Goal: Transaction & Acquisition: Purchase product/service

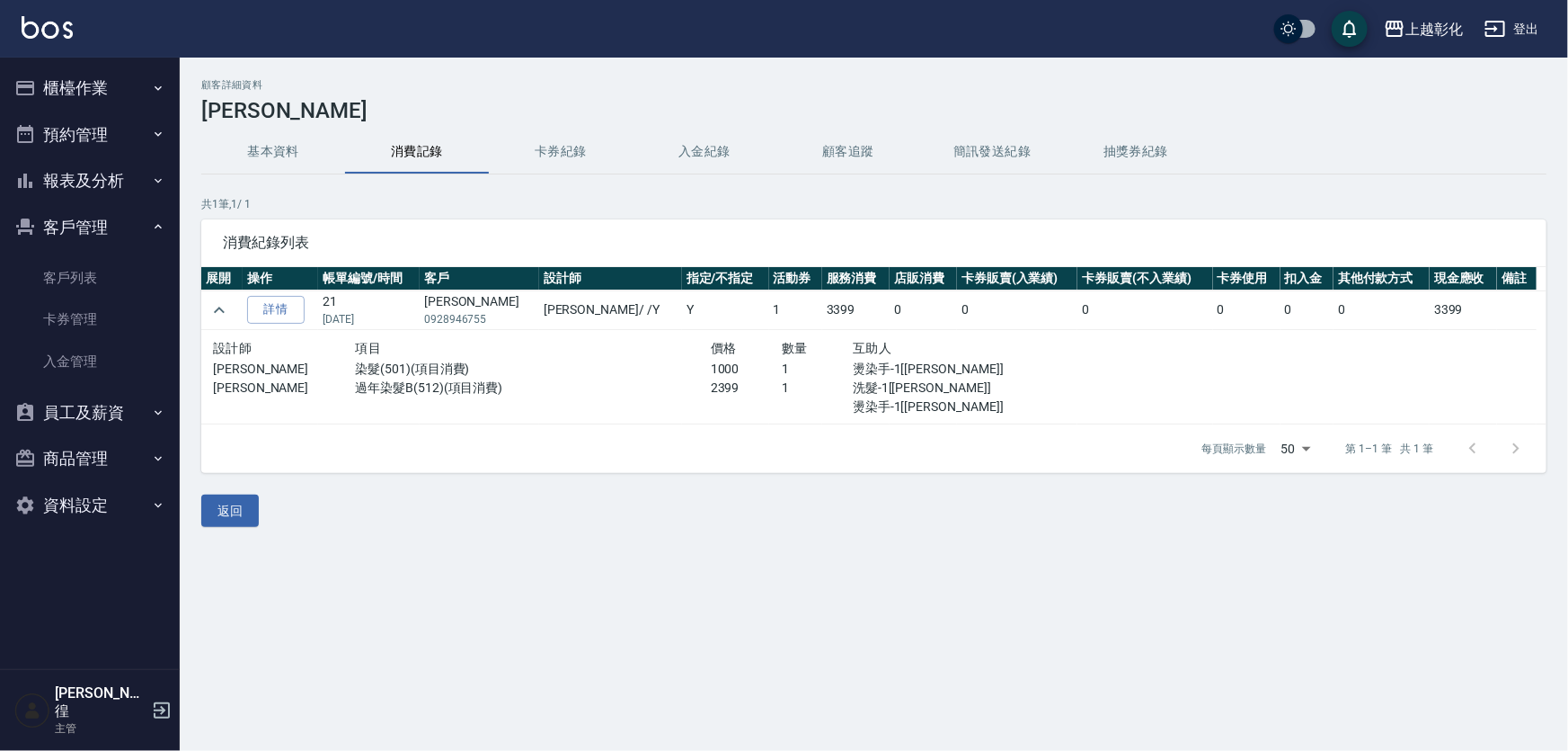
click at [145, 72] on button "櫃檯作業" at bounding box center [89, 88] width 165 height 46
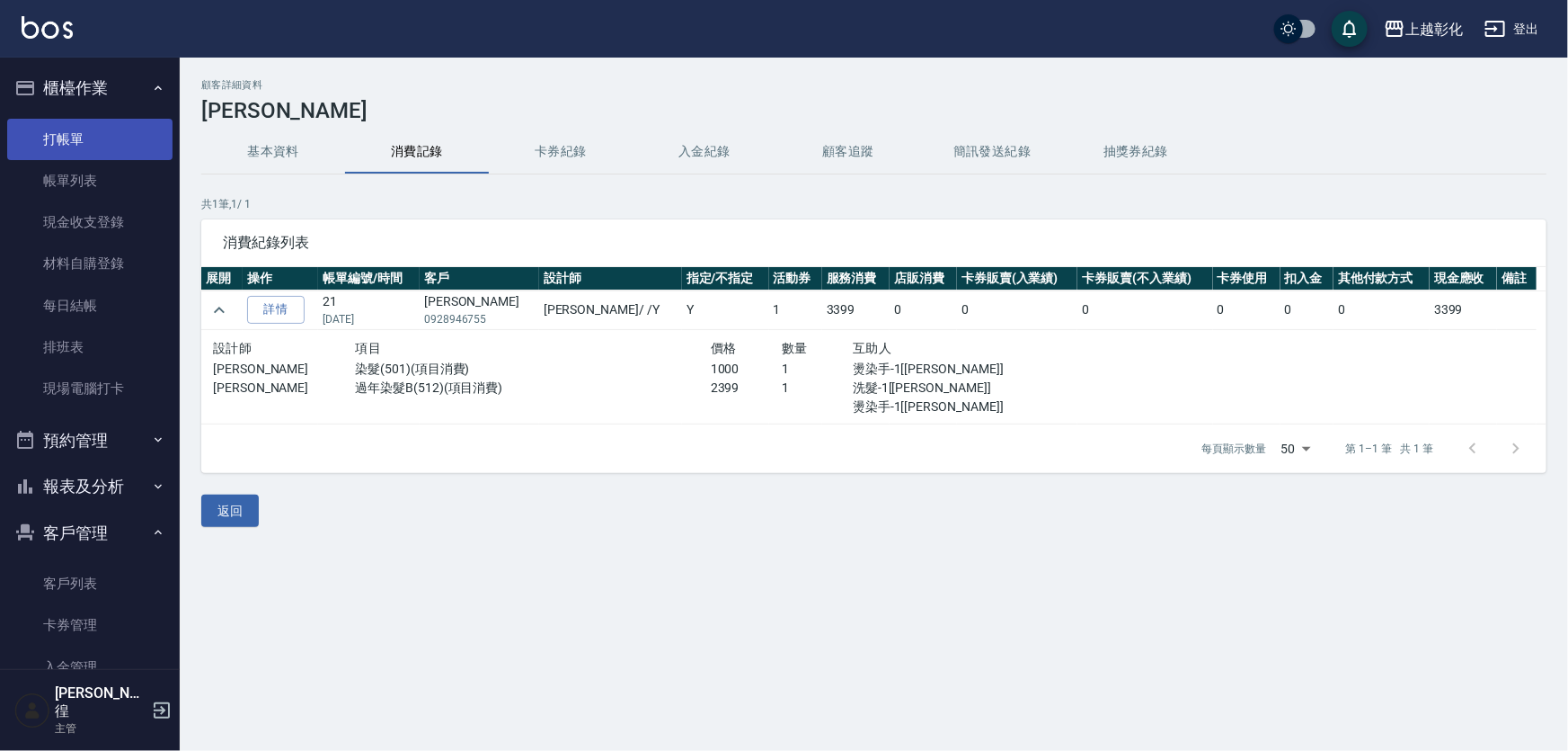
click at [98, 140] on link "打帳單" at bounding box center [89, 139] width 165 height 42
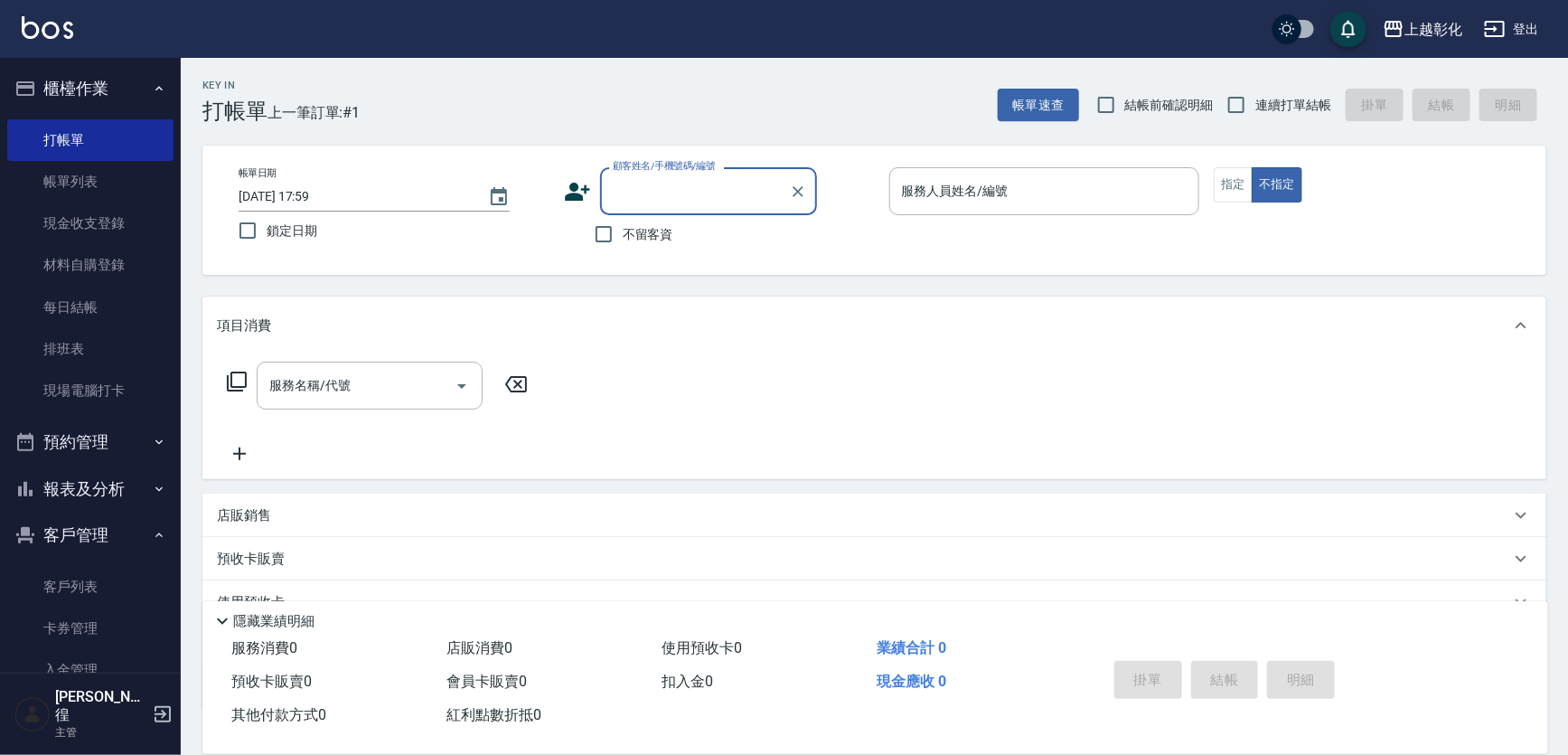
type input "7"
type input "[PERSON_NAME]/0937246868/null"
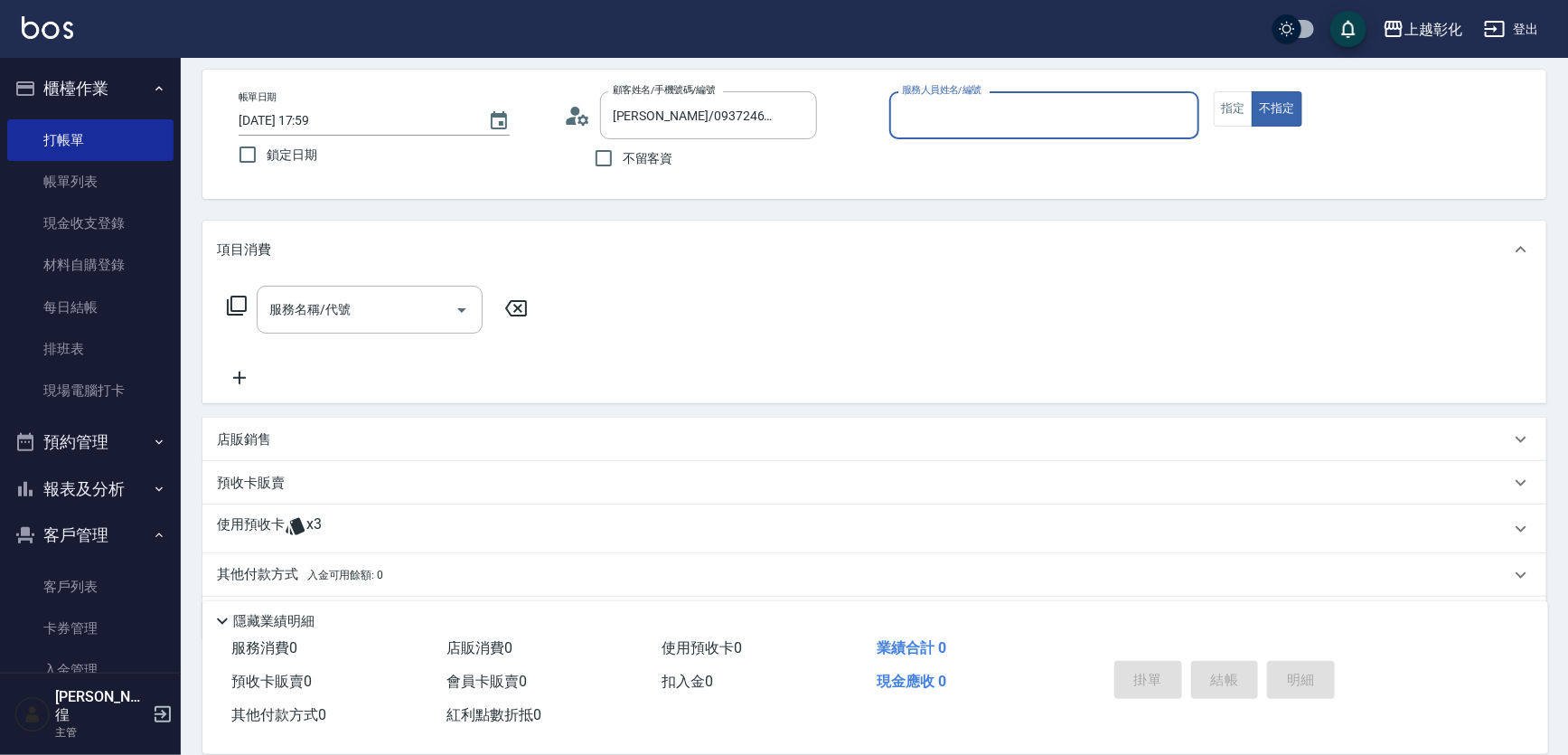
scroll to position [130, 0]
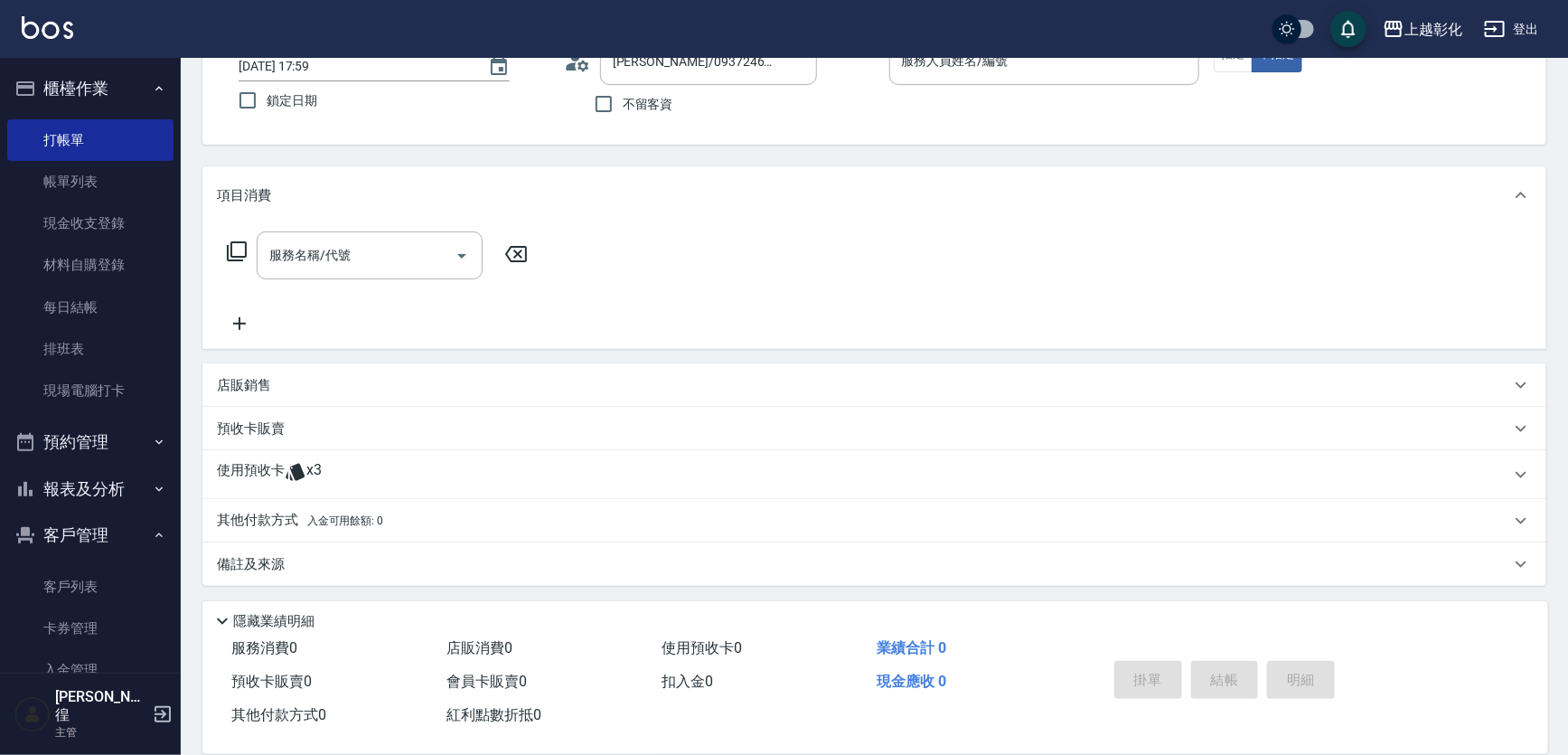
click at [553, 464] on div "使用預收卡 x3" at bounding box center [864, 475] width 1293 height 27
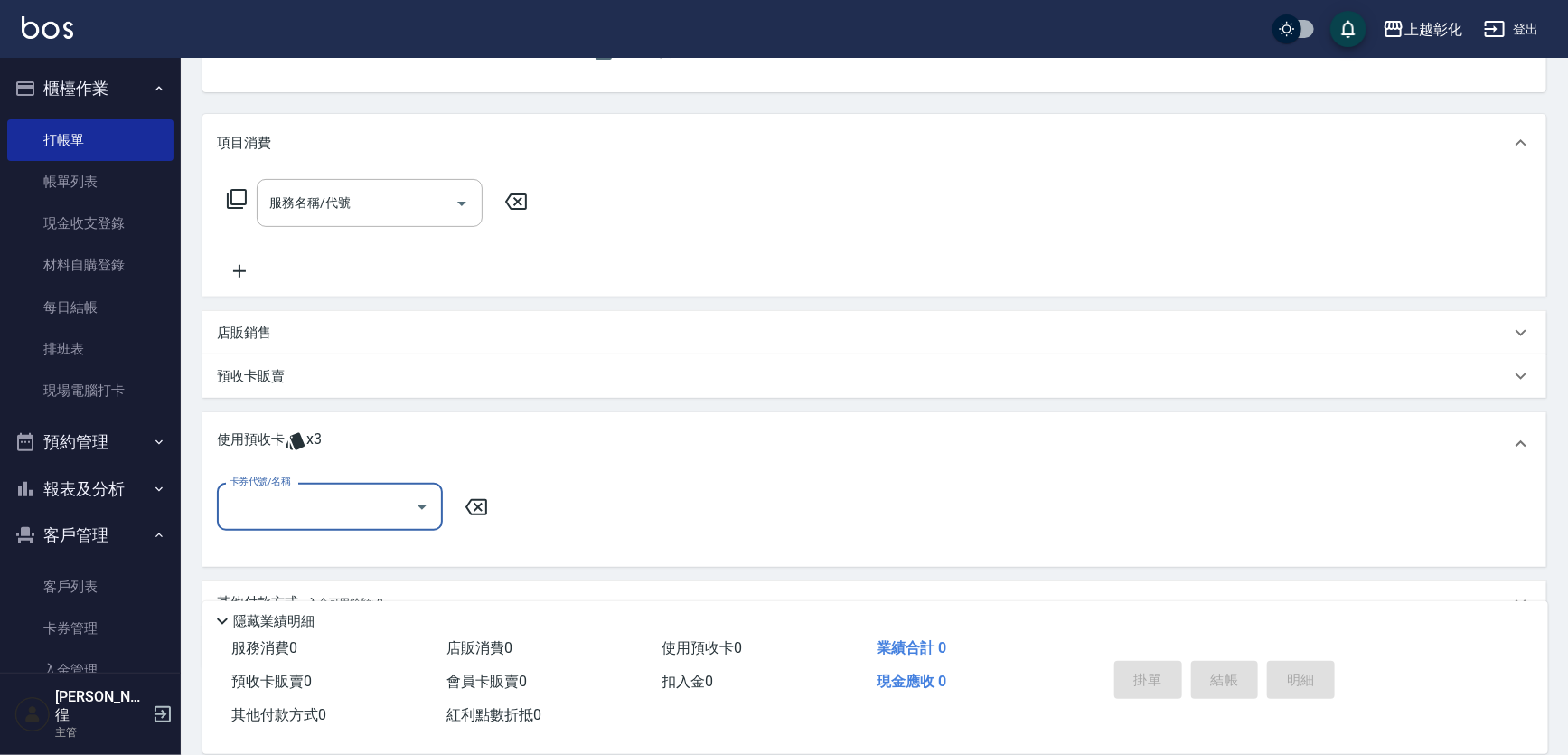
scroll to position [213, 0]
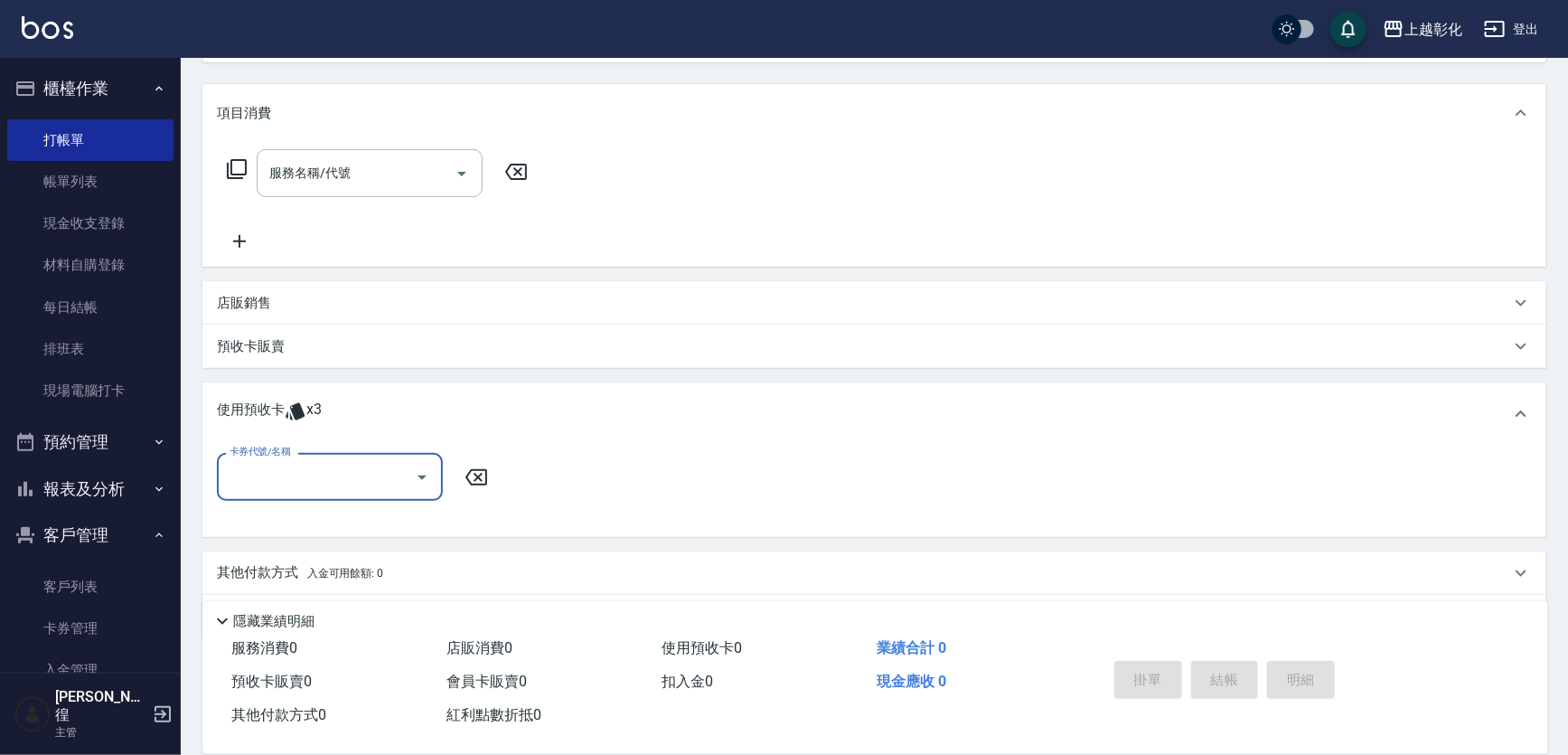
click at [400, 454] on div "卡券代號/名稱" at bounding box center [330, 476] width 226 height 48
click at [385, 512] on div "精油洗髮 剩餘3張" at bounding box center [330, 522] width 226 height 30
type input "精油洗髮"
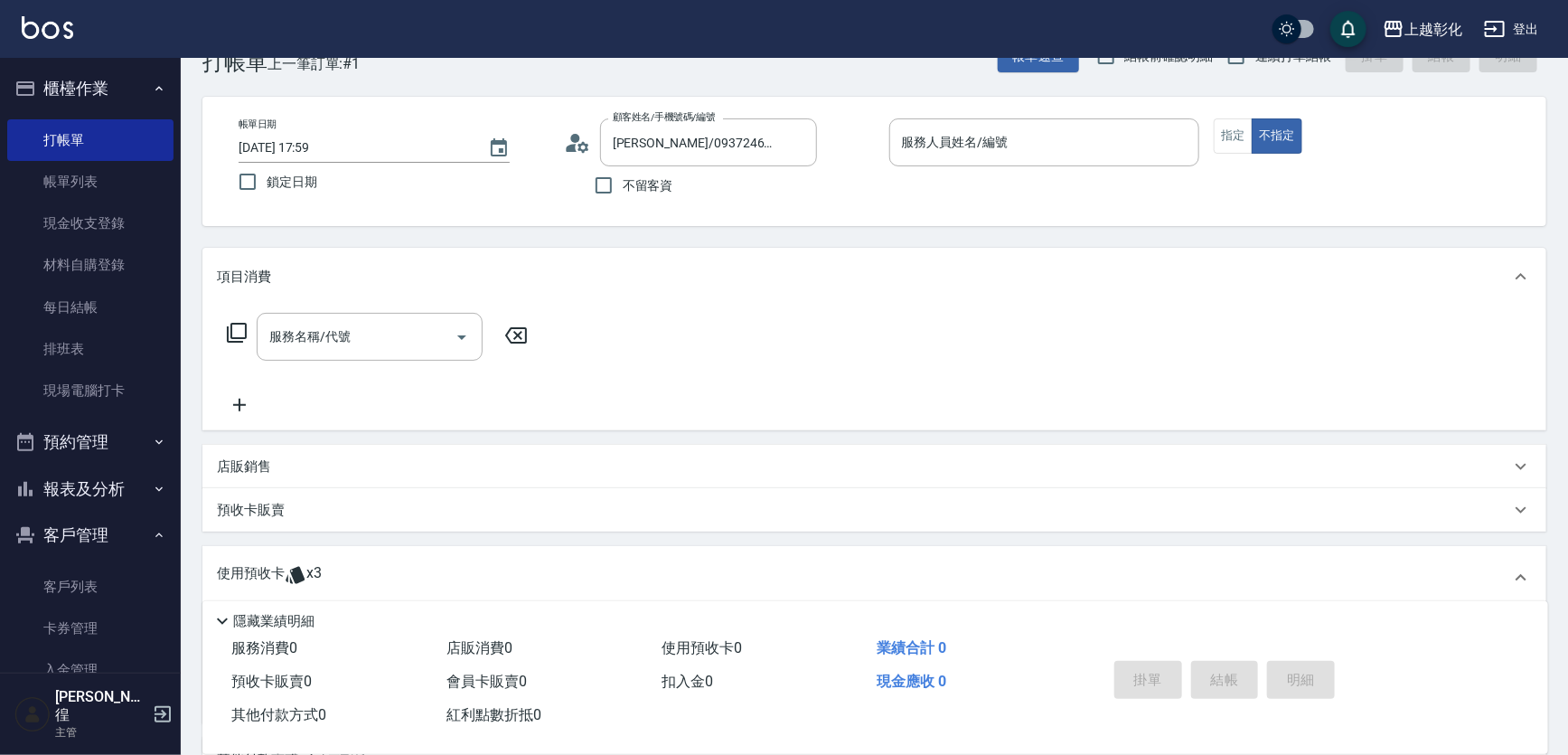
scroll to position [0, 0]
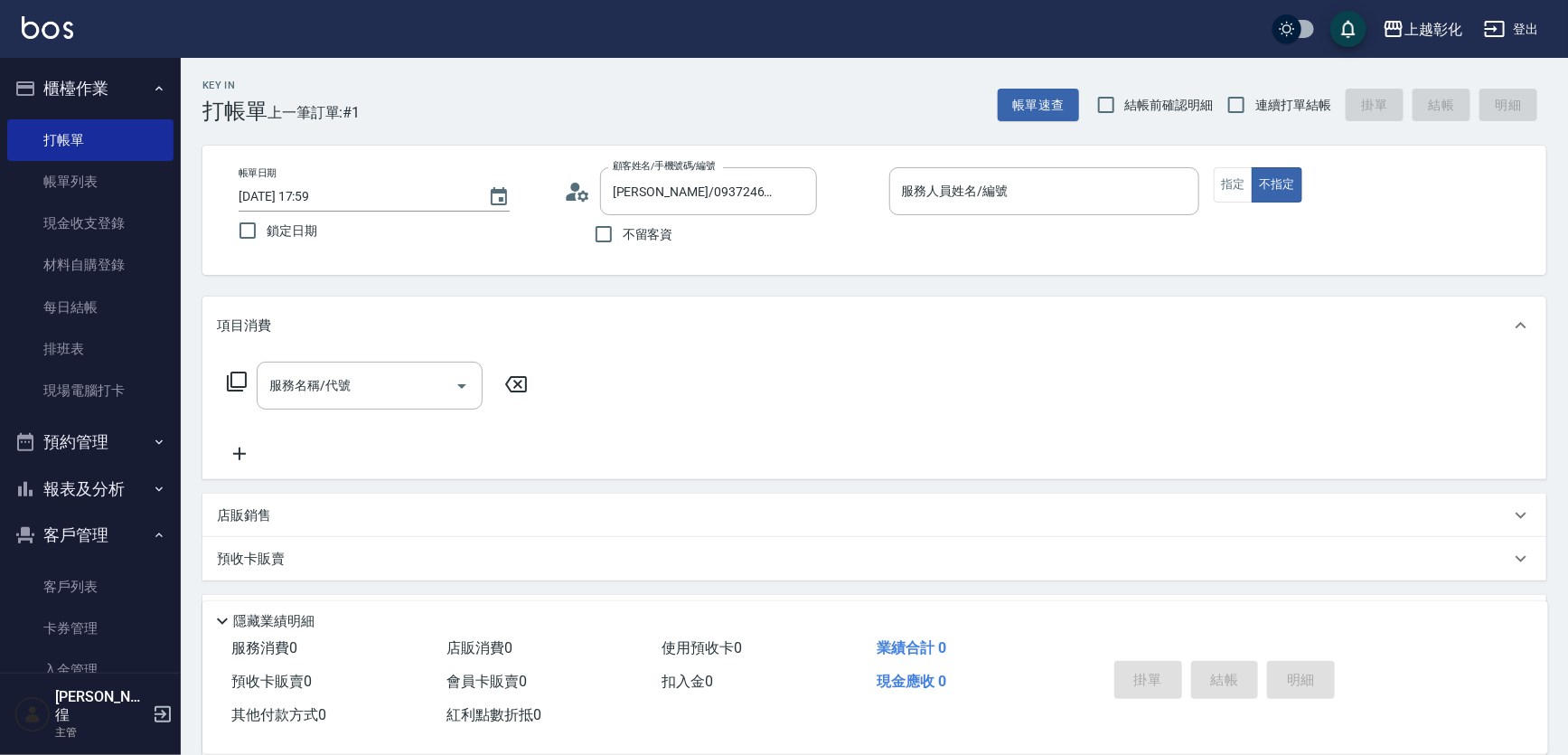
click at [949, 238] on div "帳單日期 [DATE] 17:59 鎖定日期 顧客姓名/手機號碼/編號 [PERSON_NAME]/0937246868/null 顧客姓名/手機號碼/編號 …" at bounding box center [874, 210] width 1300 height 85
click at [980, 217] on p at bounding box center [1044, 225] width 310 height 19
click at [1016, 182] on input "服務人員姓名/編號" at bounding box center [1045, 191] width 295 height 32
click at [1274, 108] on span "連續打單結帳" at bounding box center [1293, 106] width 76 height 19
click at [1256, 108] on input "連續打單結帳" at bounding box center [1235, 104] width 38 height 38
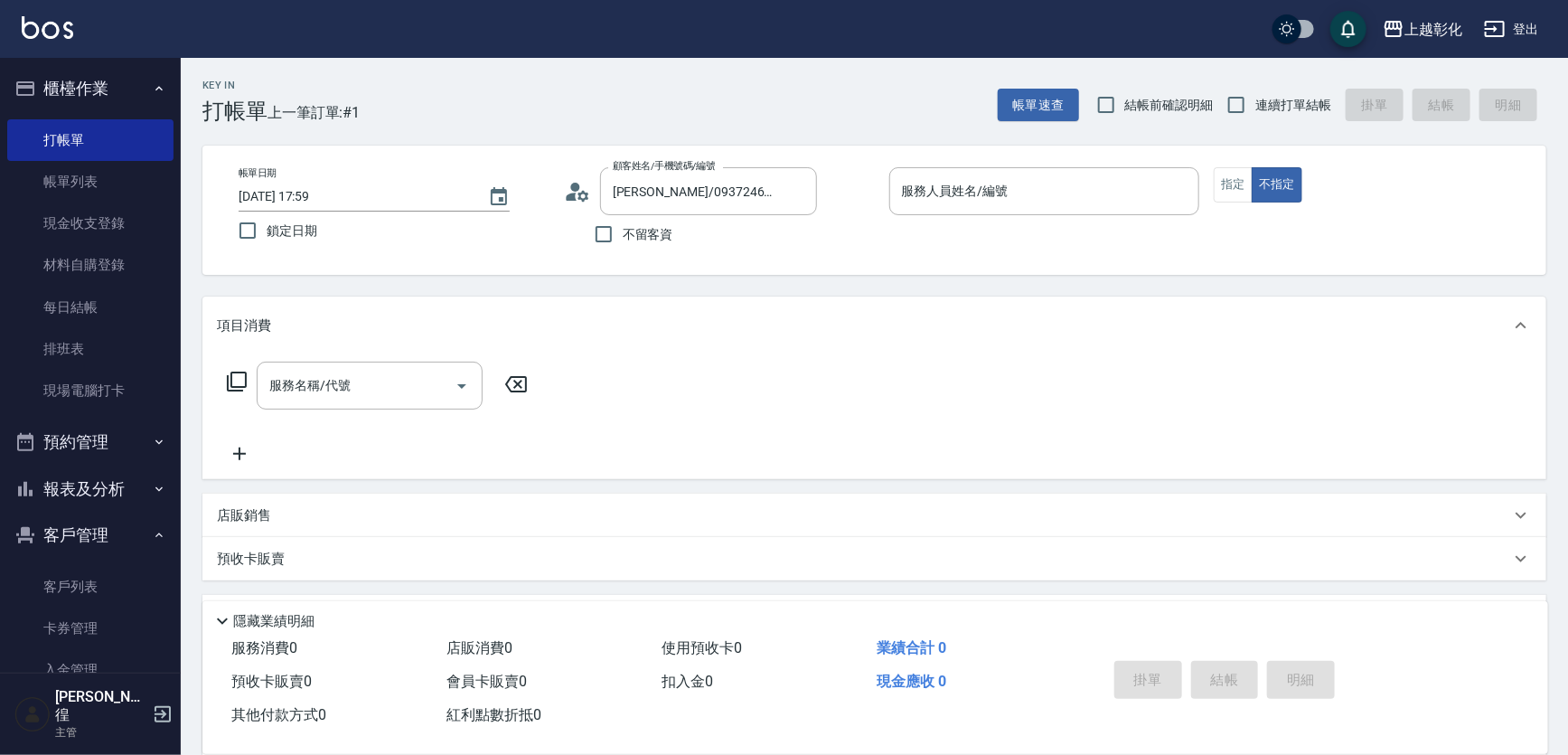
checkbox input "true"
click at [723, 197] on input "[PERSON_NAME]/0937246868/null" at bounding box center [695, 191] width 174 height 32
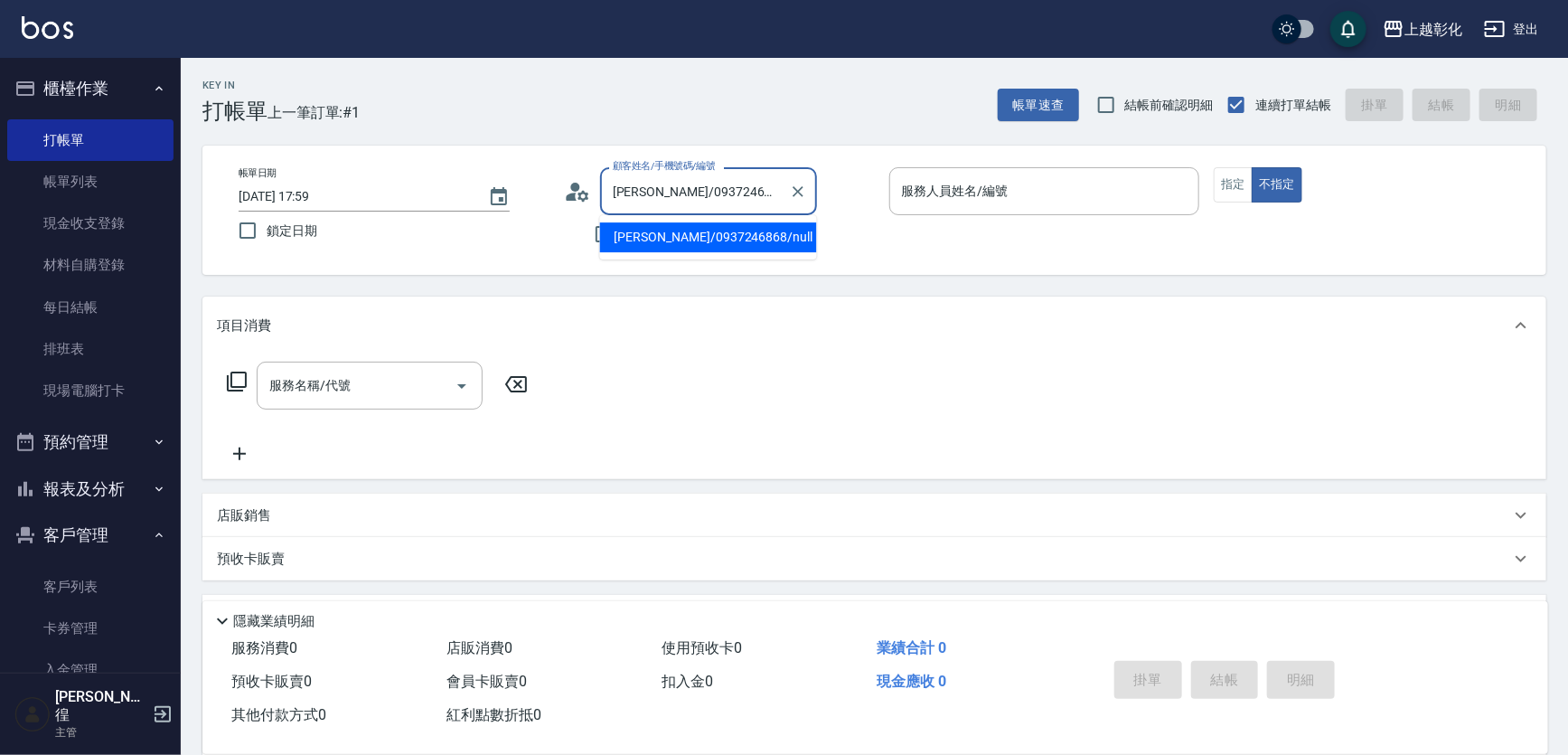
click at [723, 197] on input "[PERSON_NAME]/0937246868/null" at bounding box center [695, 191] width 174 height 32
click at [651, 205] on input "[PERSON_NAME]/0937246868/null" at bounding box center [695, 191] width 174 height 32
drag, startPoint x: 646, startPoint y: 190, endPoint x: 584, endPoint y: 204, distance: 63.6
click at [584, 204] on div "顧客姓名/手機號碼/編號 [PERSON_NAME]/0937246868/null 顧客姓名/手機號碼/編號" at bounding box center [719, 190] width 310 height 48
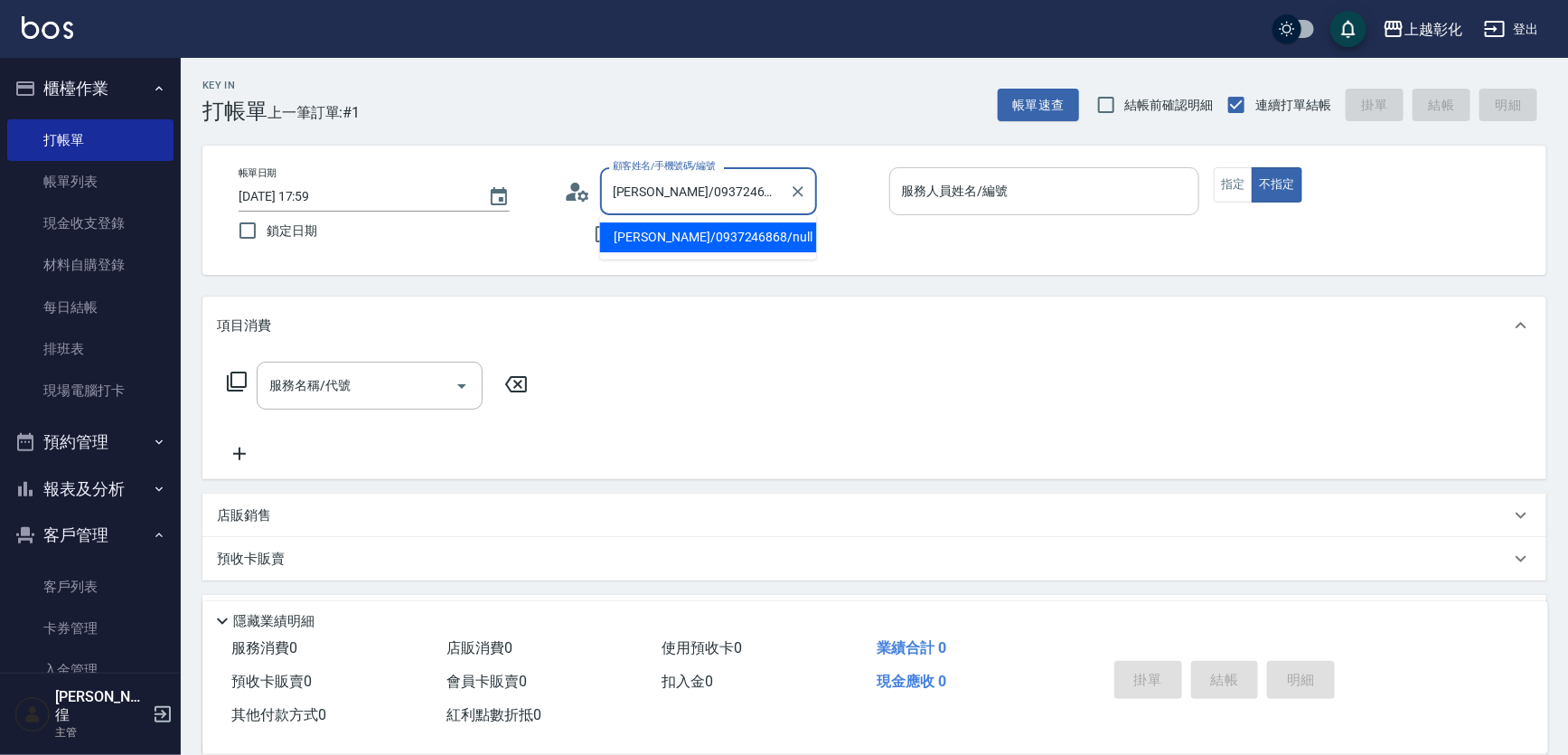
click at [1032, 204] on input "服務人員姓名/編號" at bounding box center [1045, 191] width 295 height 32
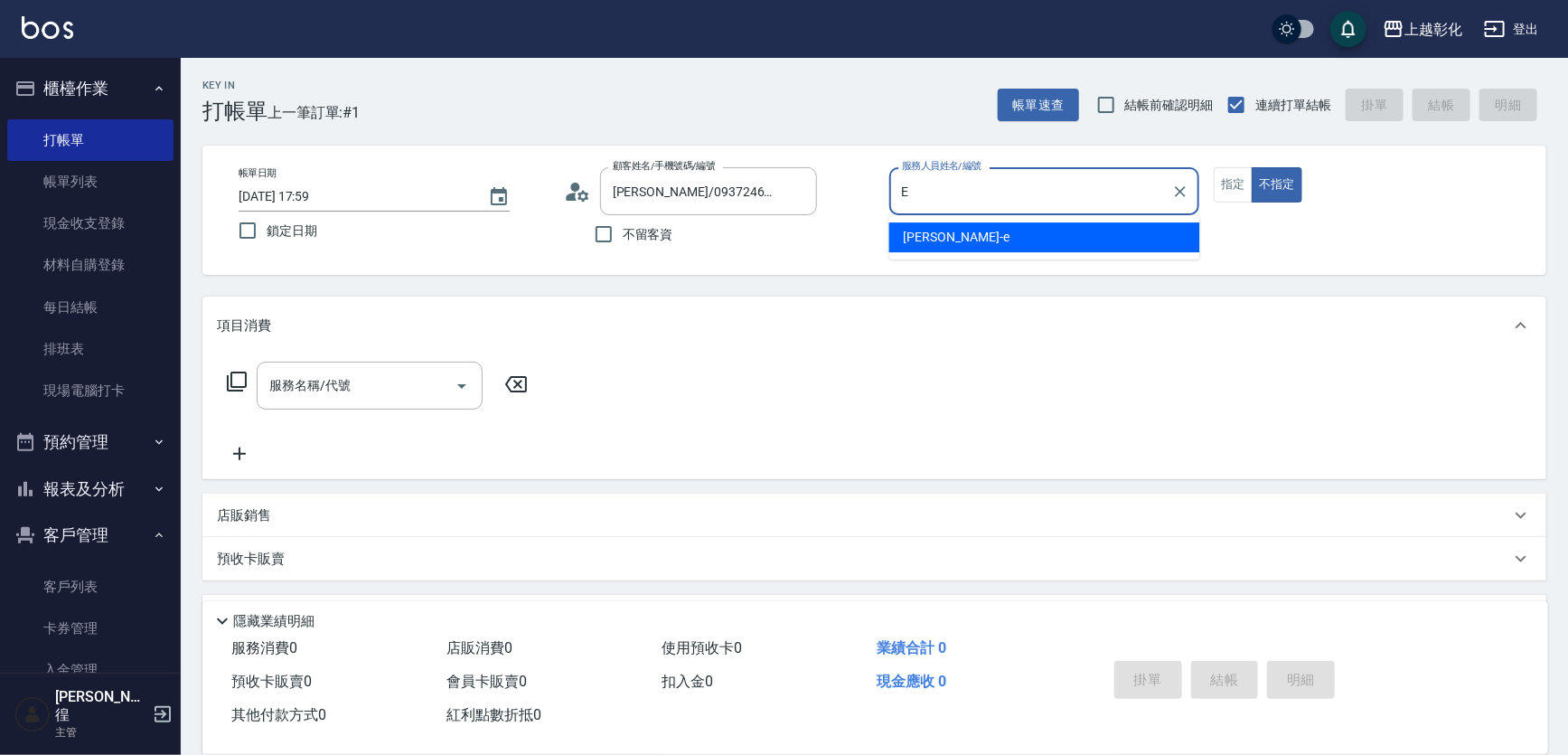
type input "[PERSON_NAME]-e"
type button "false"
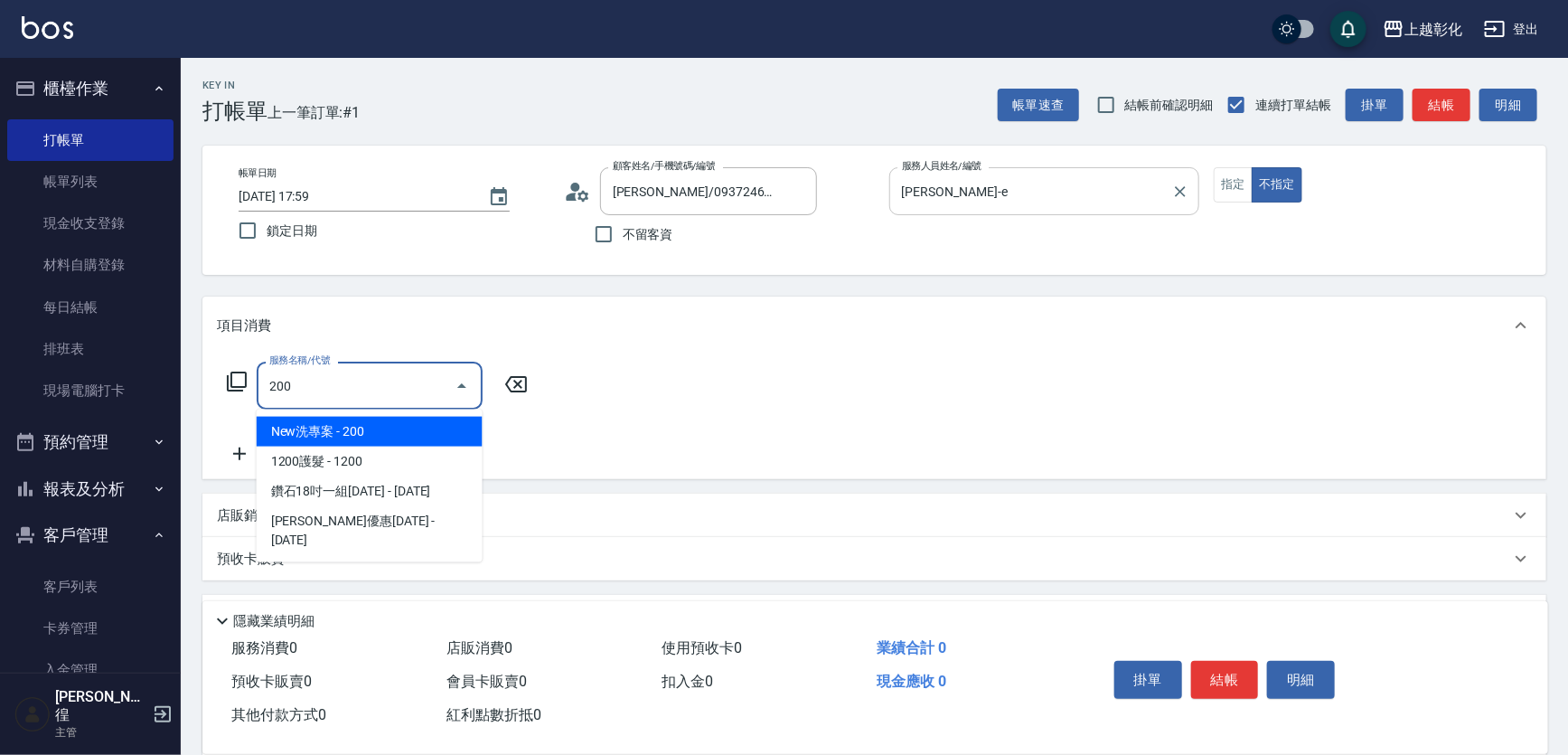
type input "New洗專案(200)"
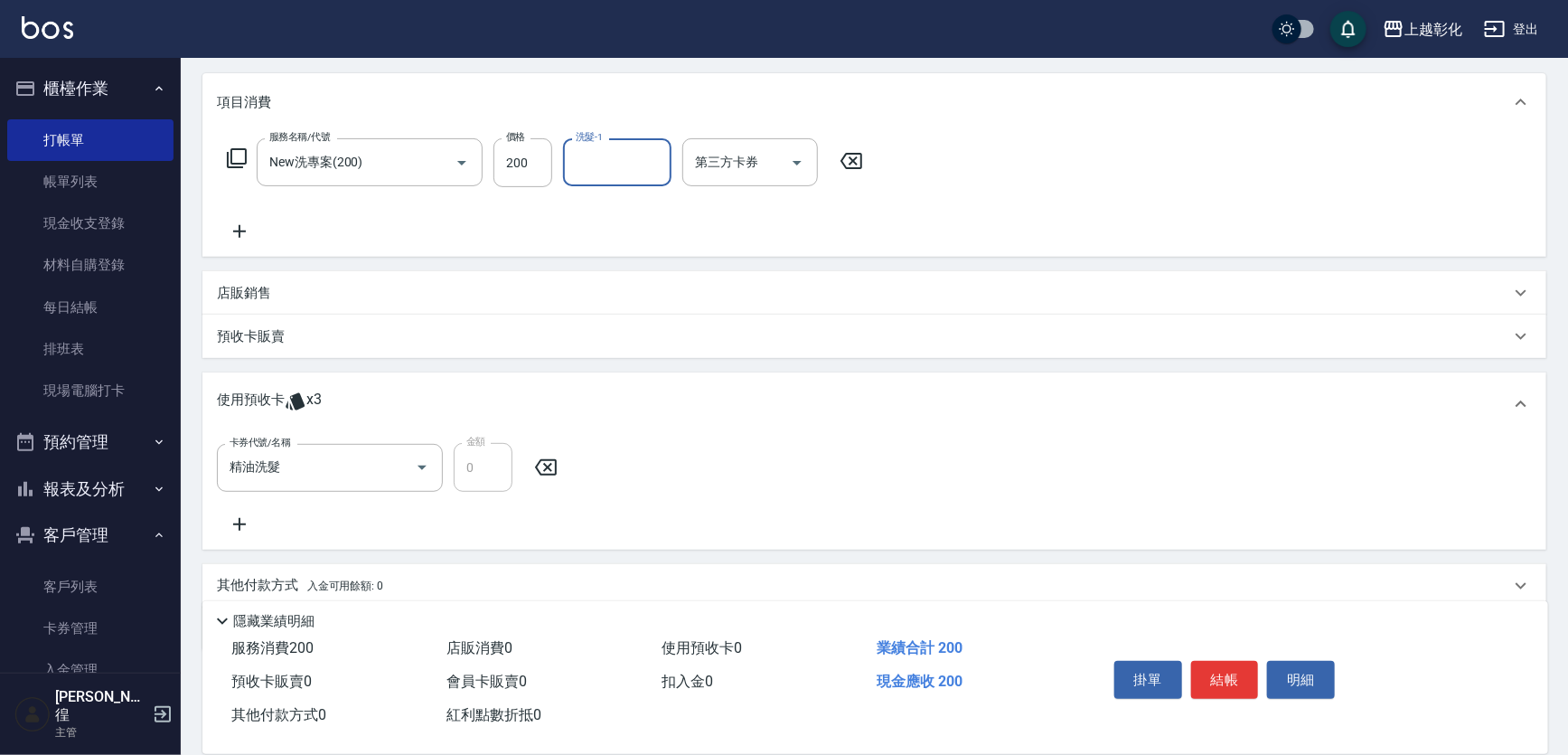
scroll to position [42, 0]
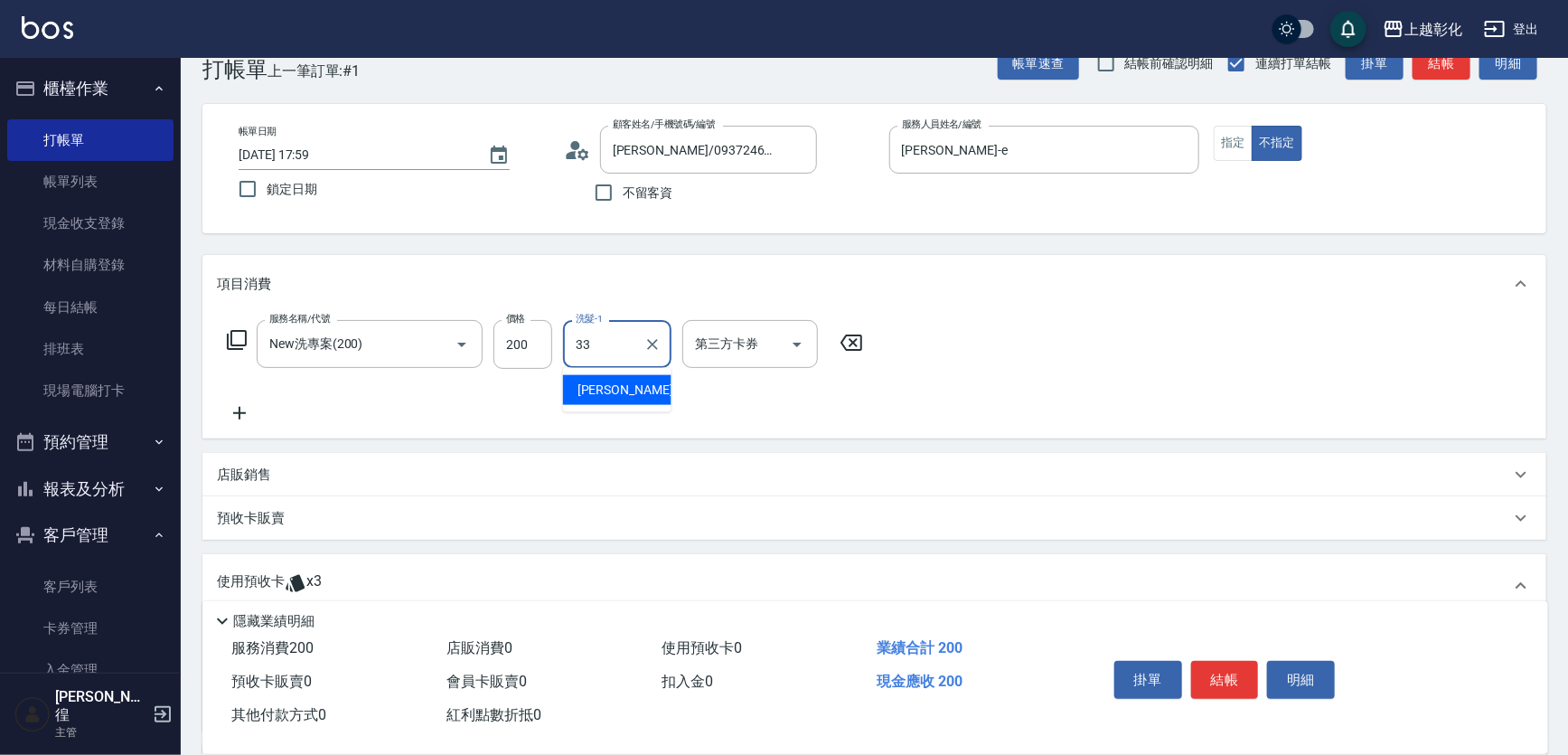
type input "[PERSON_NAME]-33"
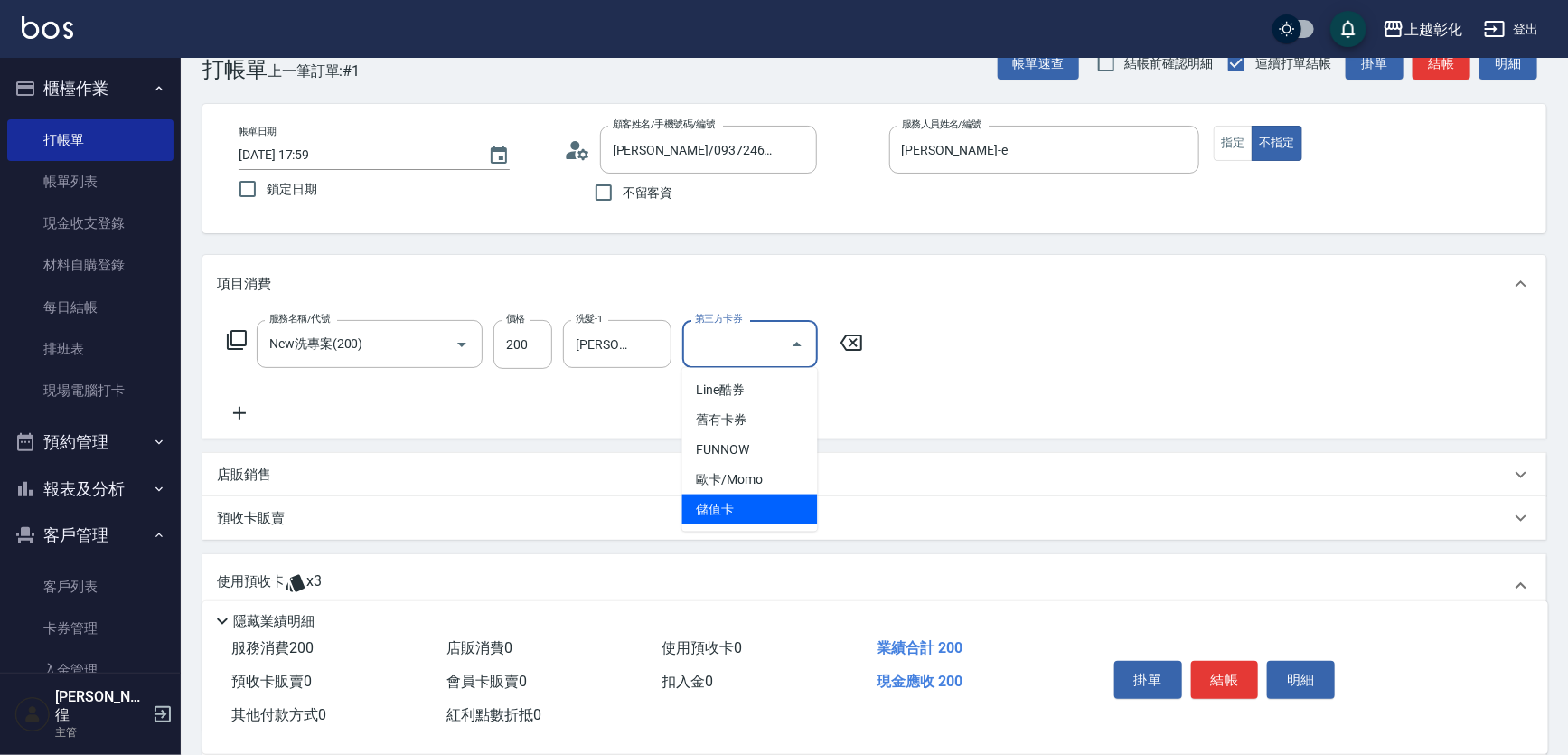
type input "儲值卡"
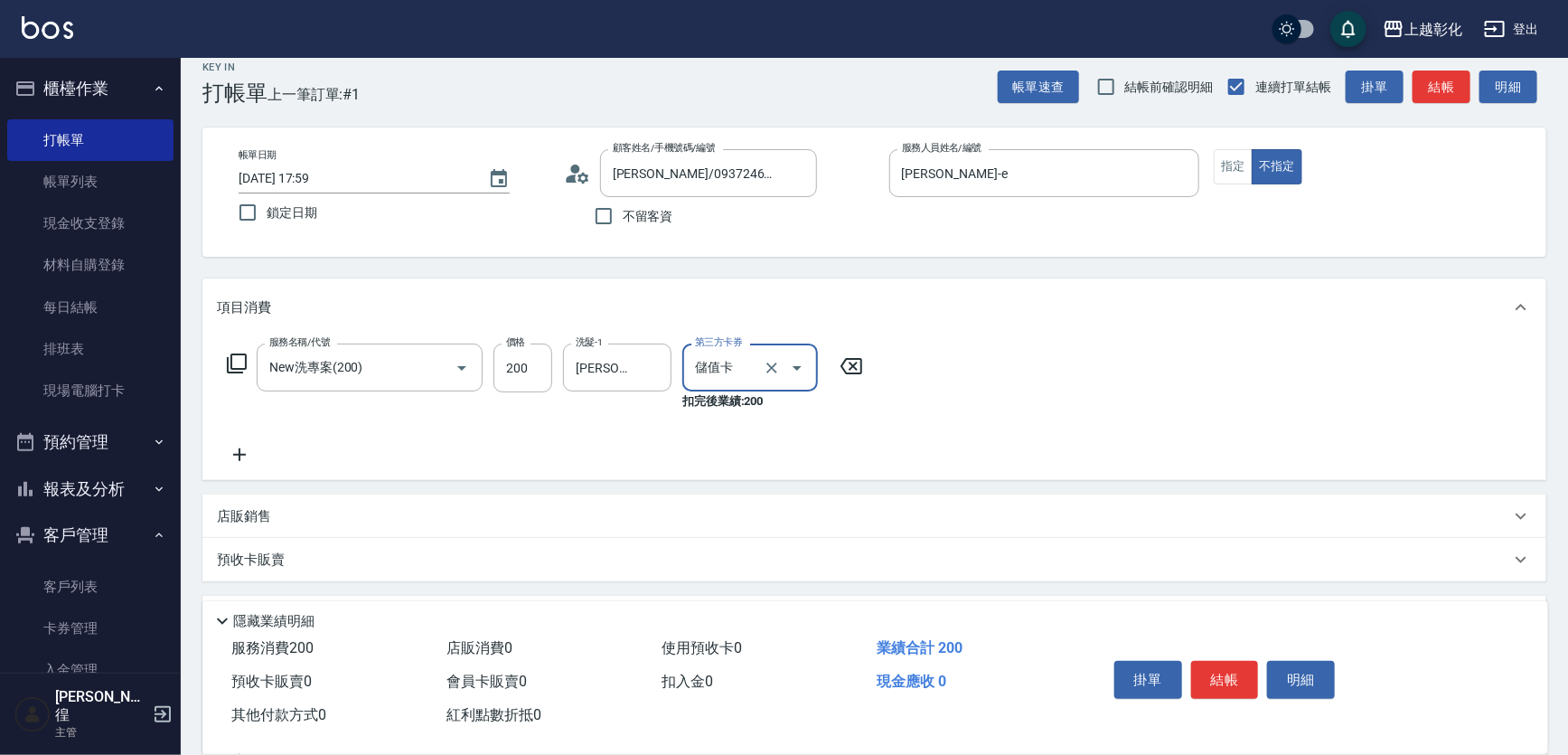
scroll to position [0, 0]
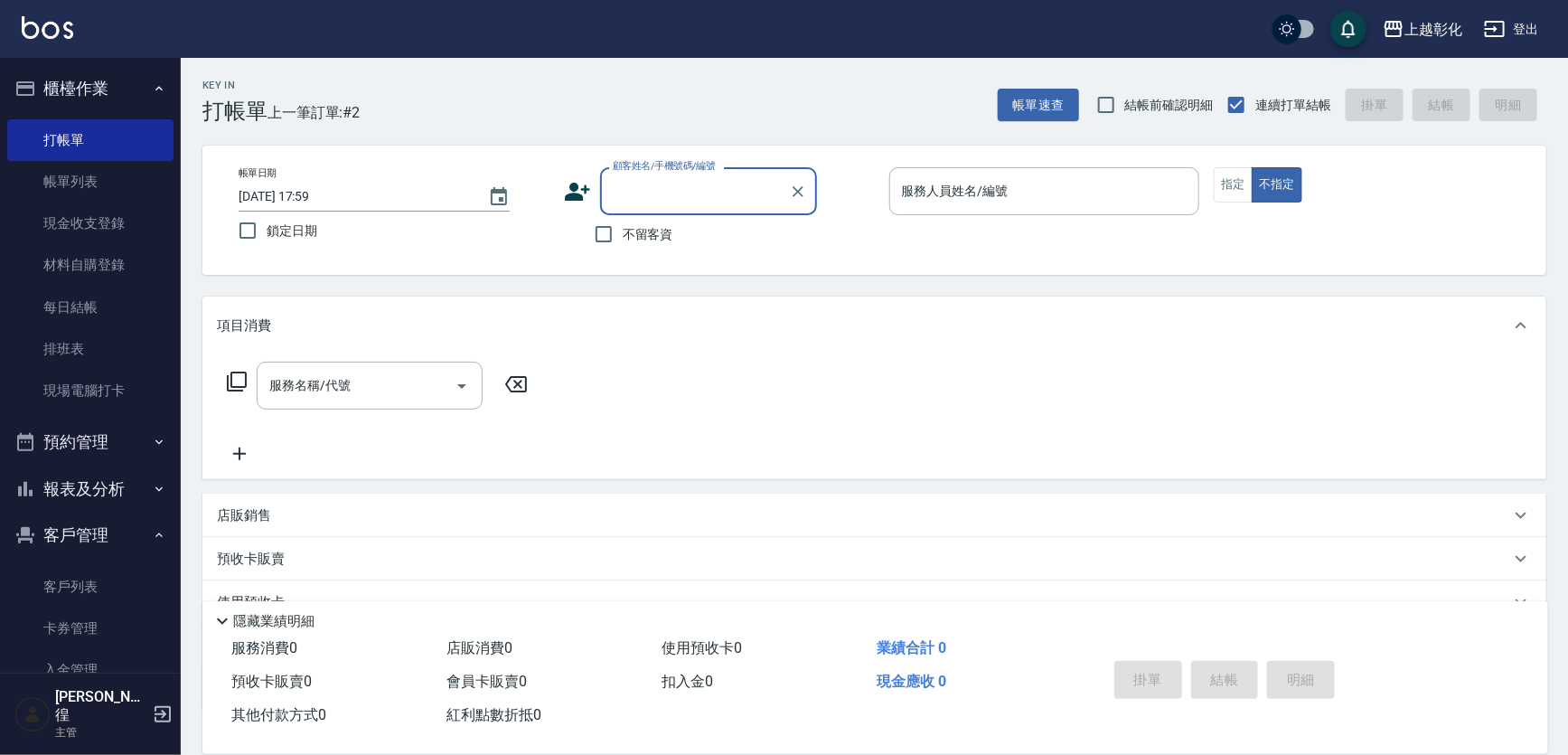
paste input "[PERSON_NAME]"
click at [688, 243] on ul "[PERSON_NAME]/0937246868/null 新增 "[PERSON_NAME]"" at bounding box center [708, 252] width 217 height 74
click at [690, 213] on div "[PERSON_NAME]姓名/手機號碼/編號" at bounding box center [708, 190] width 217 height 48
click at [690, 225] on li "[PERSON_NAME]/0937246868/null" at bounding box center [708, 237] width 217 height 30
type input "[PERSON_NAME]/0937246868/null"
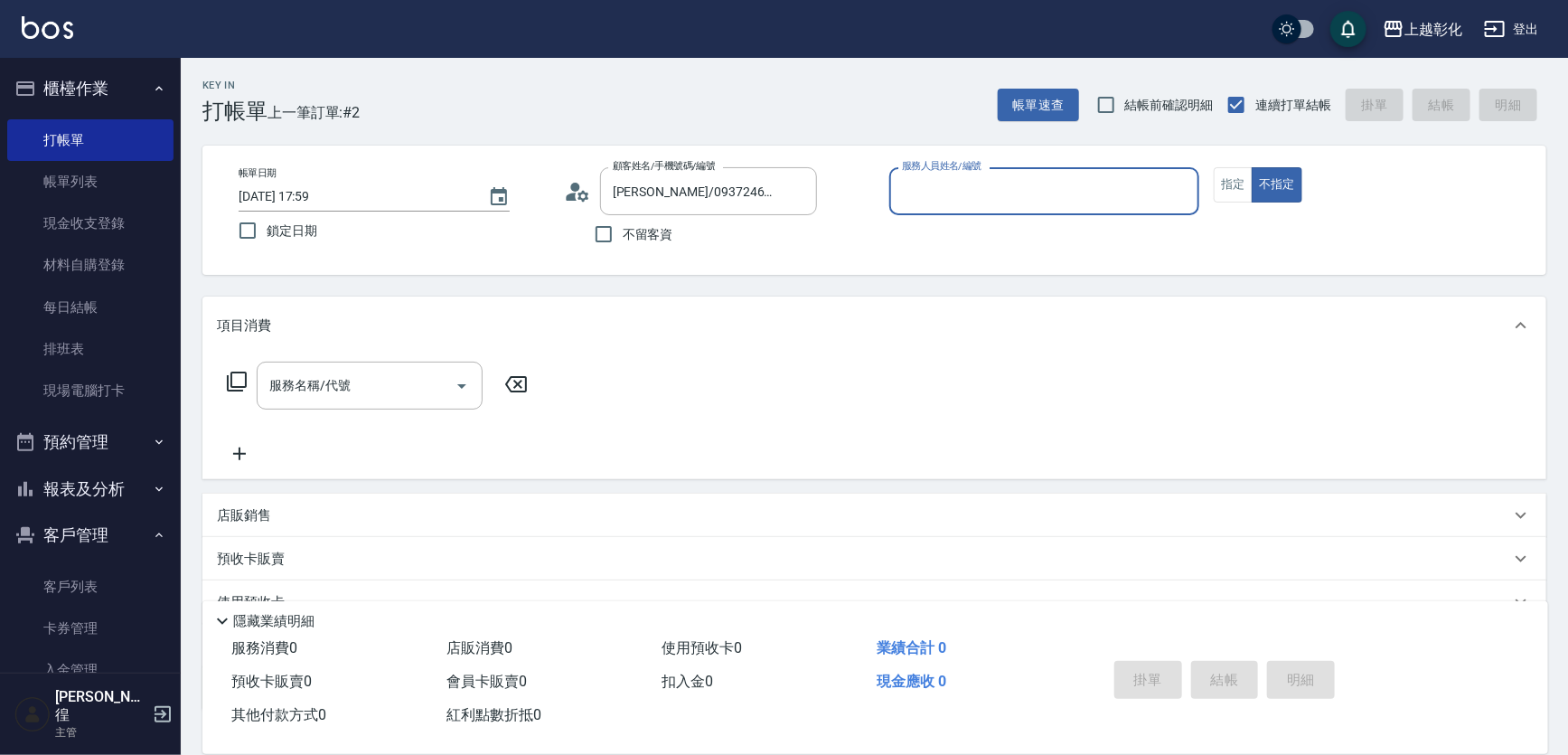
click at [901, 213] on div "服務人員姓名/編號" at bounding box center [1044, 190] width 310 height 48
type input "[PERSON_NAME]-e"
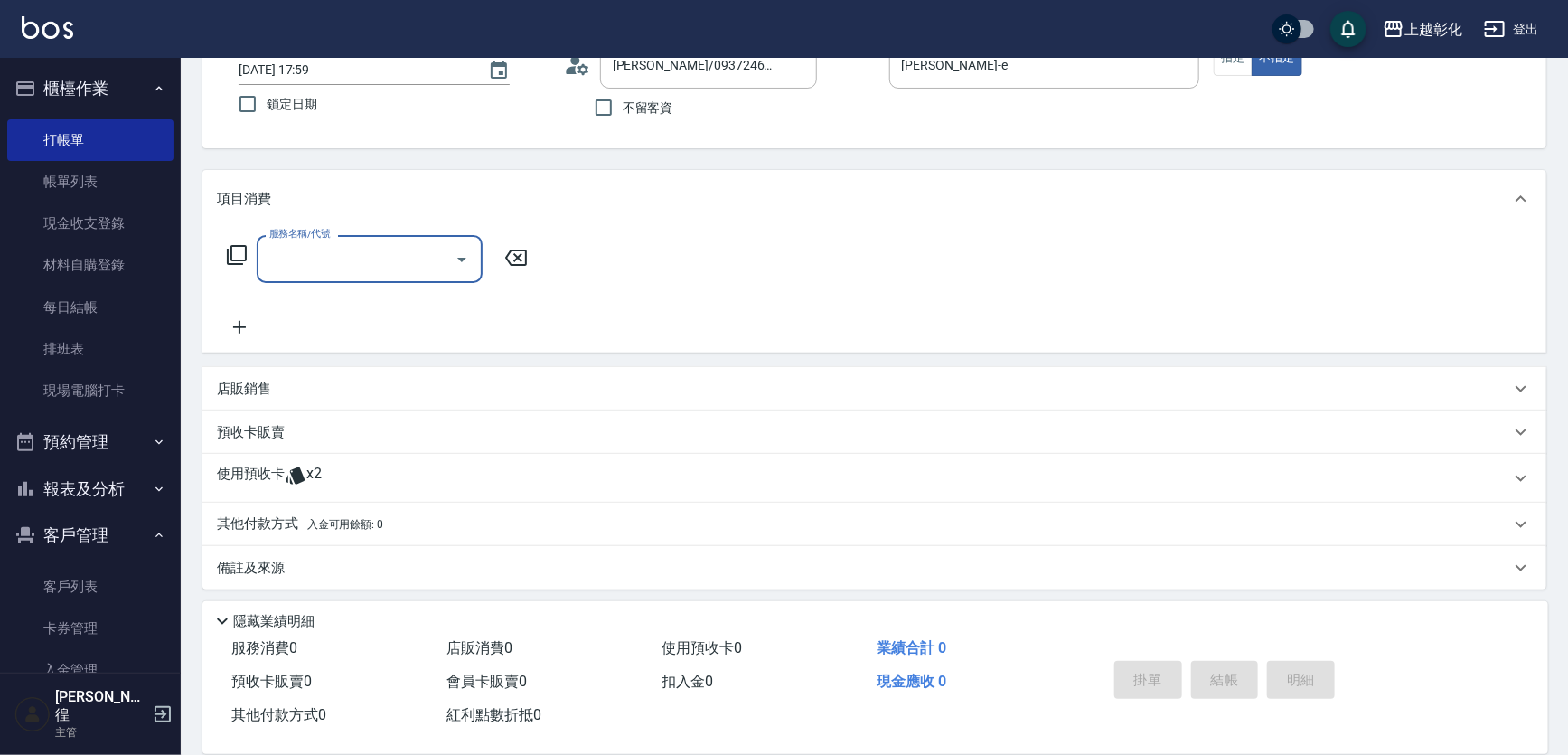
scroll to position [130, 0]
click at [327, 425] on div "預收卡販賣" at bounding box center [864, 429] width 1293 height 19
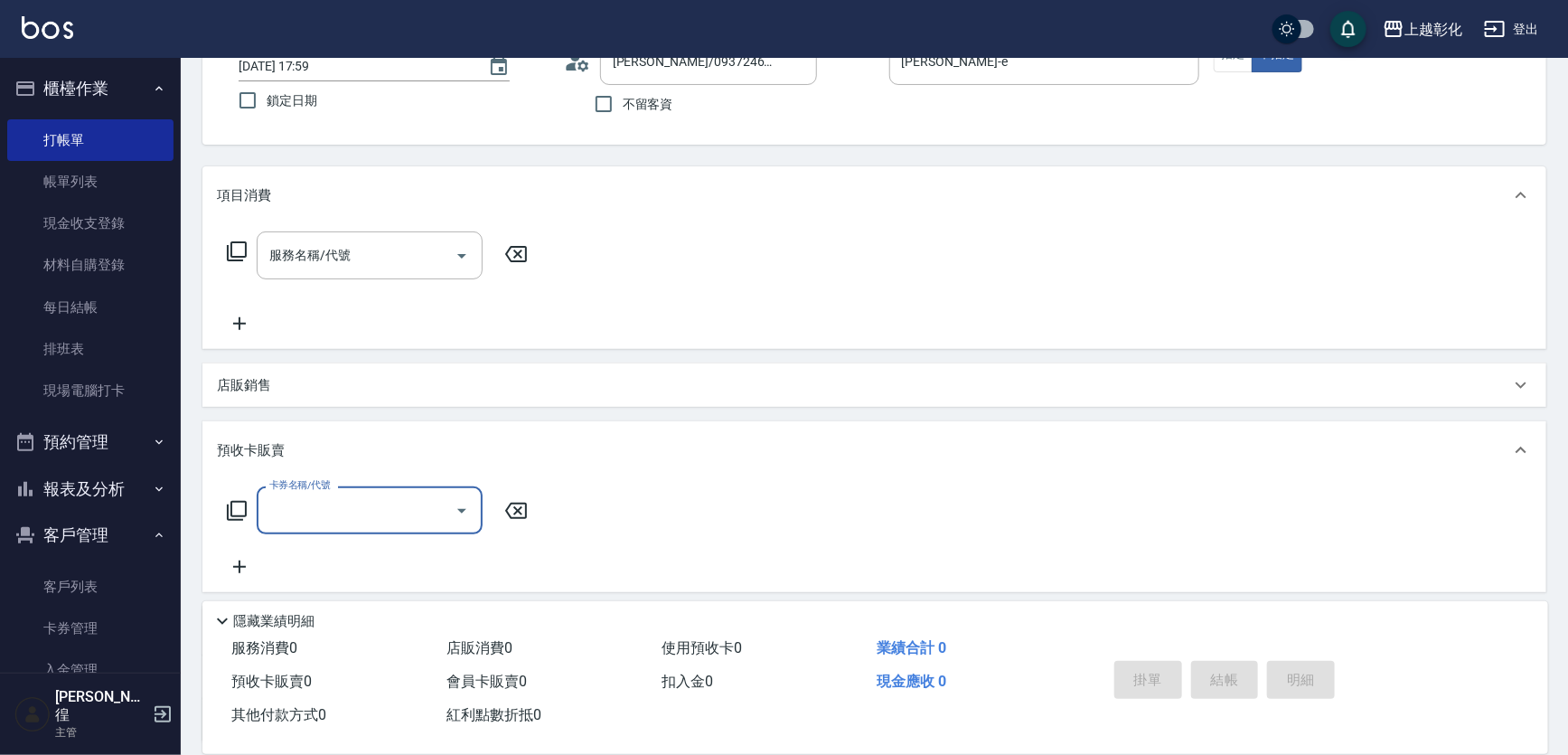
scroll to position [0, 0]
click at [292, 509] on input "卡券名稱/代號" at bounding box center [356, 509] width 182 height 32
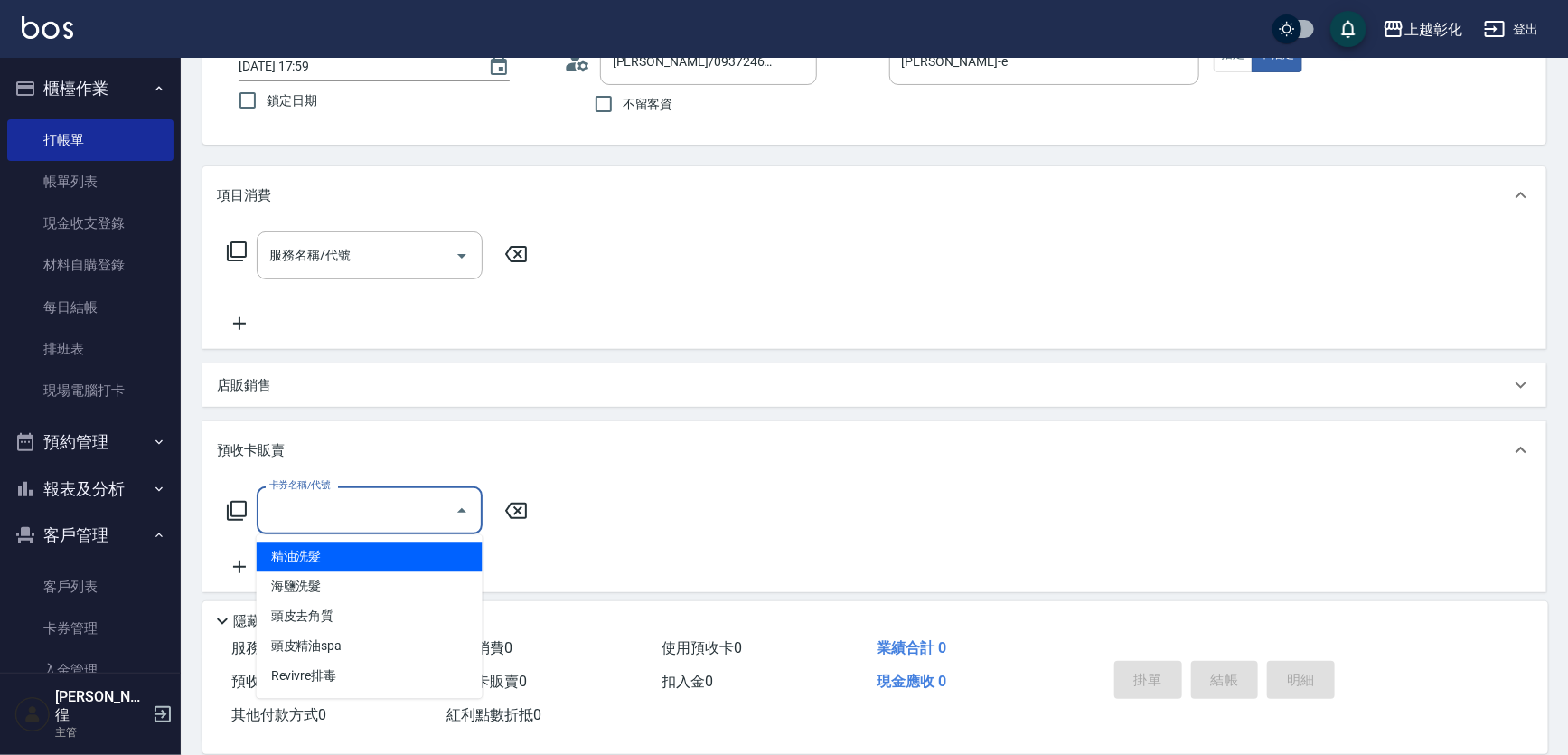
click at [308, 544] on span "精油洗髮" at bounding box center [369, 556] width 226 height 30
type input "精油洗髮"
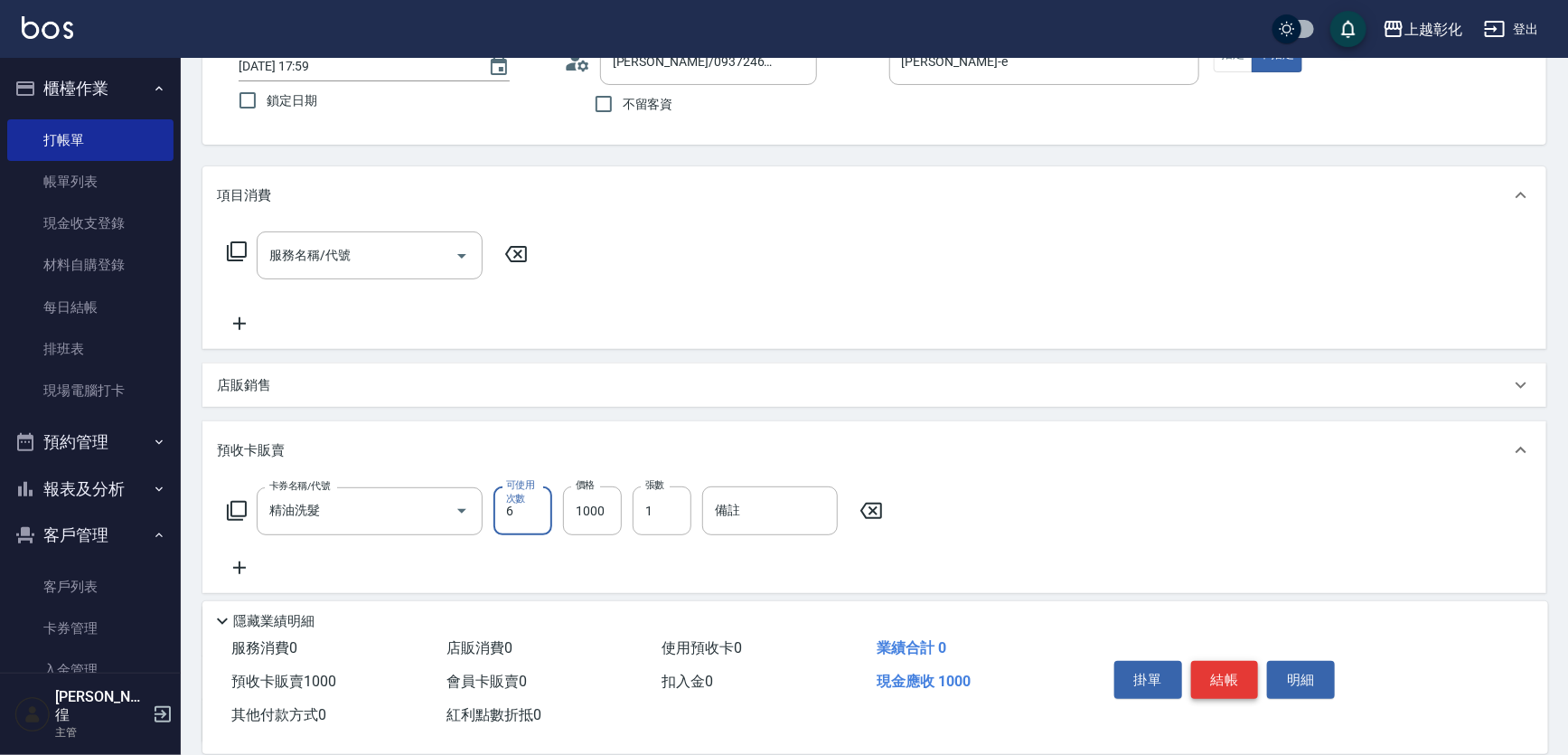
click at [1209, 677] on button "結帳" at bounding box center [1225, 679] width 68 height 38
type input "[DATE] 18:00"
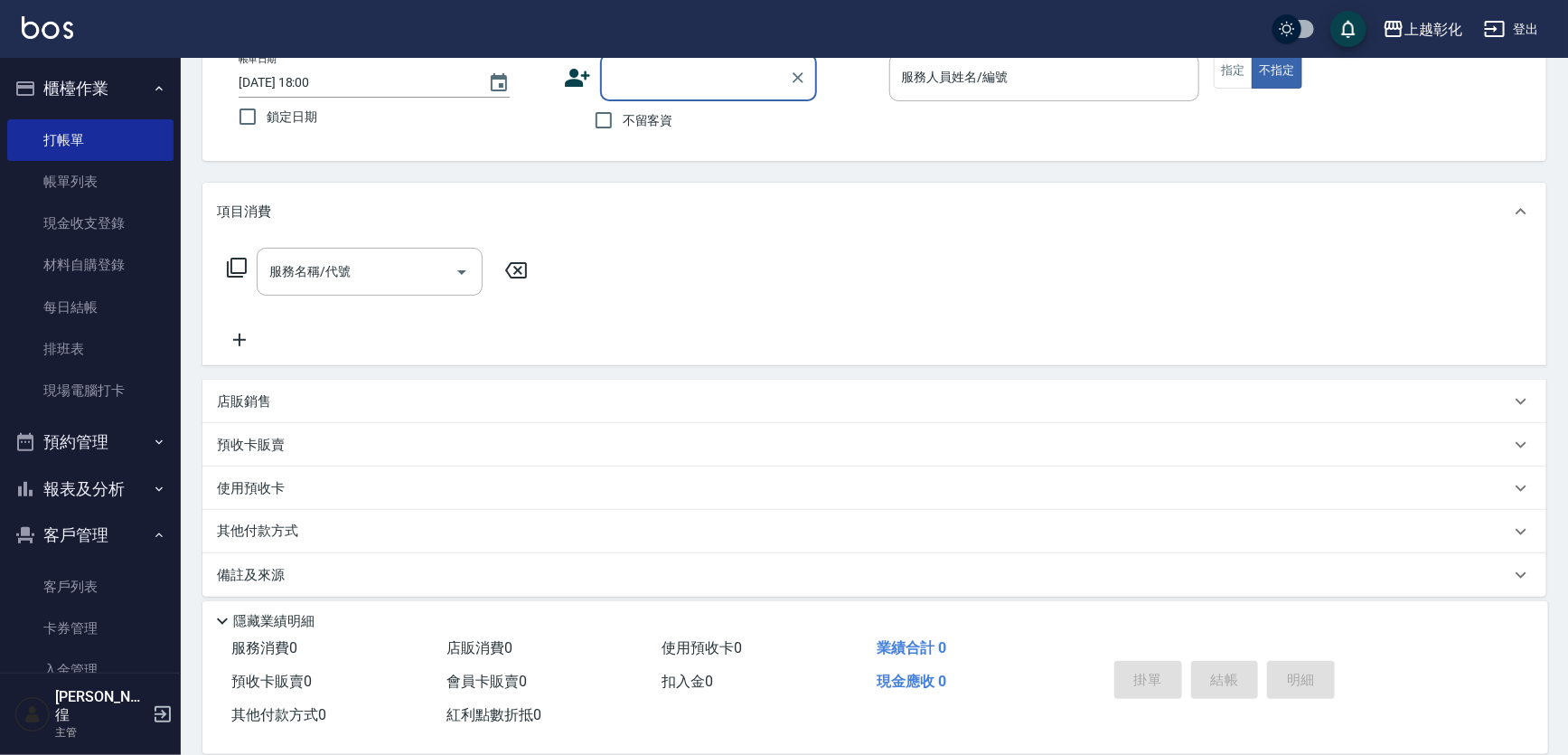
scroll to position [125, 0]
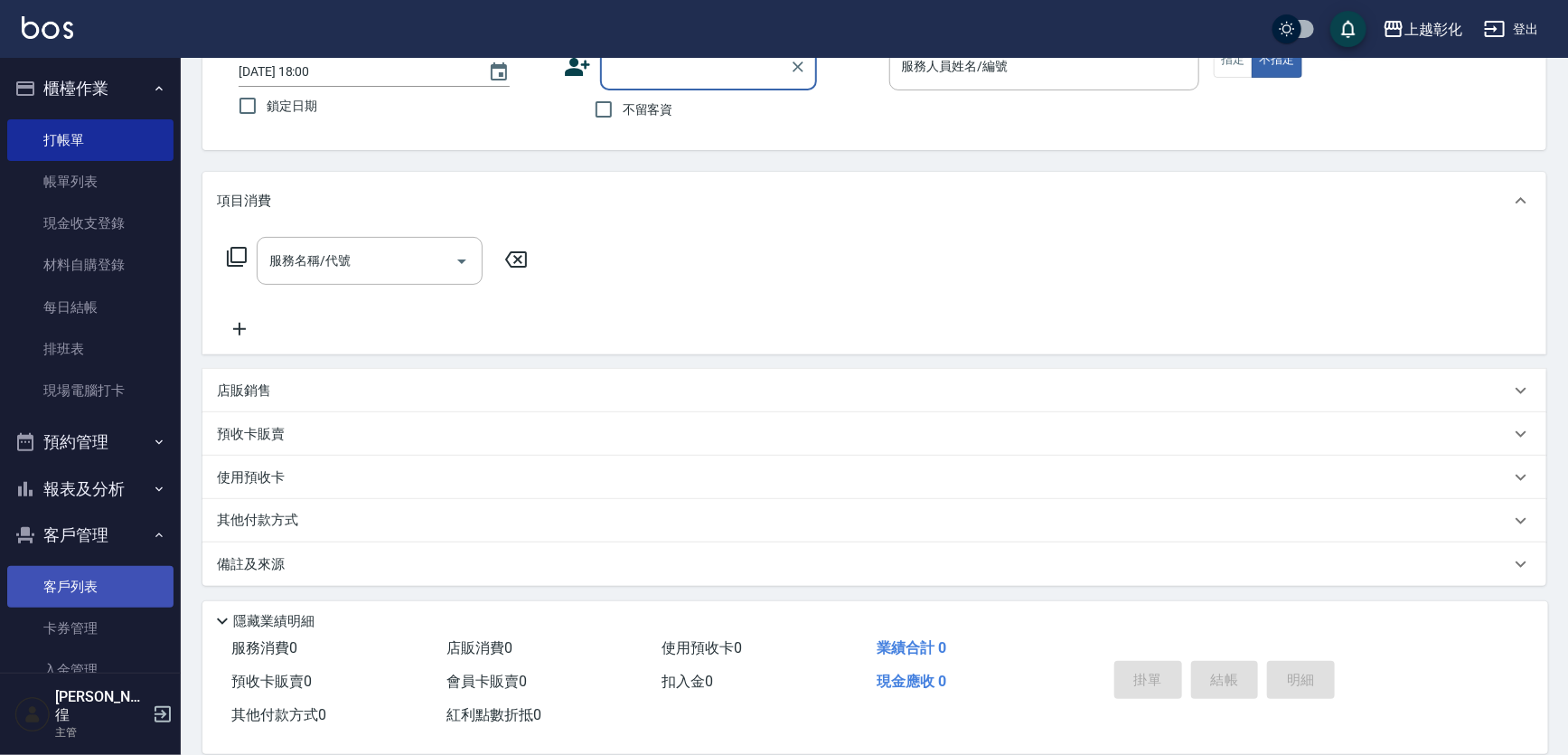
click at [99, 577] on link "客戶列表" at bounding box center [89, 586] width 166 height 42
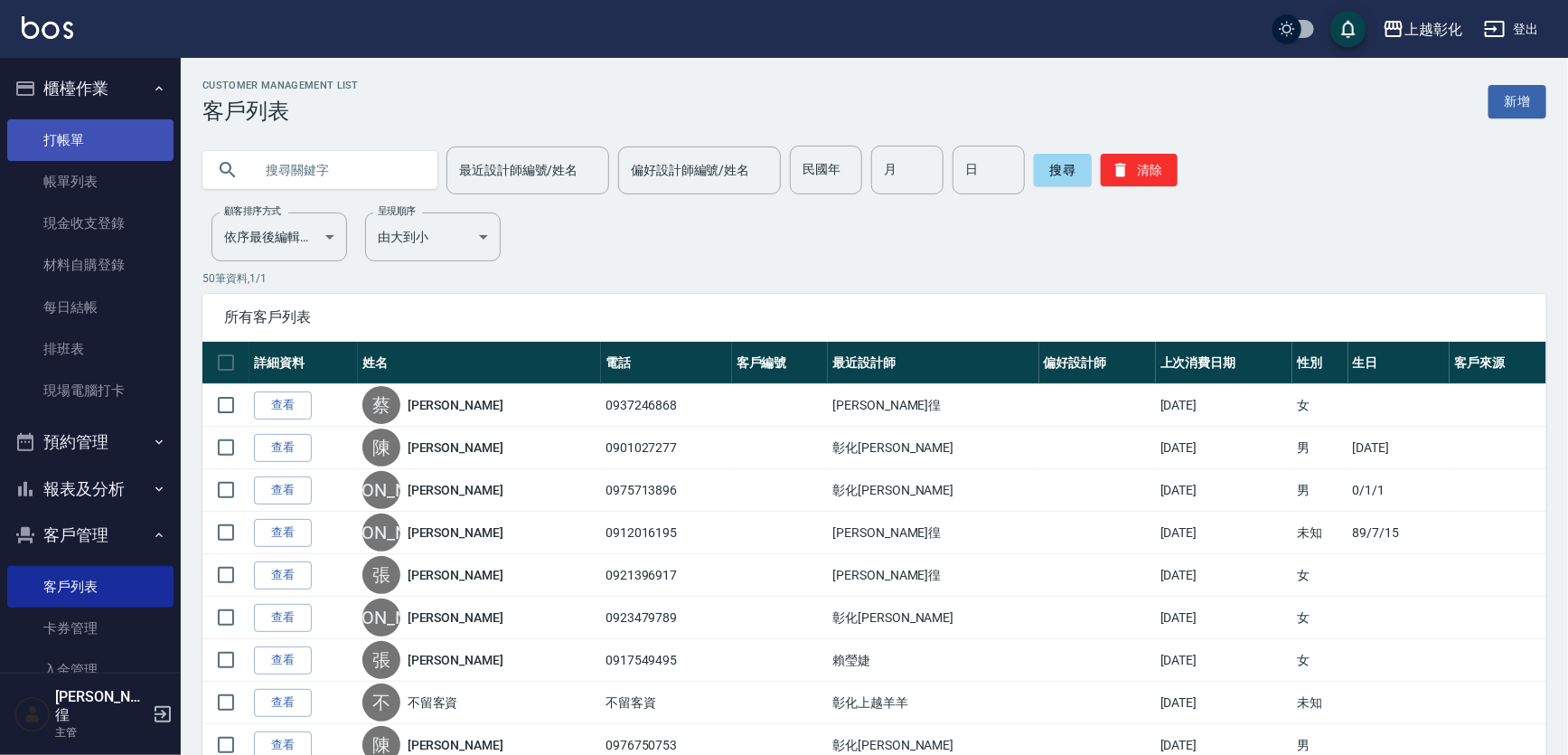
click at [121, 146] on link "打帳單" at bounding box center [89, 140] width 166 height 42
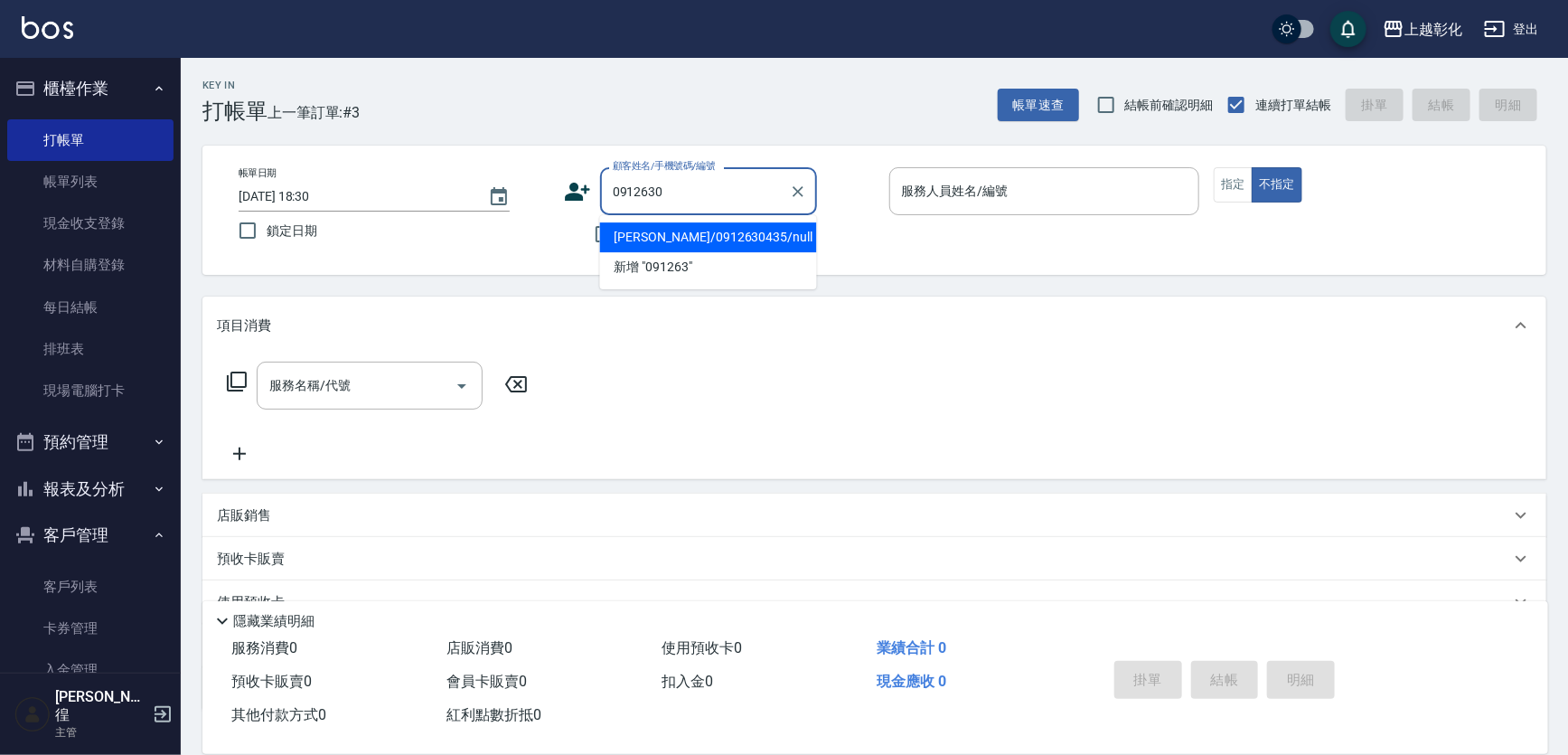
type input "[PERSON_NAME]/0912630435/null"
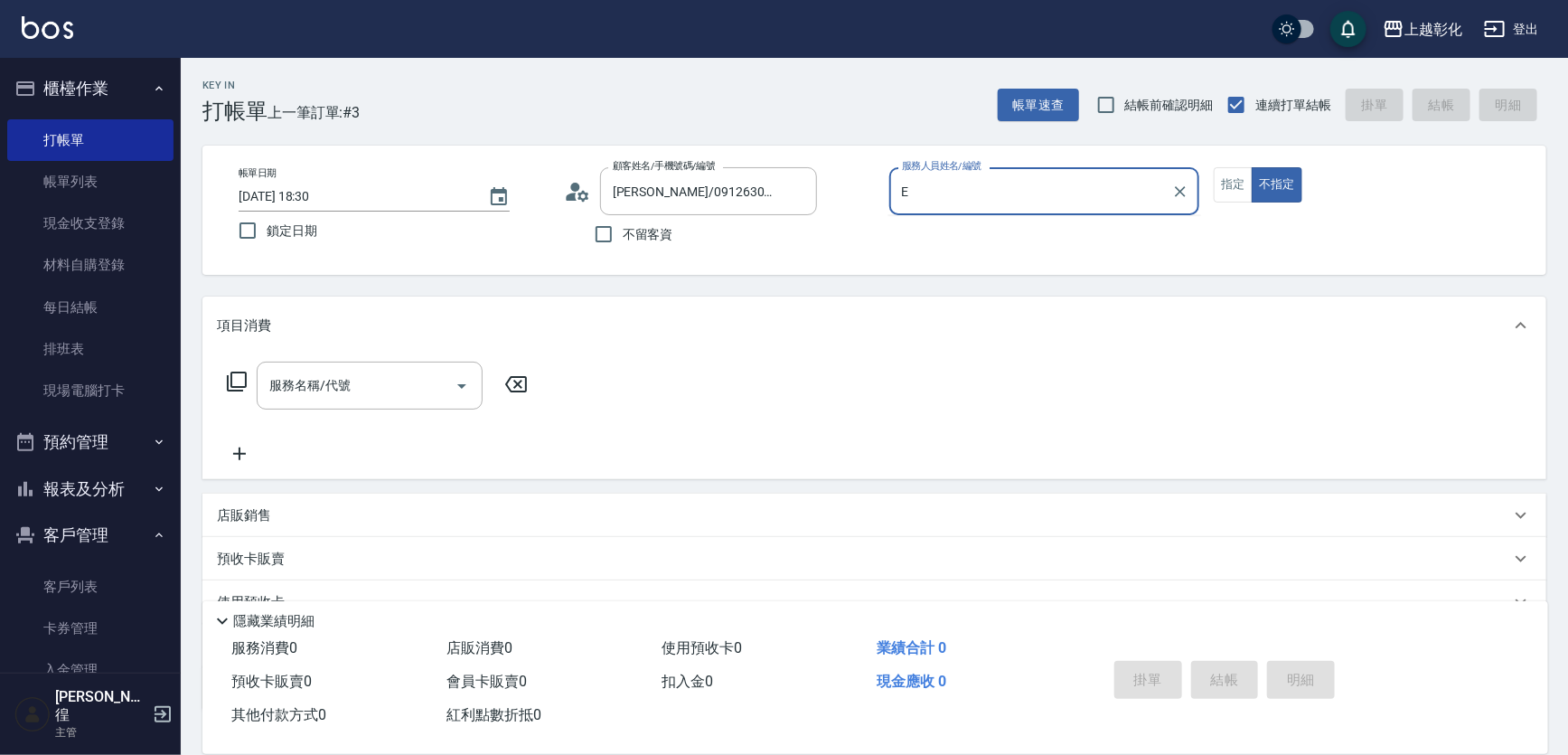
type input "[PERSON_NAME]-e"
type button "false"
click at [326, 332] on div "項目消費" at bounding box center [864, 326] width 1293 height 19
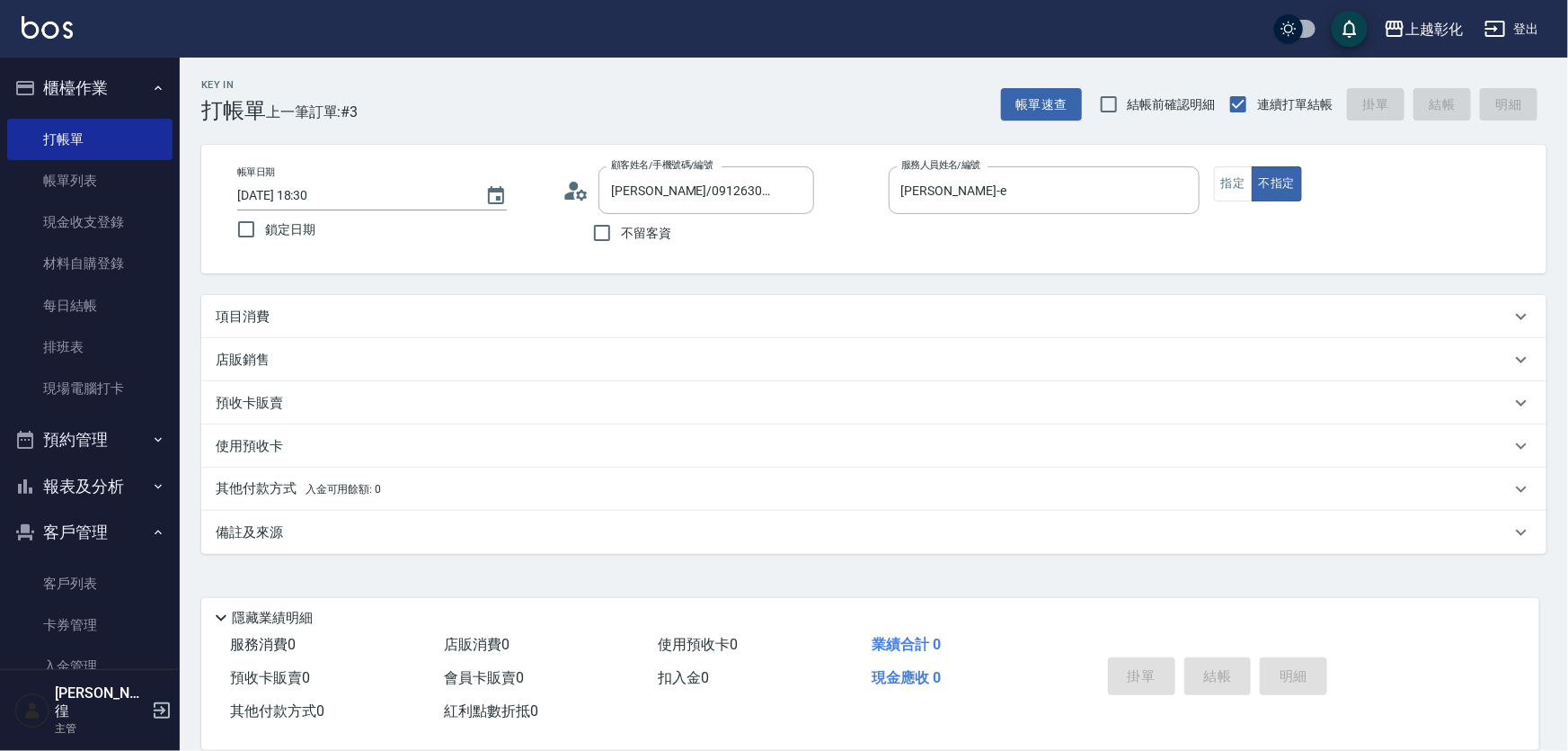
click at [333, 290] on div "Key In 打帳單 上一筆訂單:#3 帳單速查 結帳前確認明細 連續打單結帳 掛單 結帳 明細 帳單日期 [DATE] 18:30 鎖定日期 顧客姓名/手機…" at bounding box center [873, 390] width 1389 height 665
click at [330, 322] on div "項目消費" at bounding box center [864, 317] width 1295 height 19
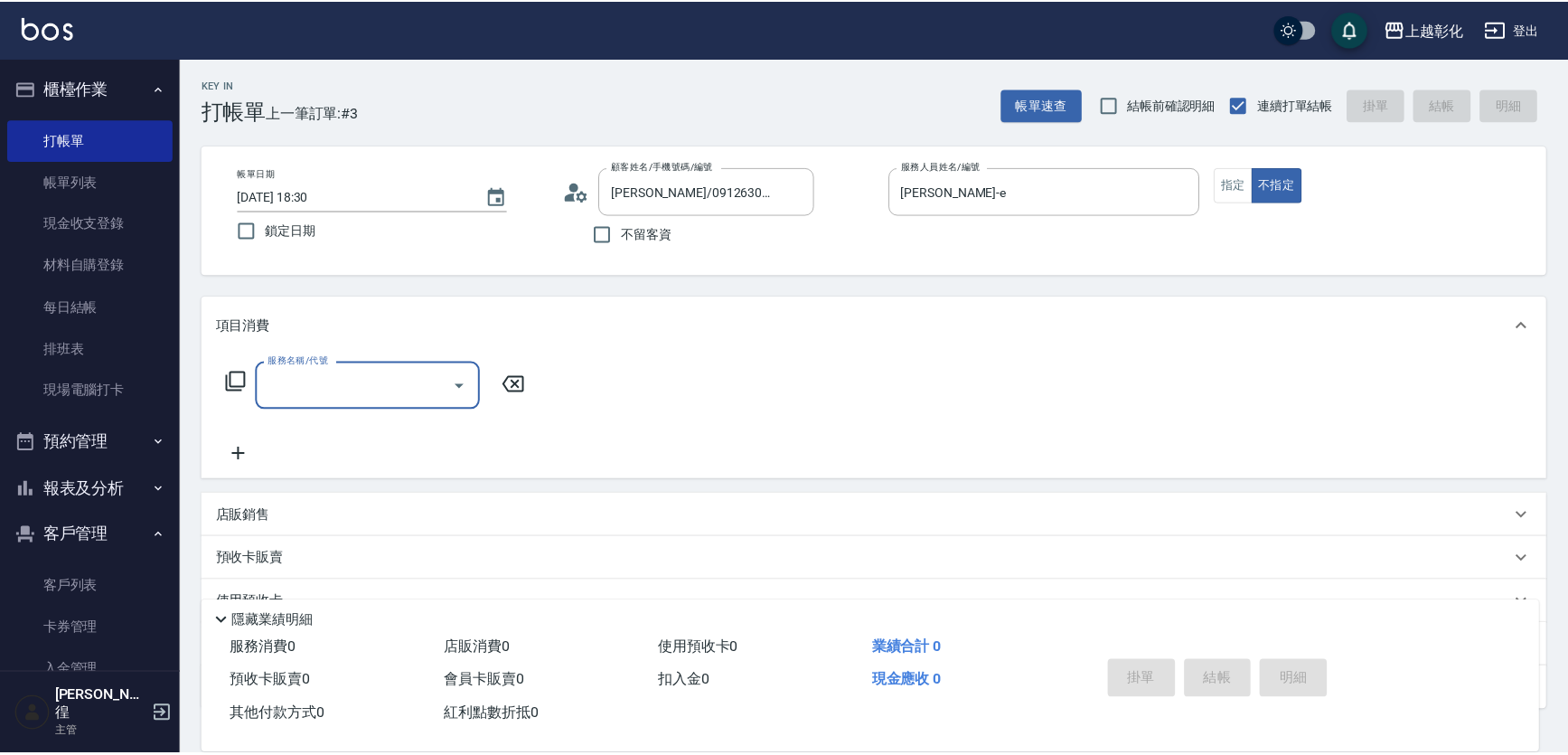
scroll to position [31, 0]
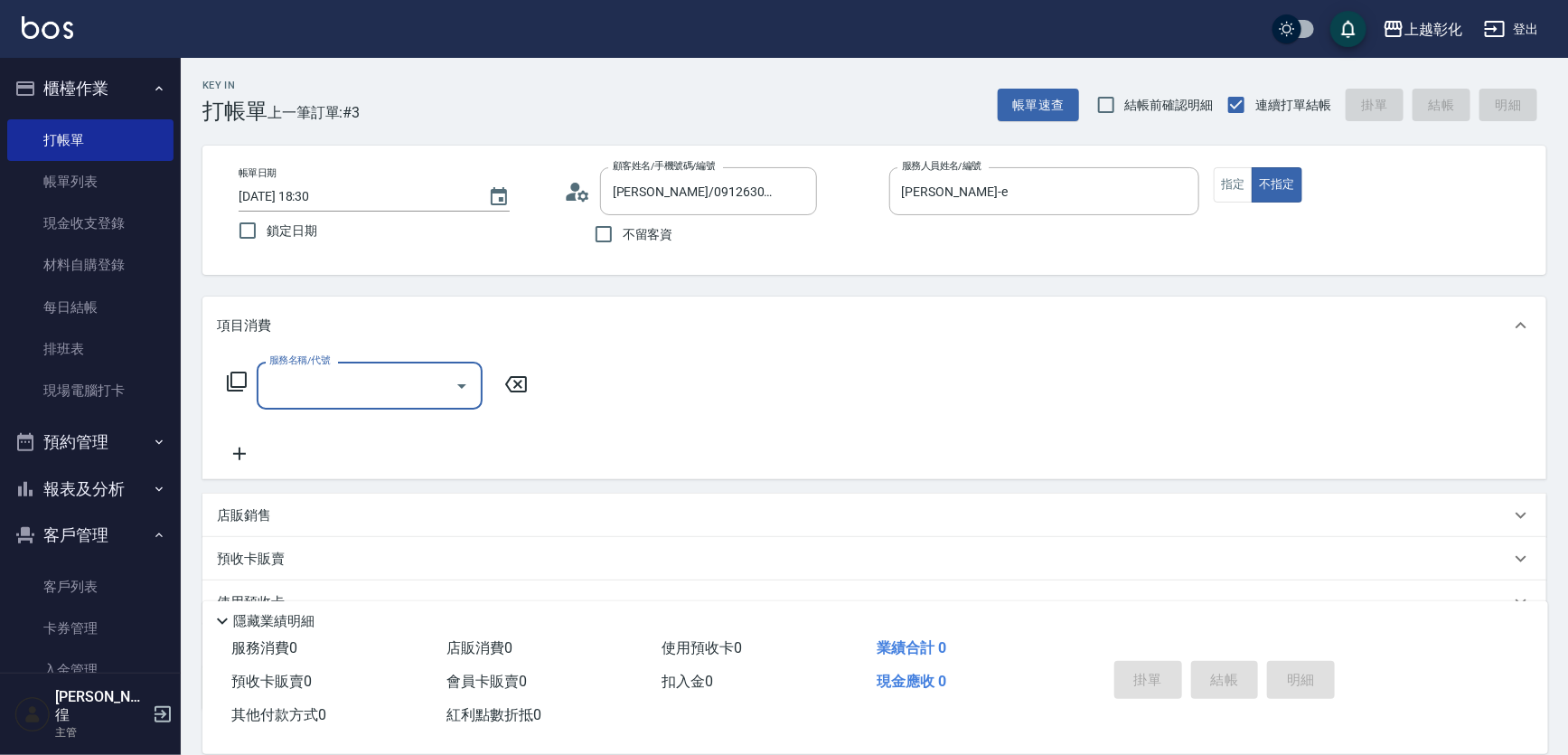
click at [319, 371] on input "服務名稱/代號" at bounding box center [356, 385] width 182 height 32
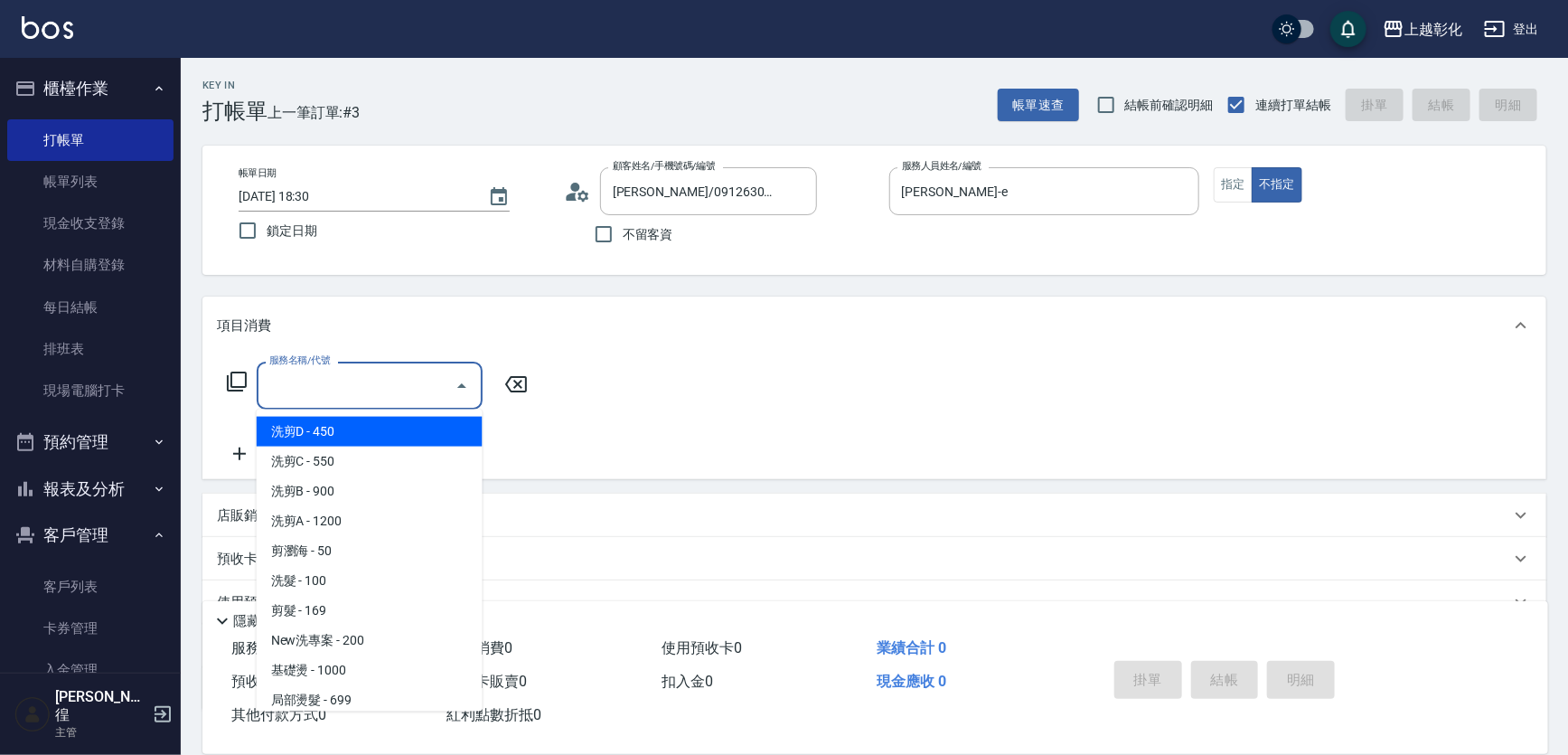
scroll to position [0, 0]
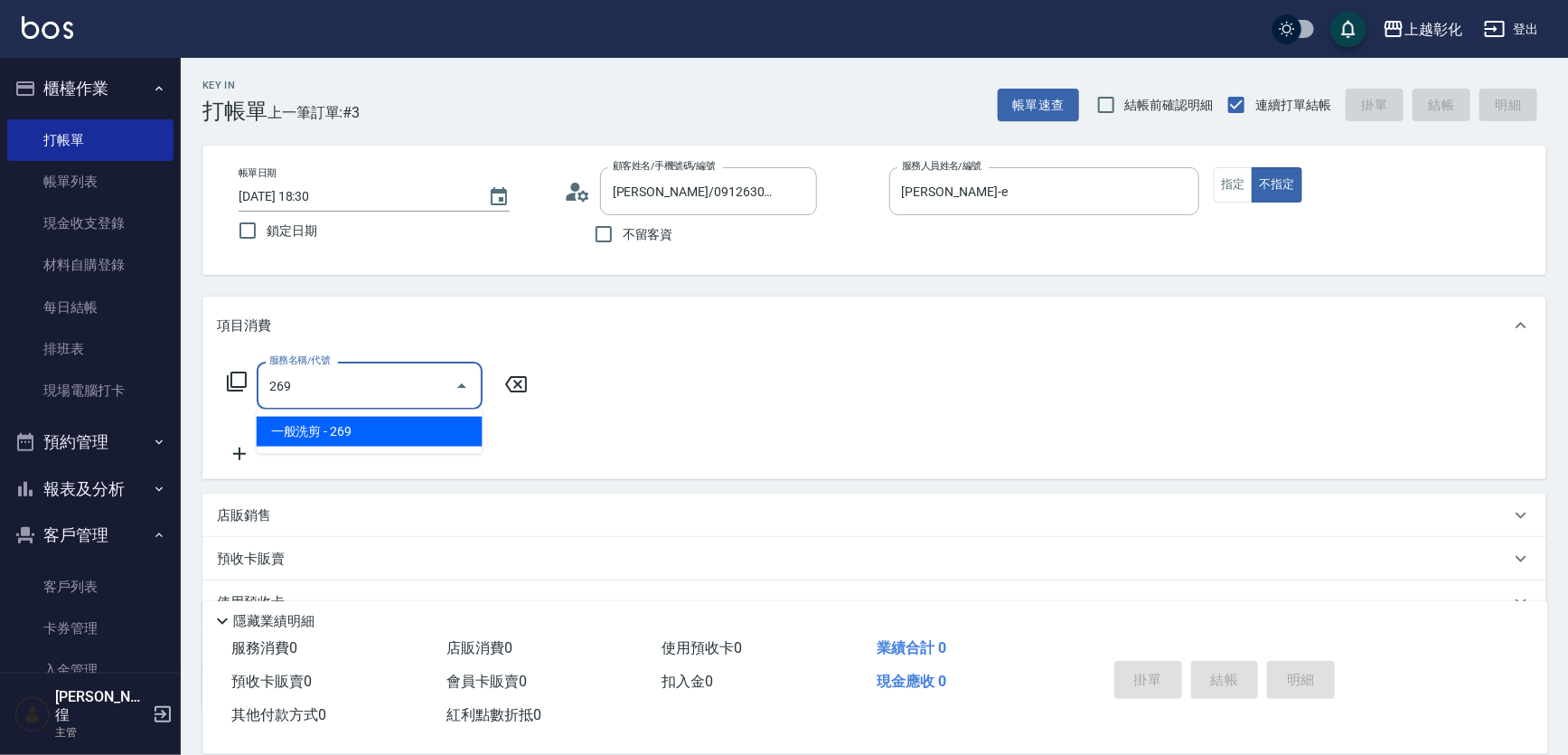
type input "一般洗剪(269)"
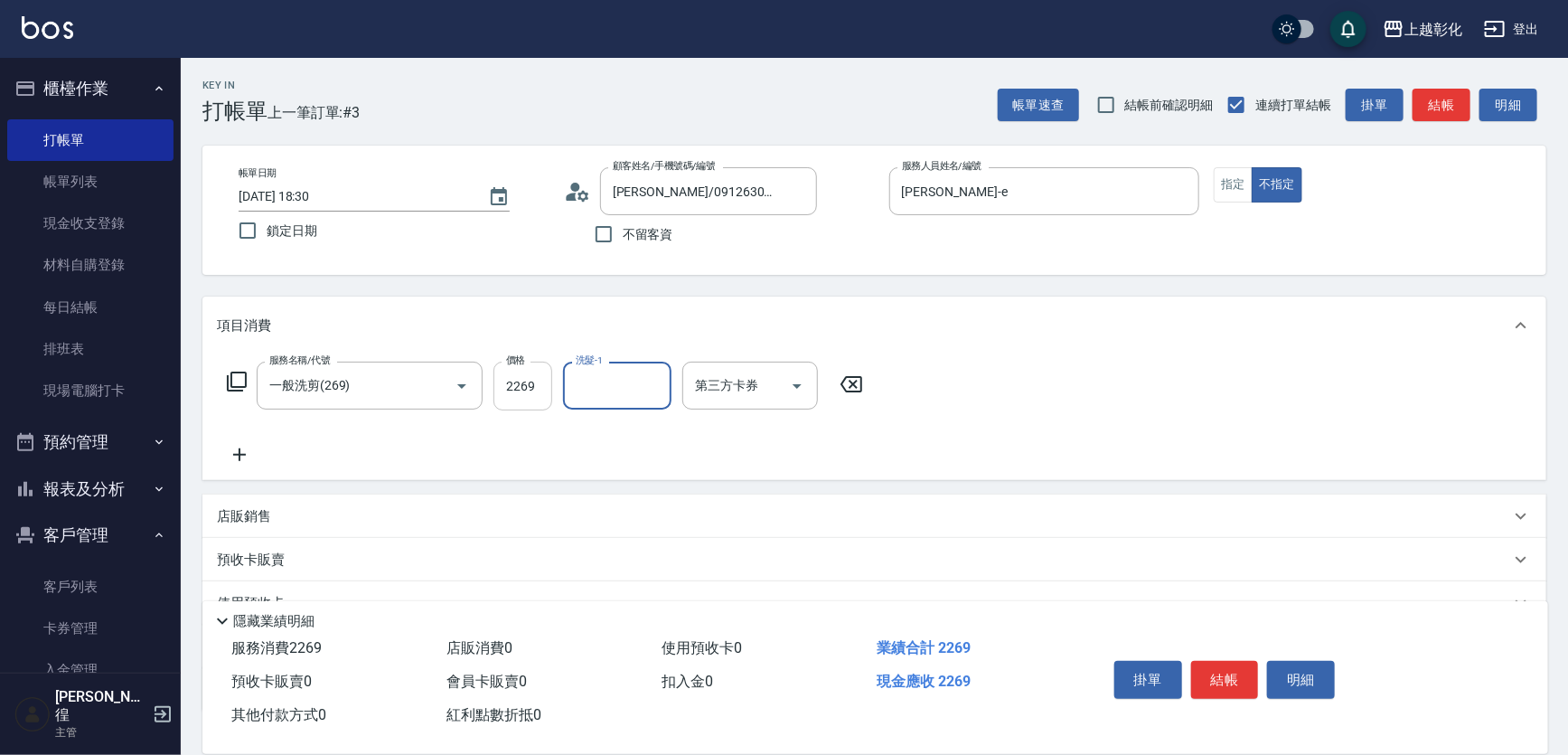
click at [520, 378] on input "2269" at bounding box center [522, 386] width 59 height 49
type input "269"
type input "[PERSON_NAME]-33"
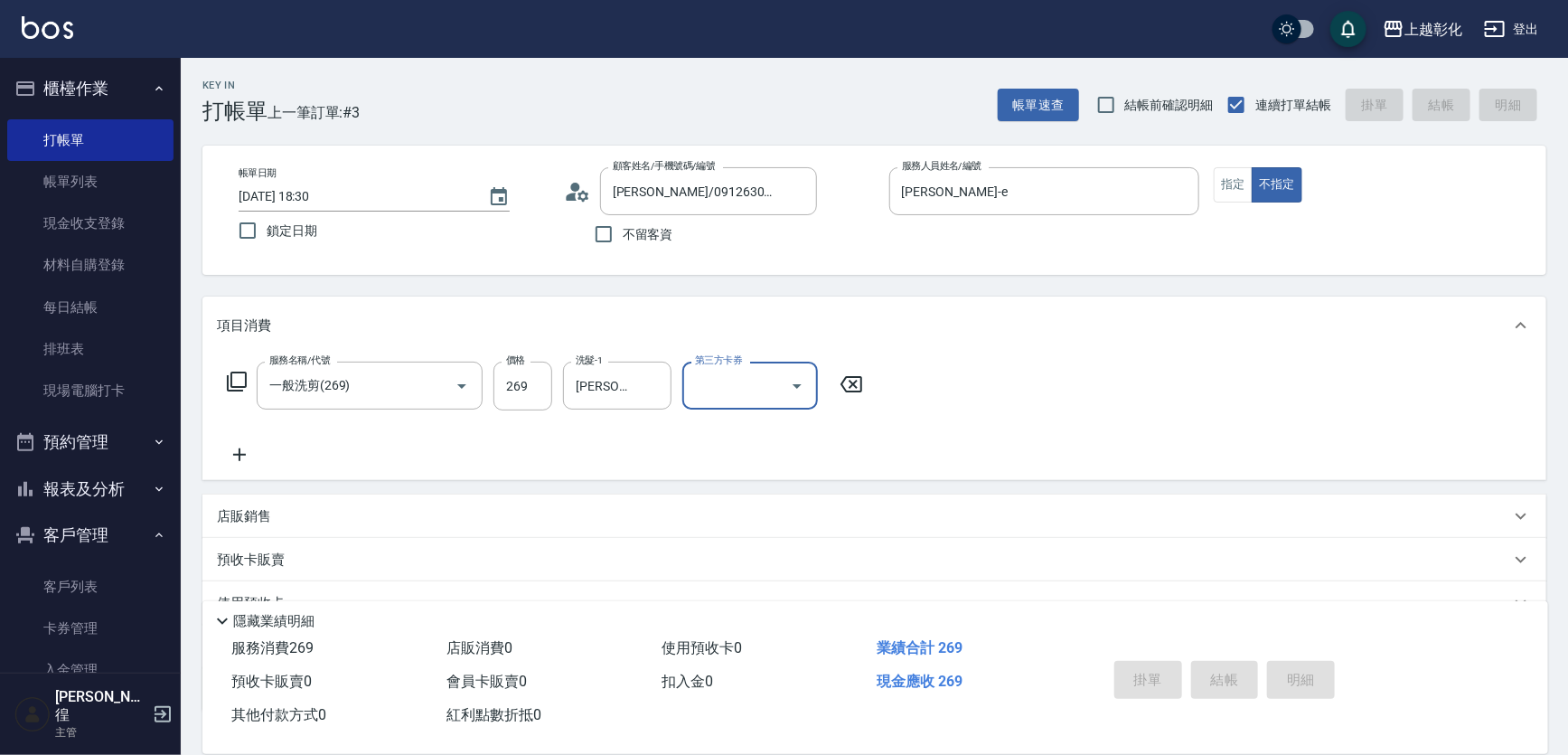
type input "[DATE] 18:43"
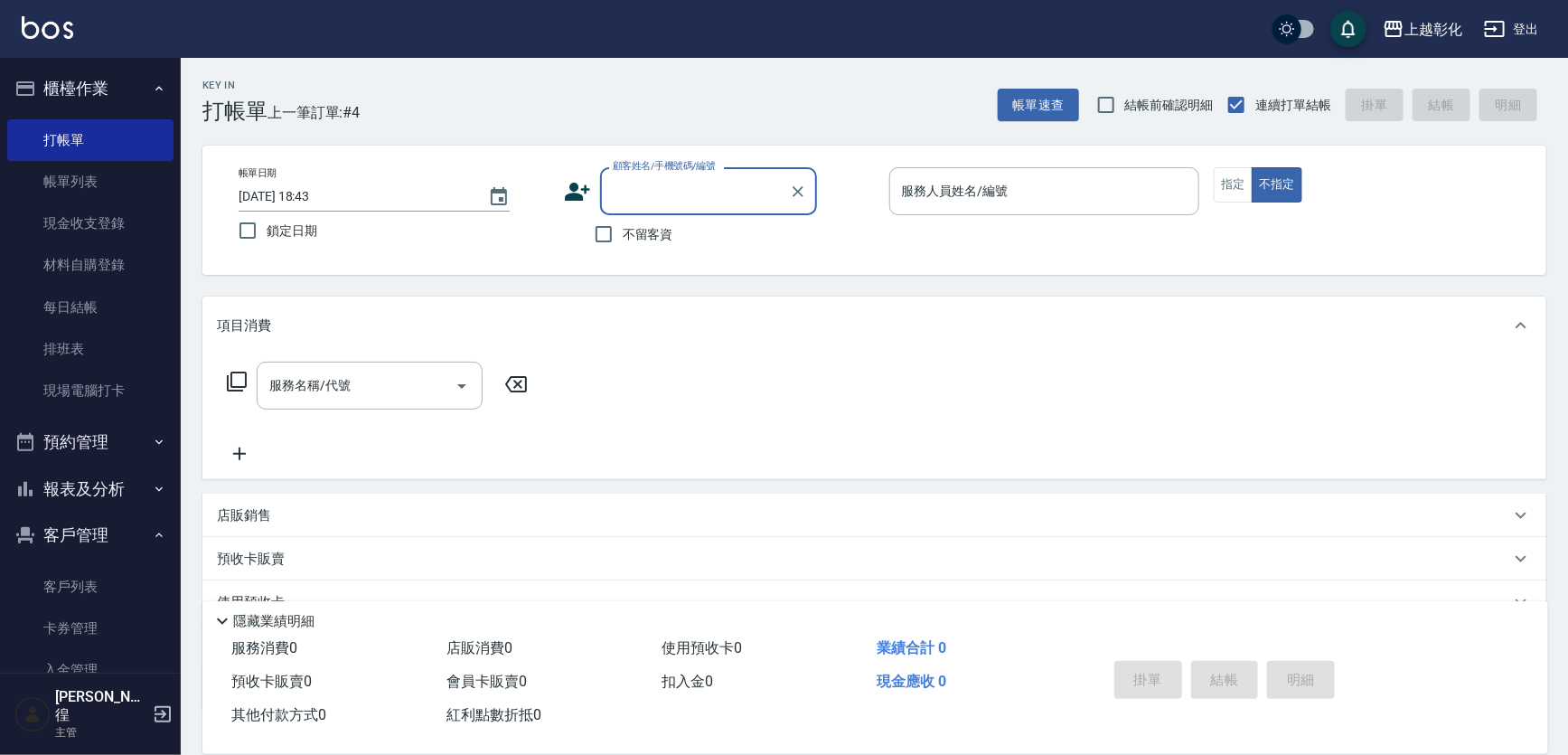
click at [630, 209] on div "顧客姓名/手機號碼/編號" at bounding box center [708, 190] width 217 height 48
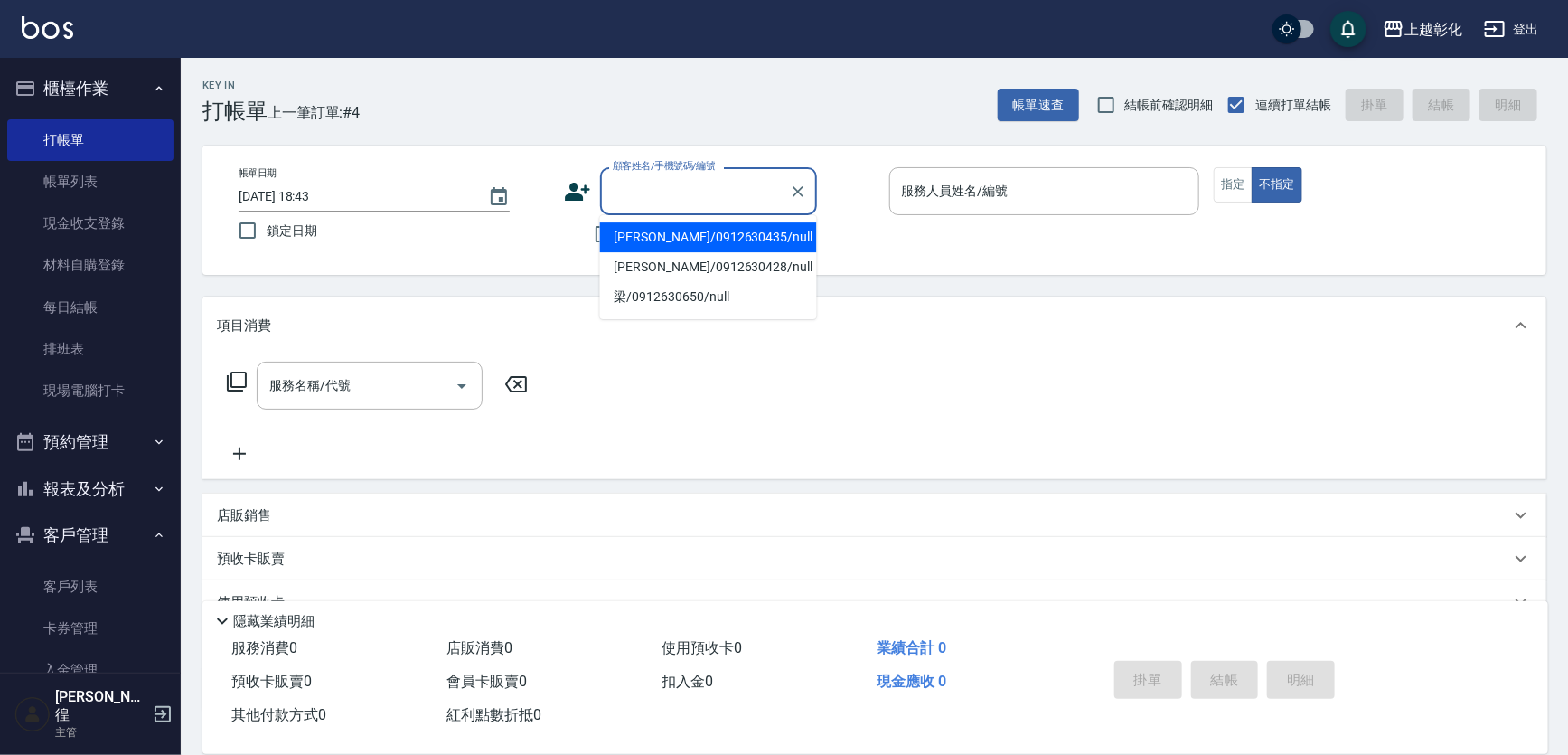
click at [630, 216] on ul "[PERSON_NAME]/0912630435/null [PERSON_NAME]/0912630428/null 梁/0912630650/null" at bounding box center [708, 267] width 217 height 104
click at [619, 219] on ul "[PERSON_NAME]/0912630435/null [PERSON_NAME]/0912630428/null 梁/0912630650/null" at bounding box center [708, 267] width 217 height 104
click at [533, 249] on div "帳單日期 [DATE] 18:43 鎖定日期 顧客姓名/手機號碼/編號 顧客姓名/手機號碼/編號 不留客資 服務人員姓名/編號 服務人員姓名/編號 指定 不指定" at bounding box center [874, 210] width 1300 height 85
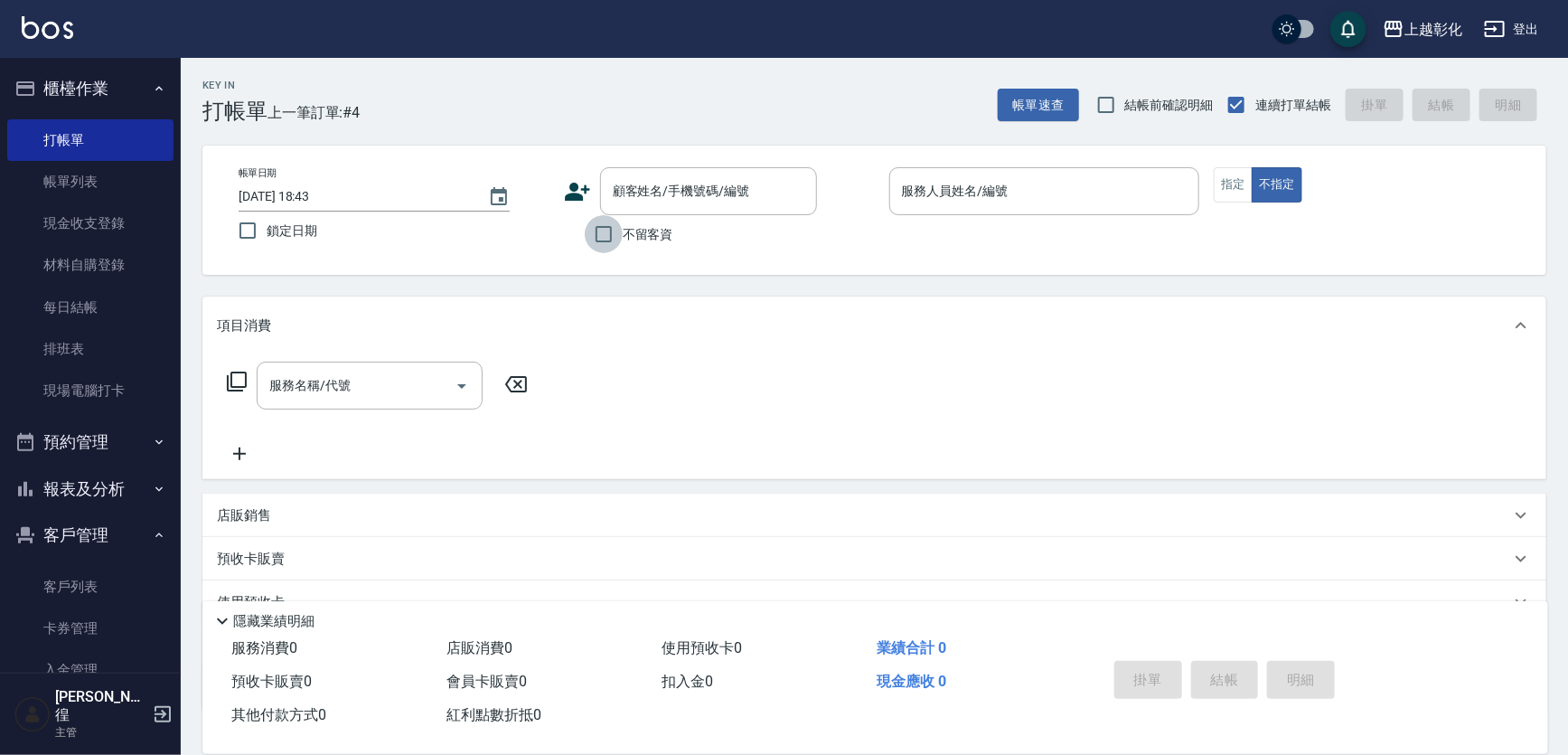
click at [587, 225] on input "不留客資" at bounding box center [604, 234] width 38 height 38
checkbox input "true"
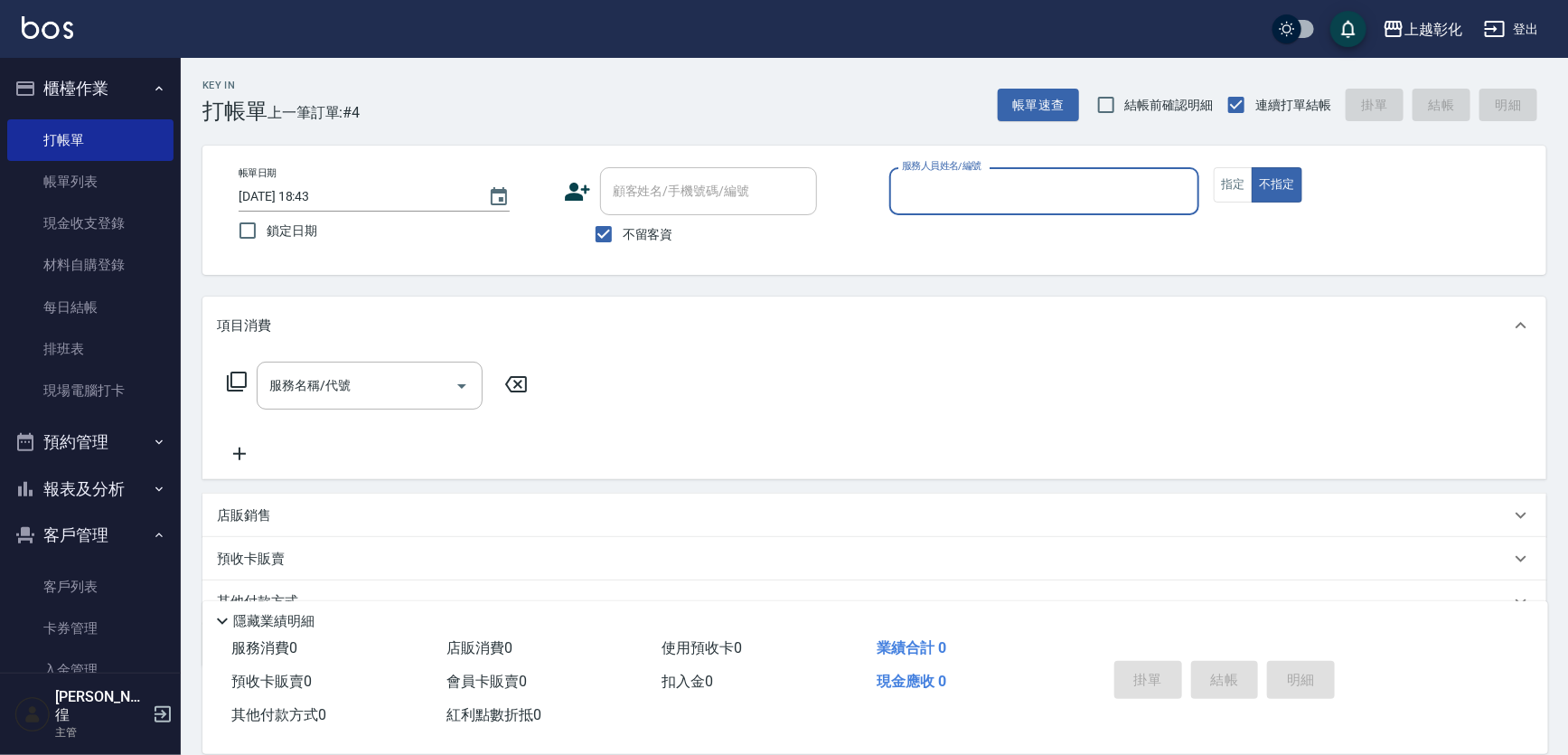
type input "ㄍ"
type input "張苡竫/0930253839/"
type input "[PERSON_NAME]-e"
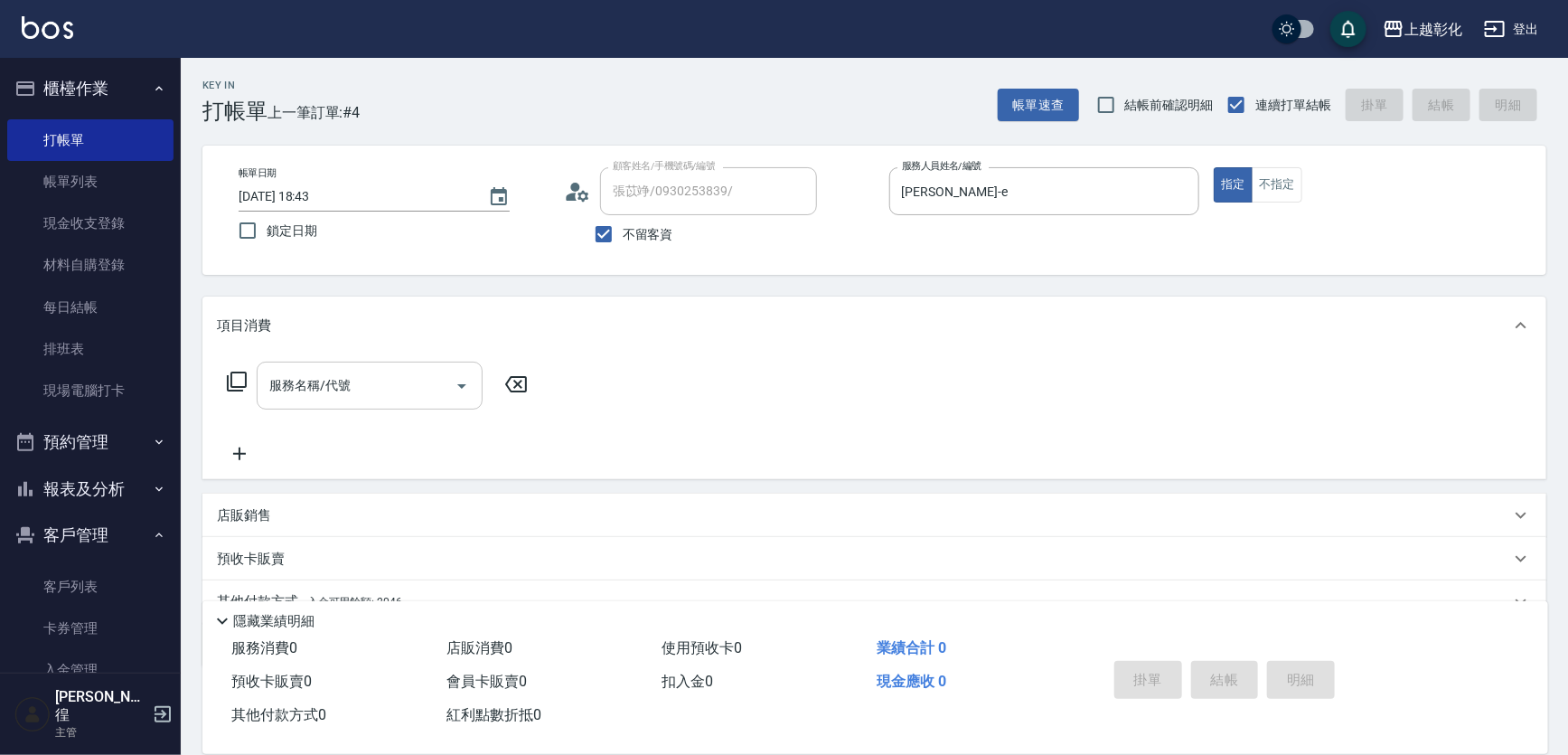
click at [353, 406] on div "服務名稱/代號" at bounding box center [369, 385] width 226 height 48
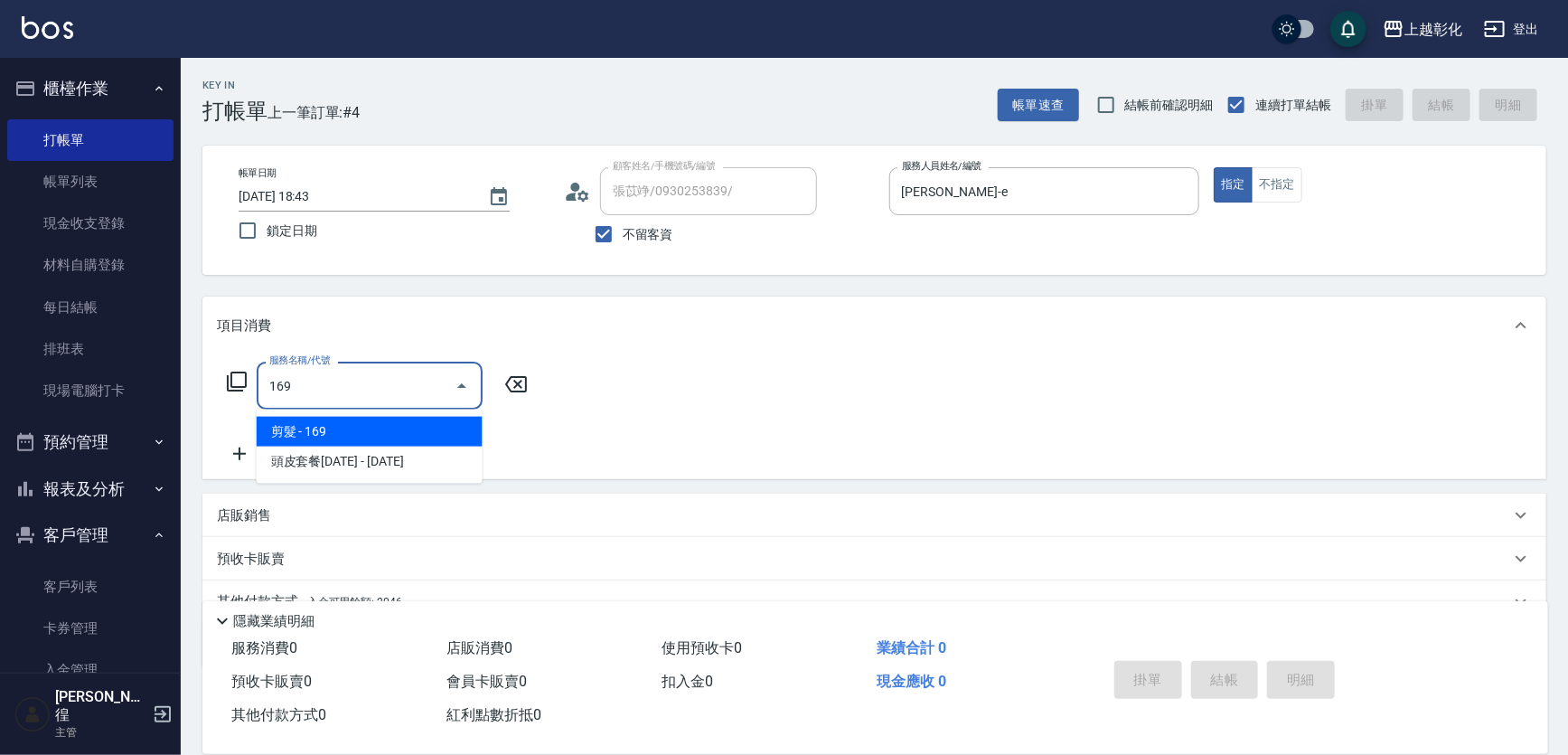
type input "剪髮(169)"
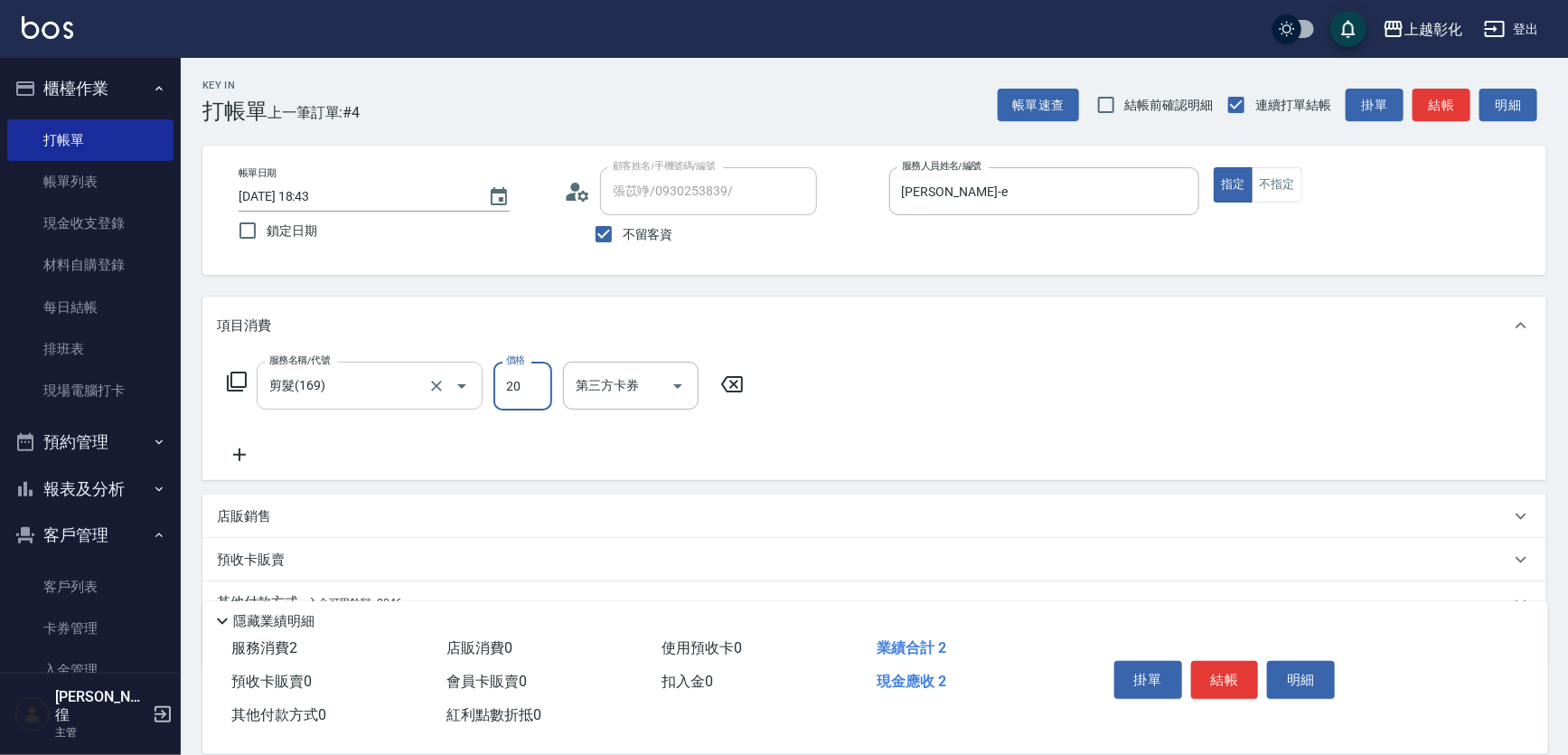
type input "200"
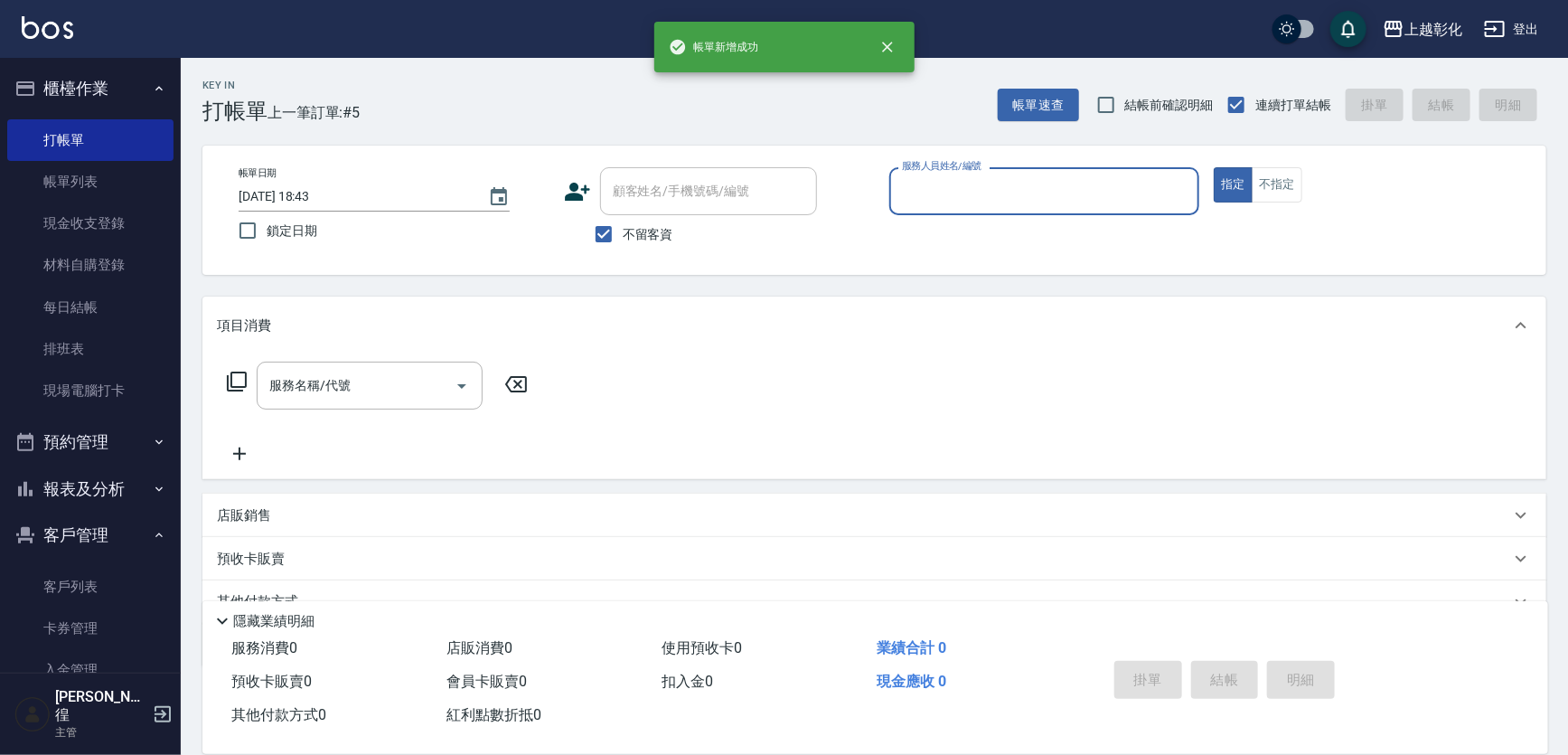
click at [637, 227] on span "不留客資" at bounding box center [648, 235] width 50 height 19
click at [623, 227] on input "不留客資" at bounding box center [604, 234] width 38 height 38
checkbox input "false"
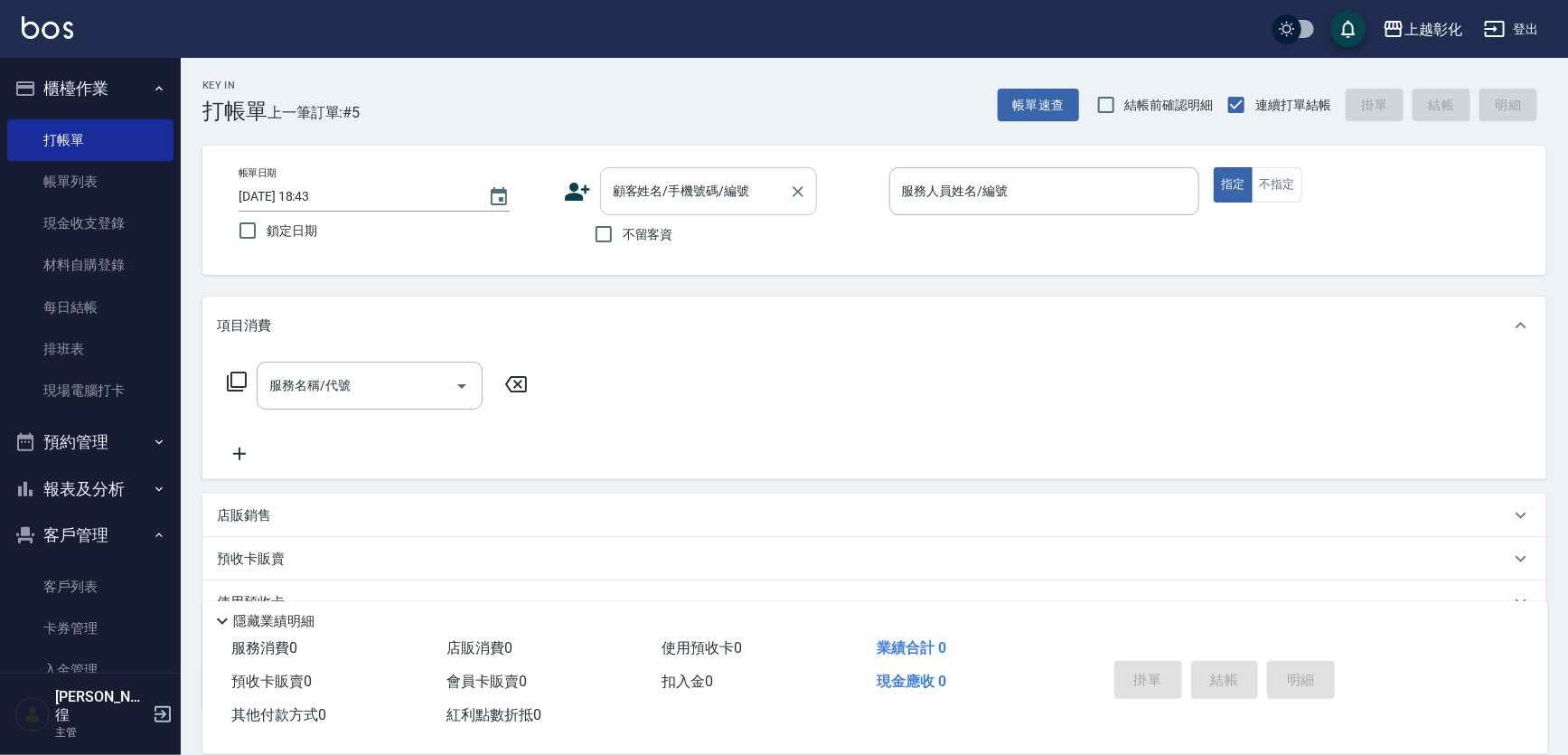
click at [650, 201] on input "顧客姓名/手機號碼/編號" at bounding box center [695, 191] width 174 height 32
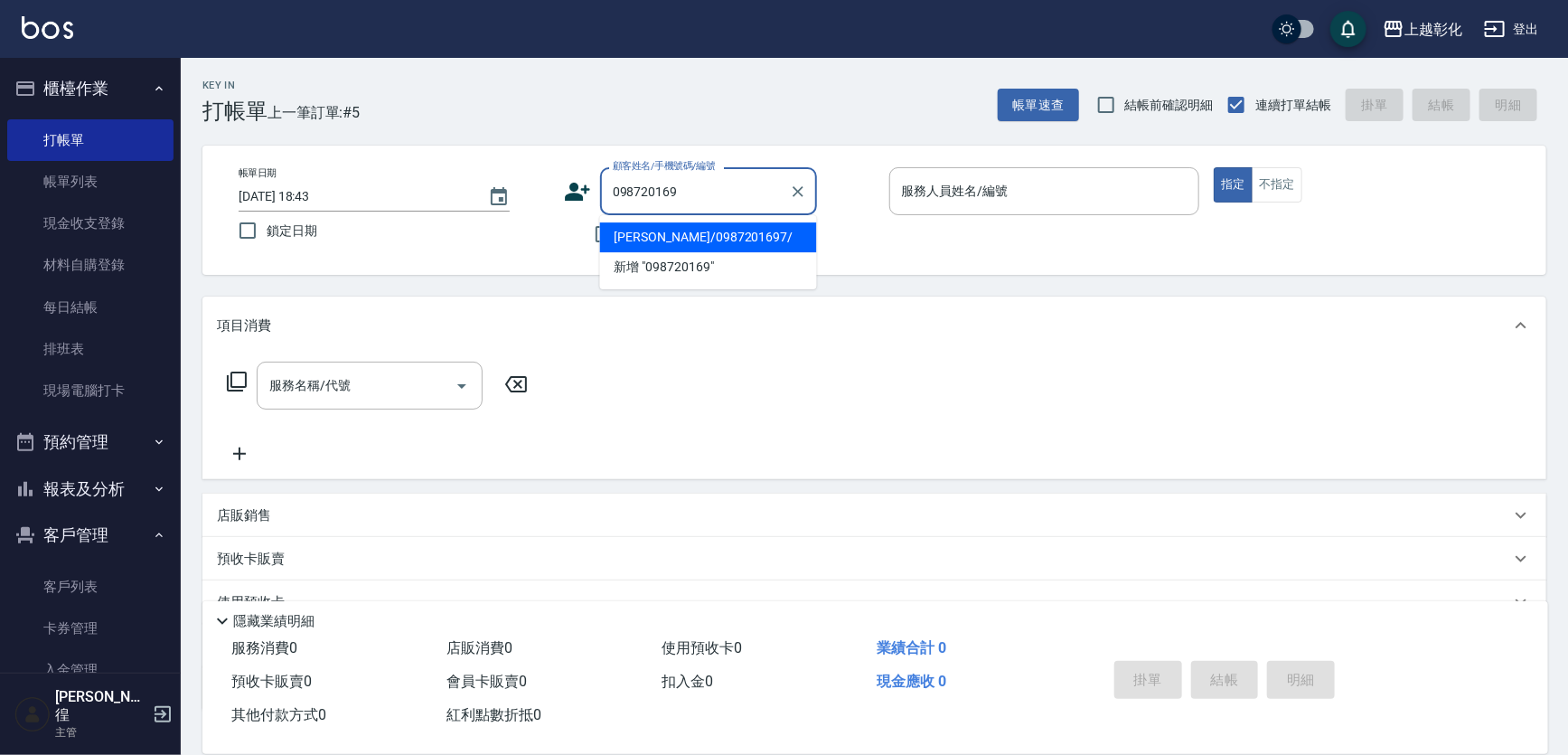
type input "[PERSON_NAME]/0987201697/"
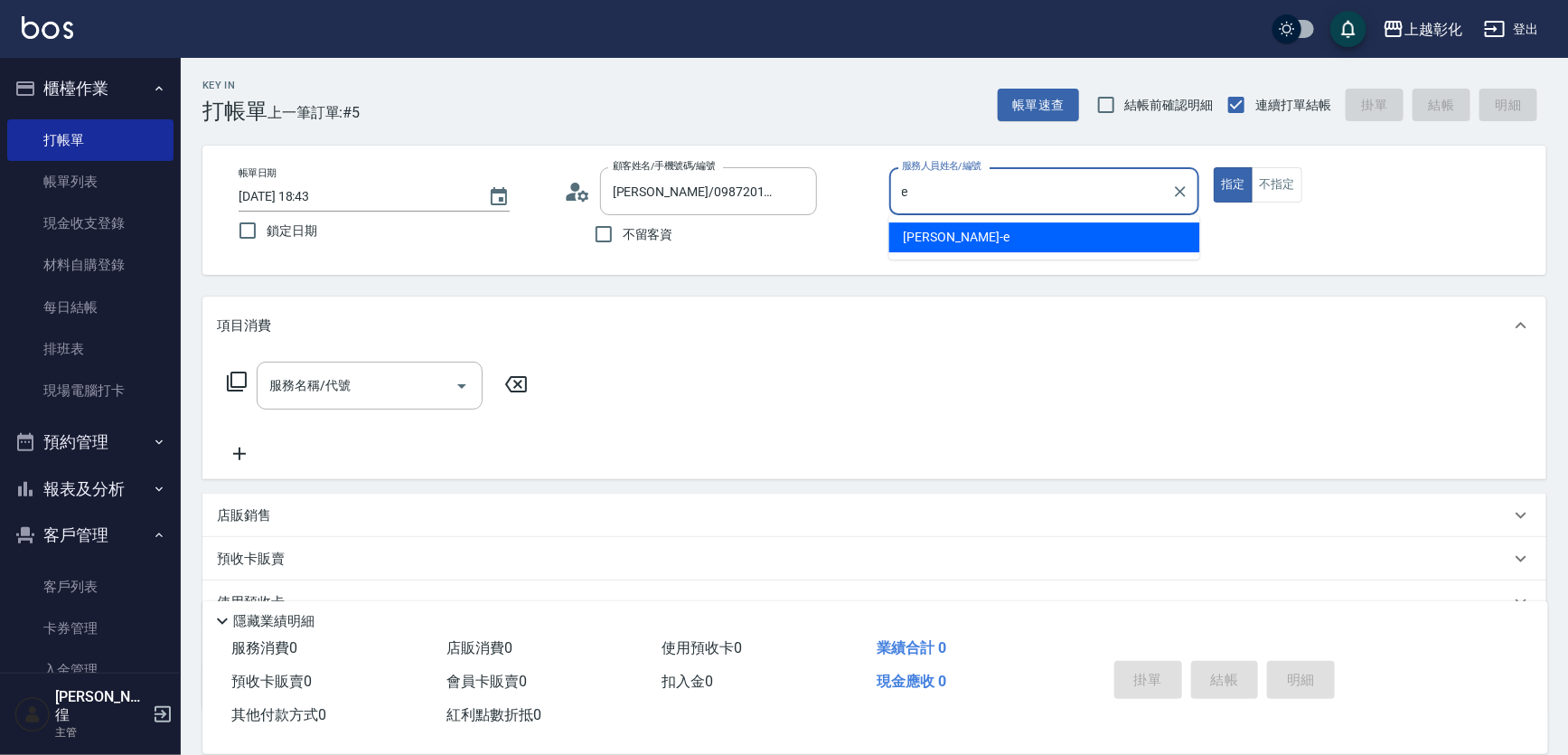
type input "[PERSON_NAME]-e"
type button "true"
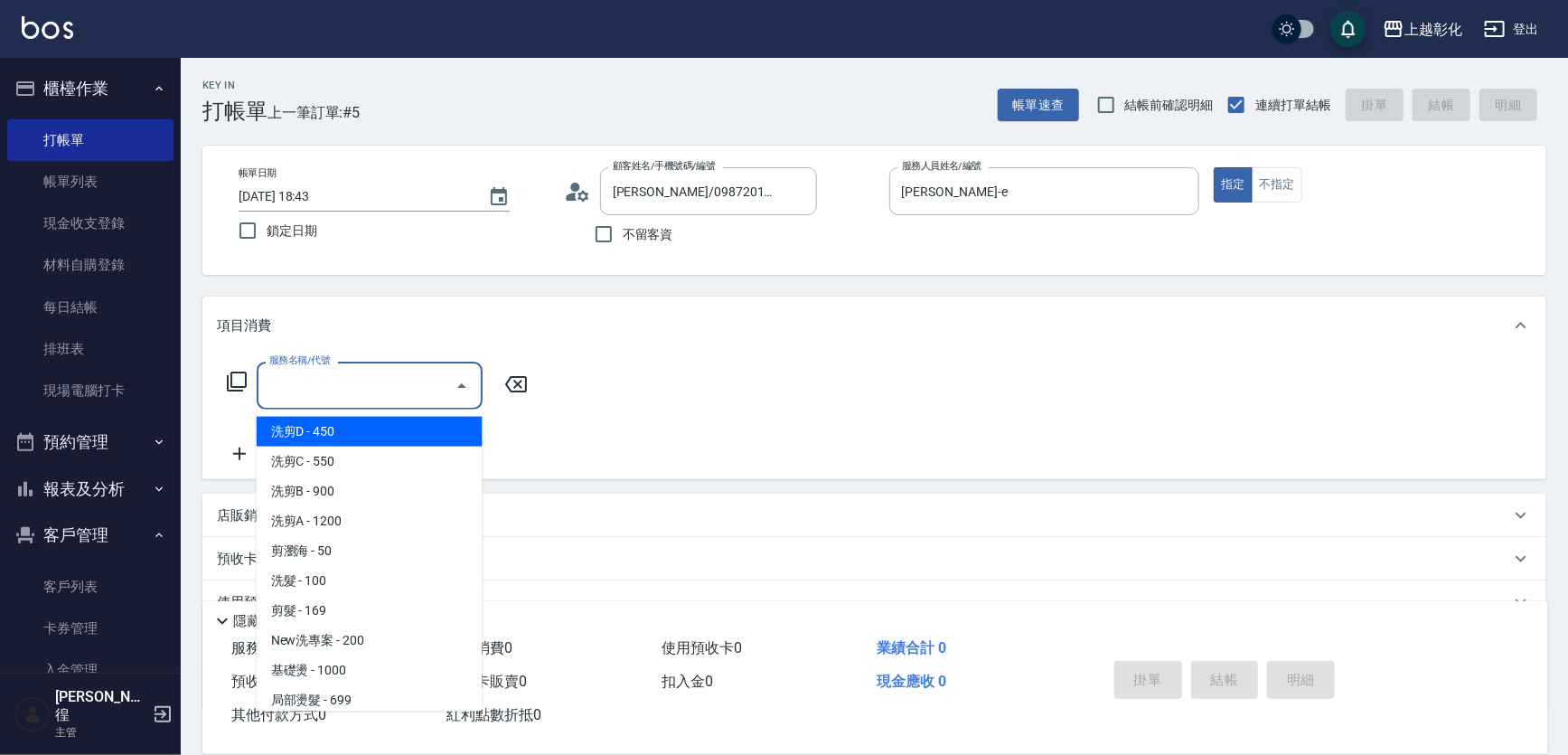
click at [356, 387] on input "服務名稱/代號" at bounding box center [356, 385] width 182 height 32
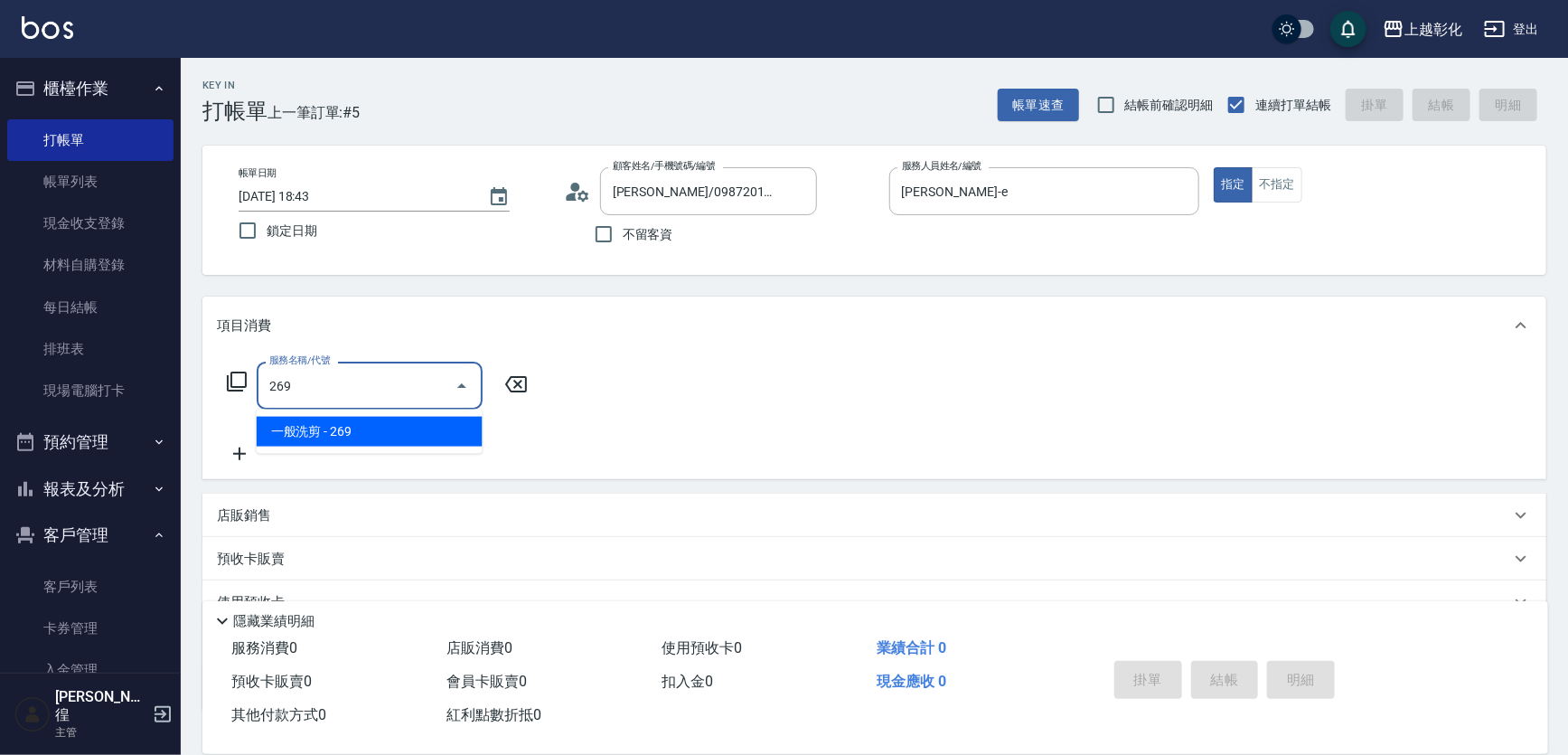
type input "一般洗剪(269)"
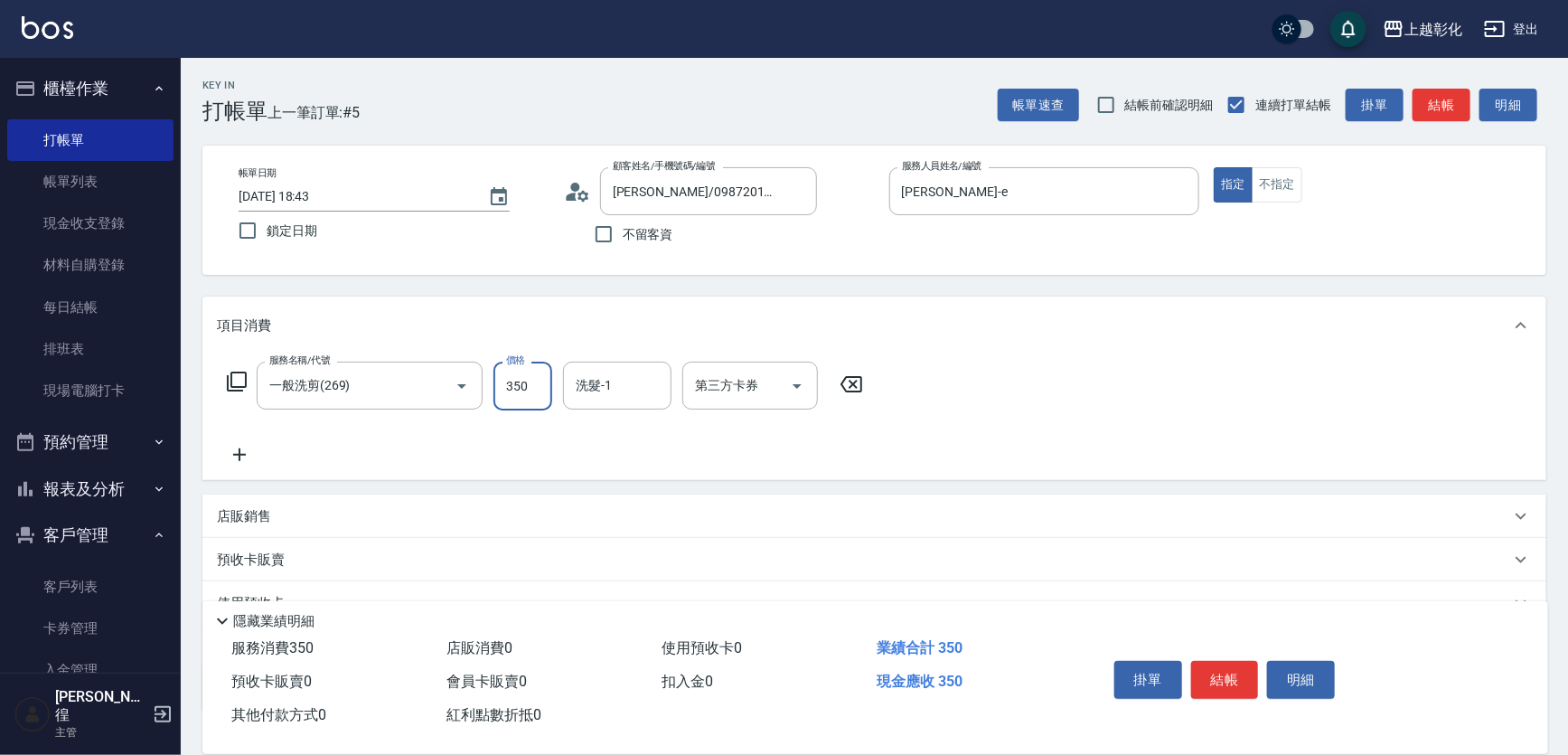
type input "350"
type input "[PERSON_NAME]-33"
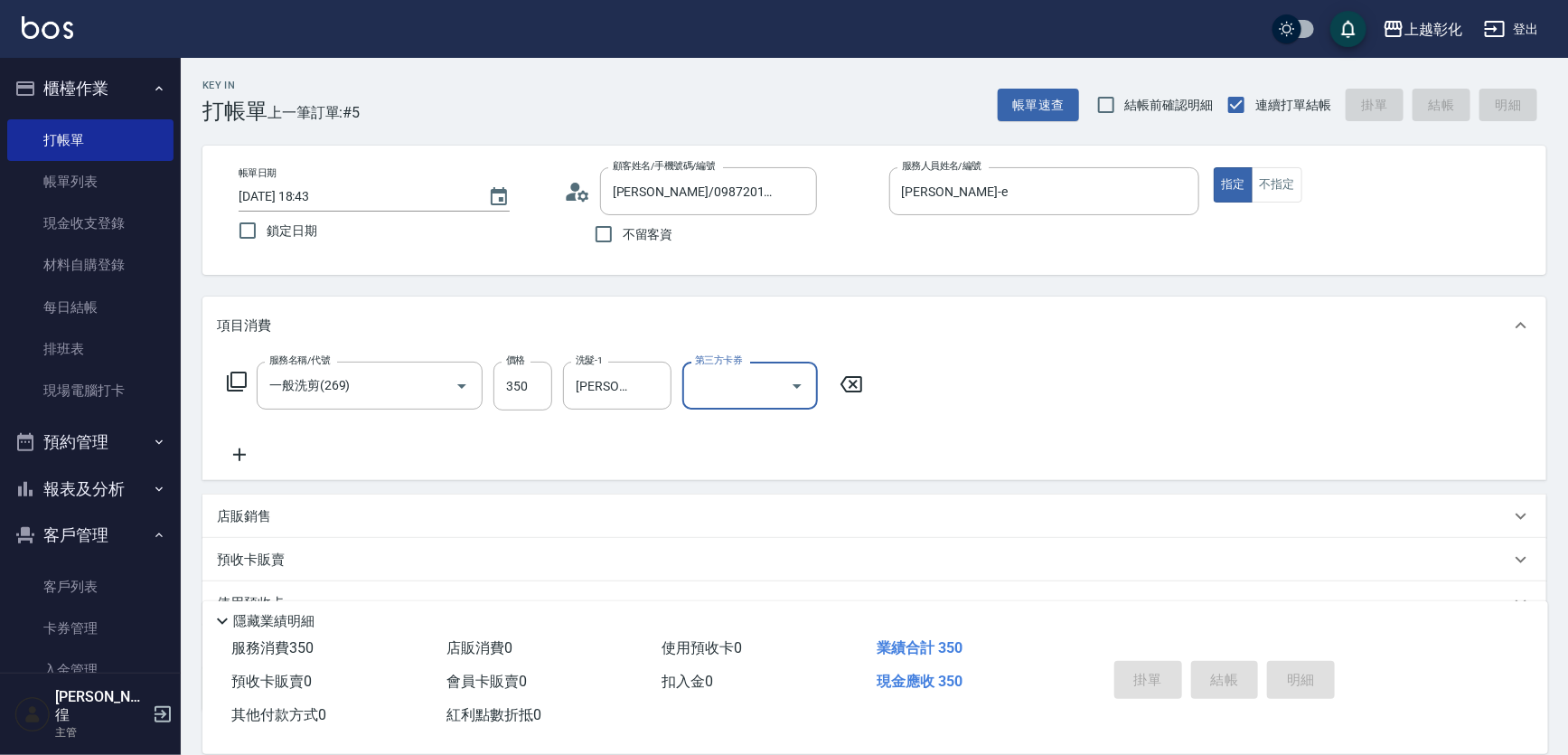
type input "[DATE] 18:44"
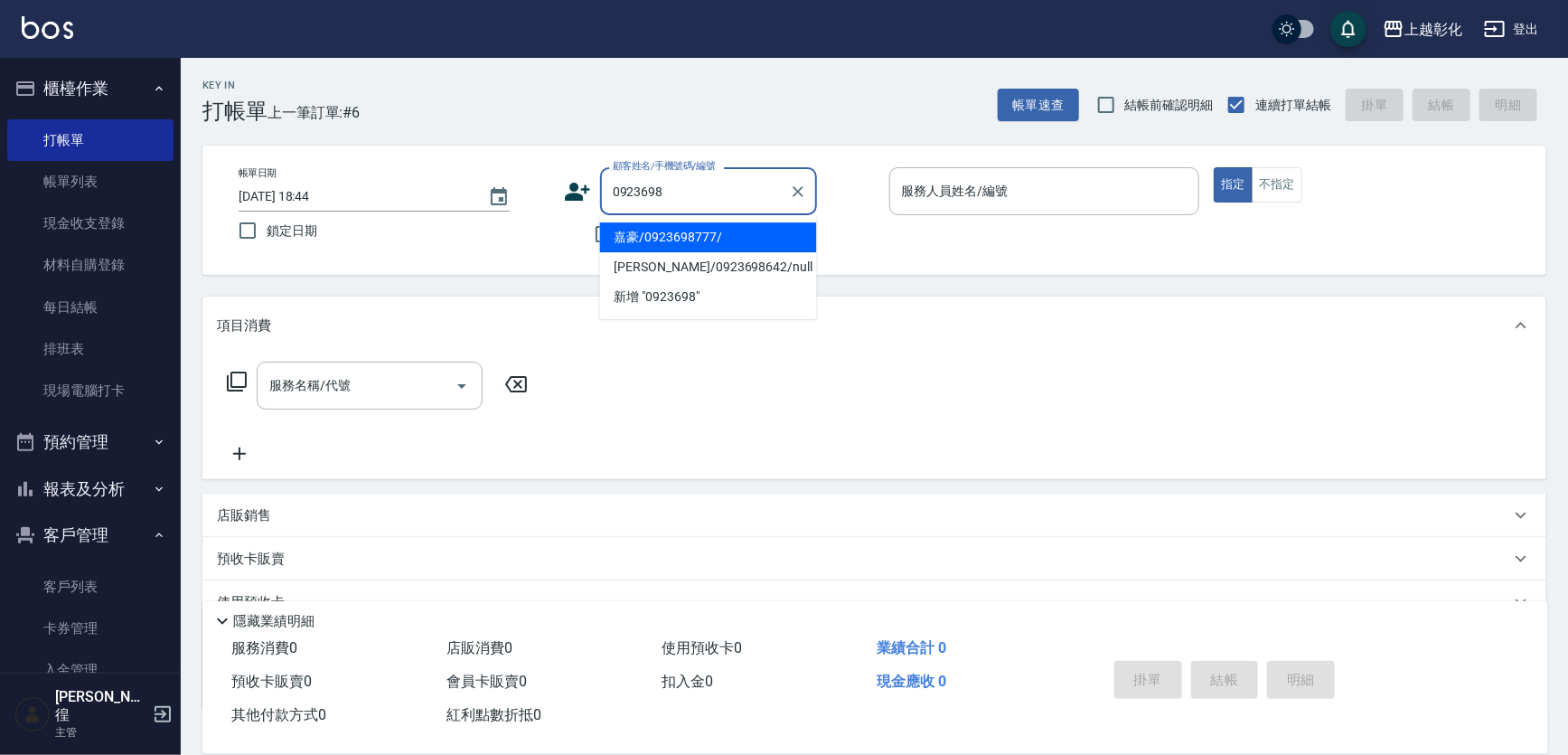
type input "嘉豪/0923698777/"
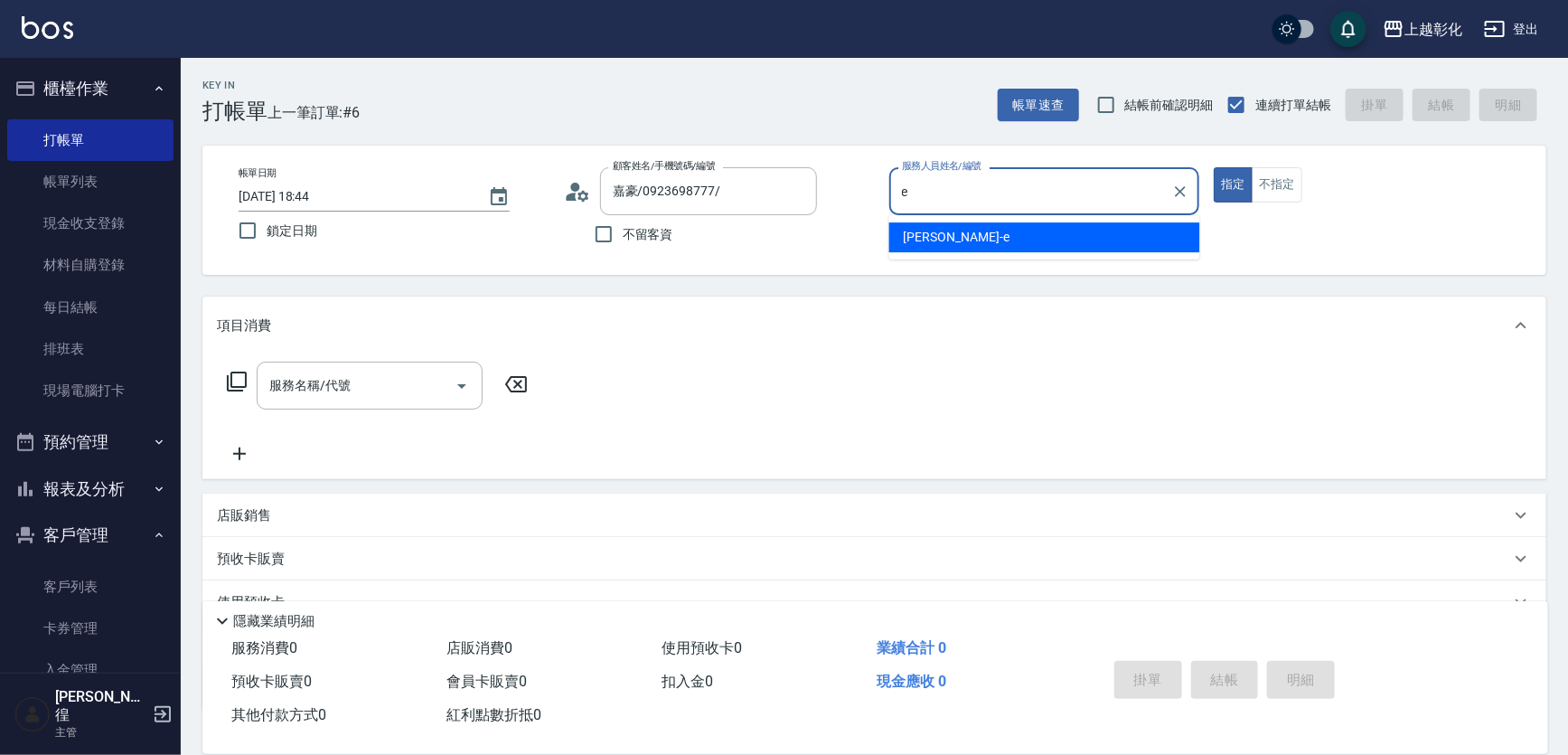
type input "[PERSON_NAME]-e"
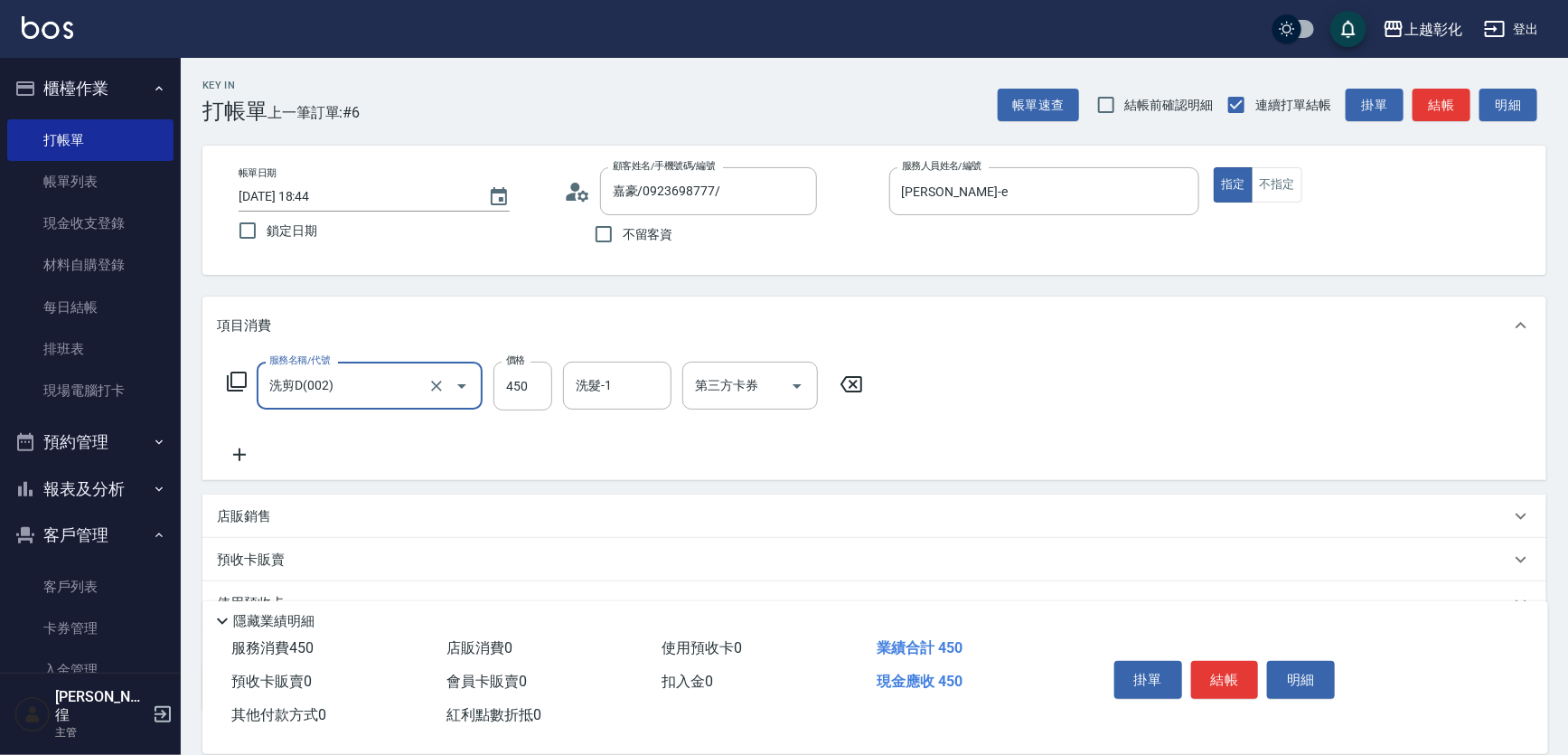
type input "洗剪D(002)"
type input "500"
type input "47"
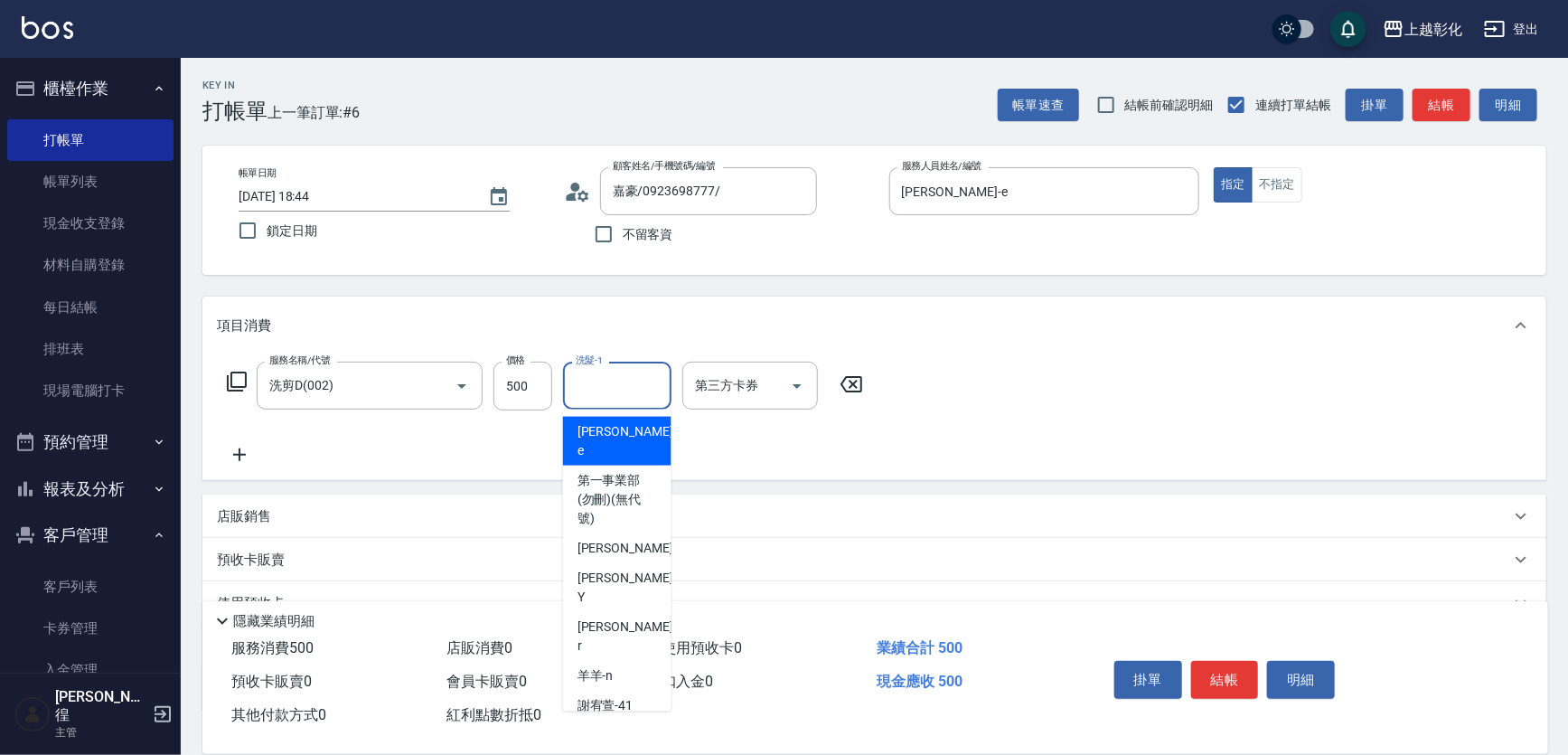
click at [641, 386] on input "洗髮-1" at bounding box center [617, 385] width 92 height 32
type input "4"
type input "3"
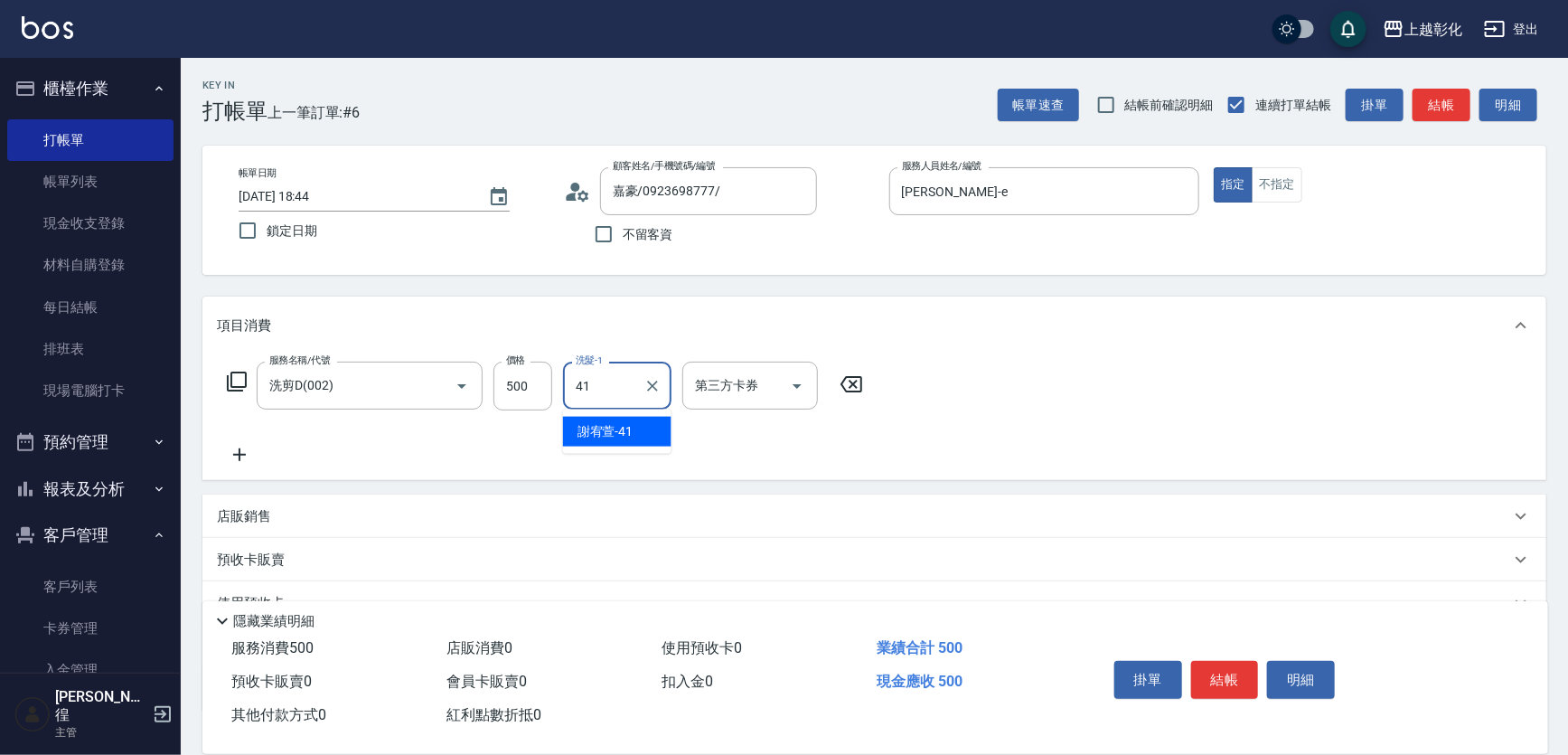
type input "[PERSON_NAME]-41"
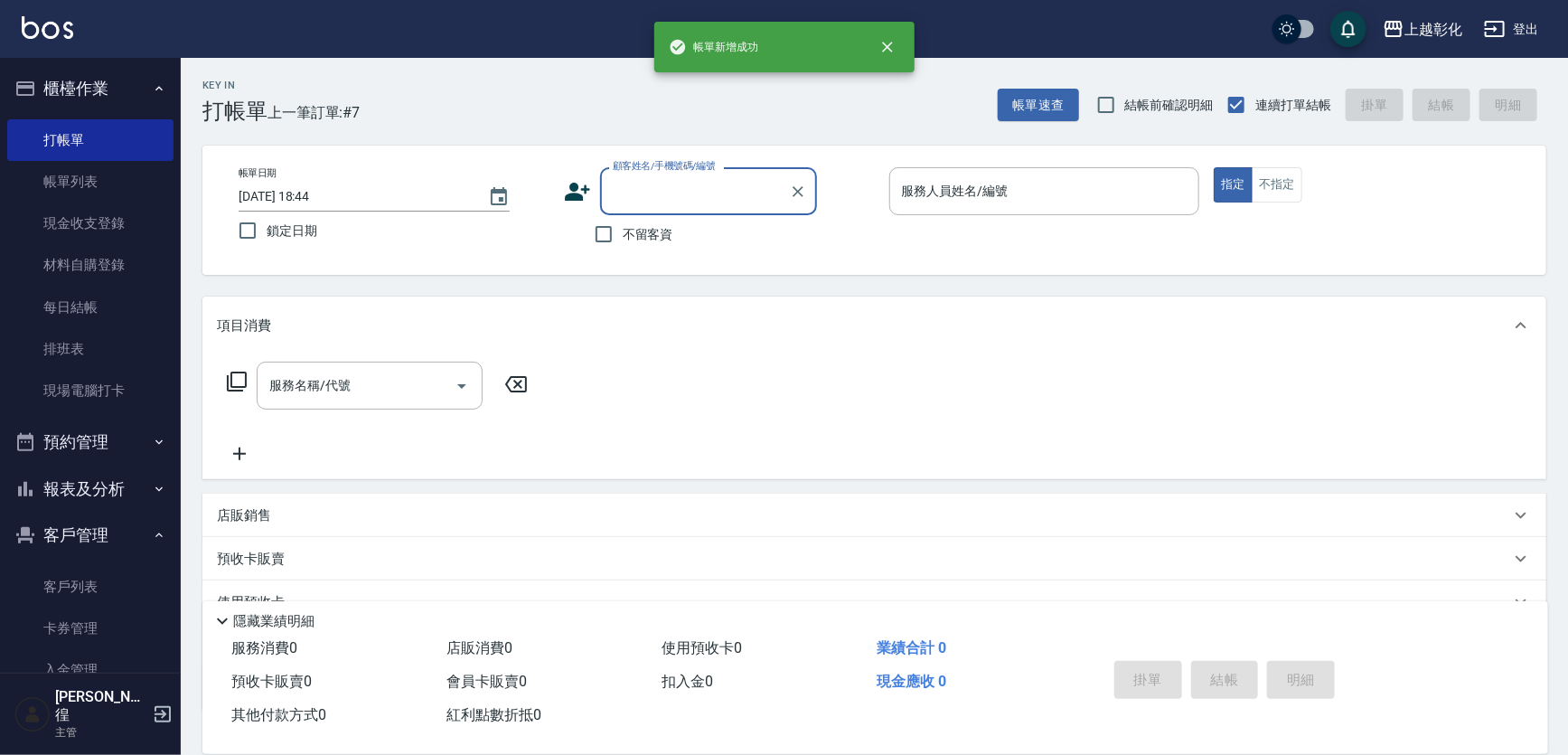
click at [641, 235] on span "不留客資" at bounding box center [648, 235] width 50 height 19
click at [623, 235] on input "不留客資" at bounding box center [604, 234] width 38 height 38
checkbox input "true"
type input "嘉豪/0923698777/"
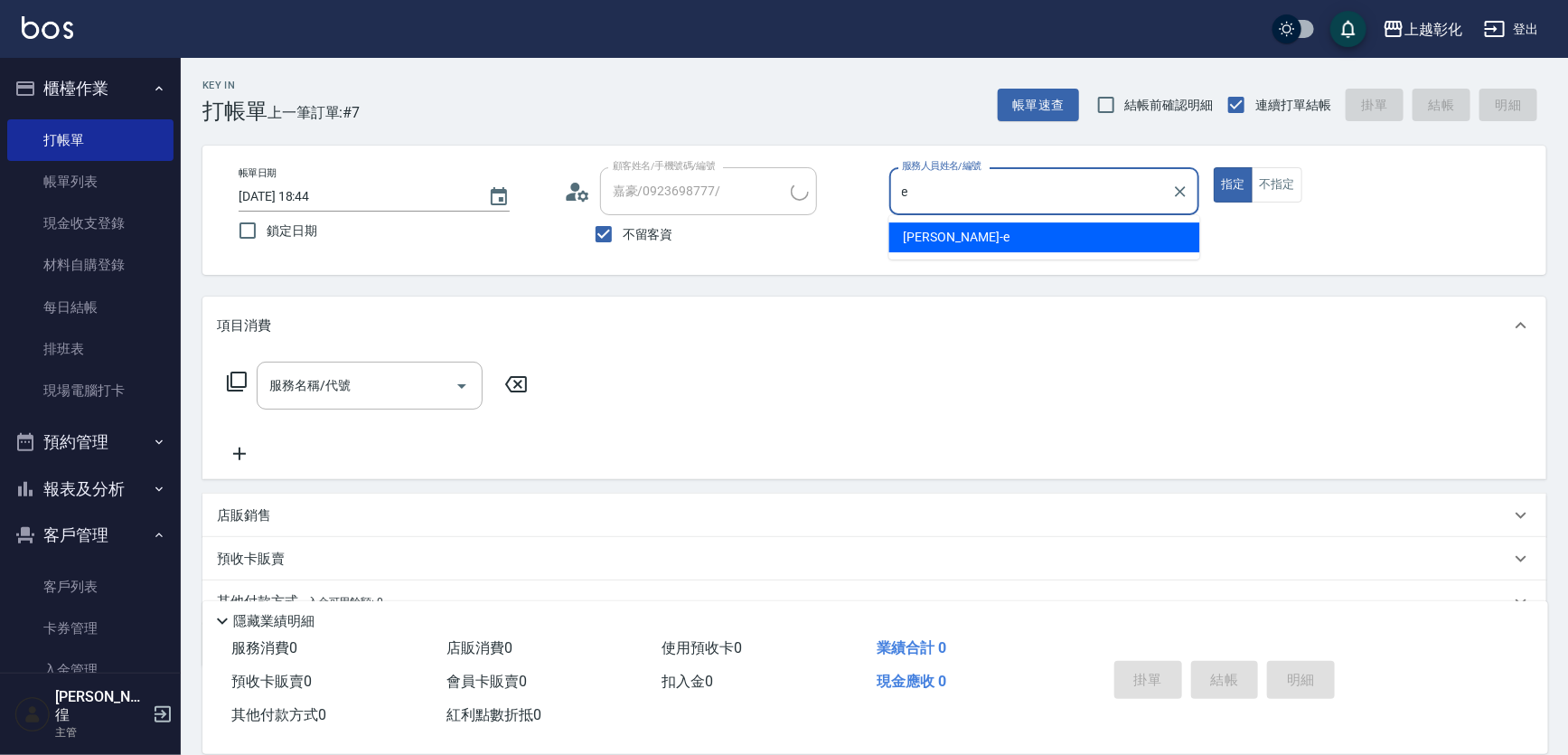
type input "e"
type input "房東/047259191/"
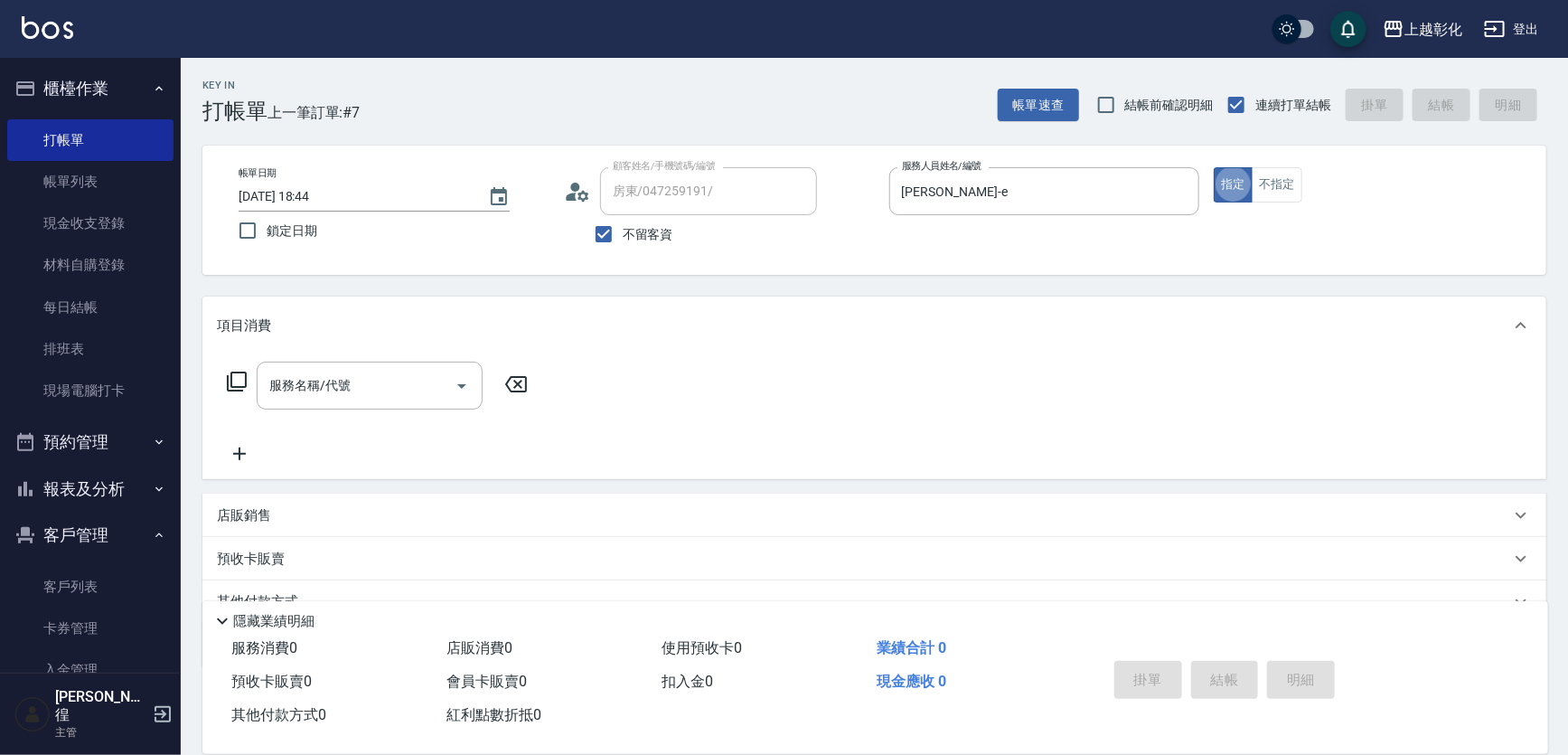
type input "上越彰化-99"
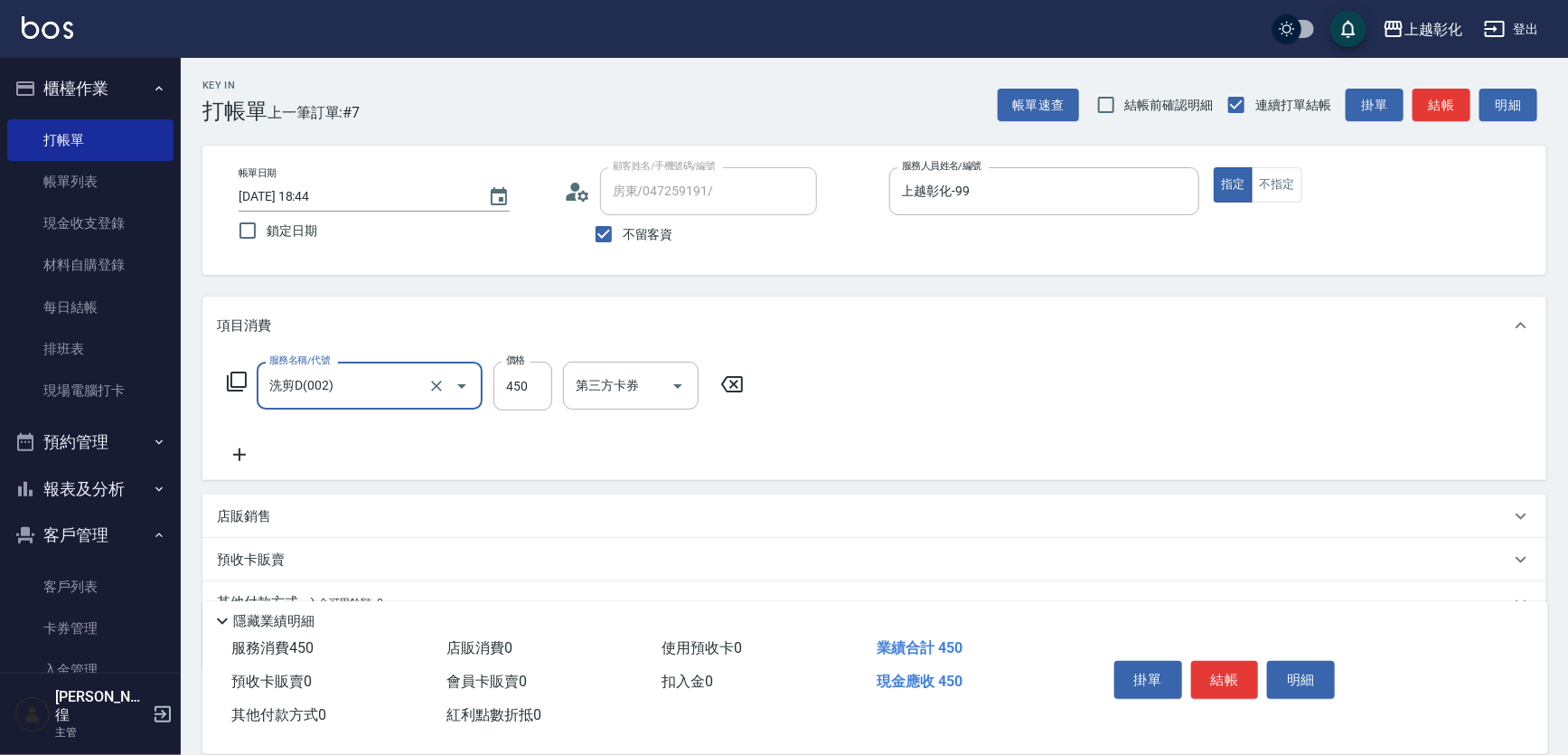
type input "洗剪D(002)"
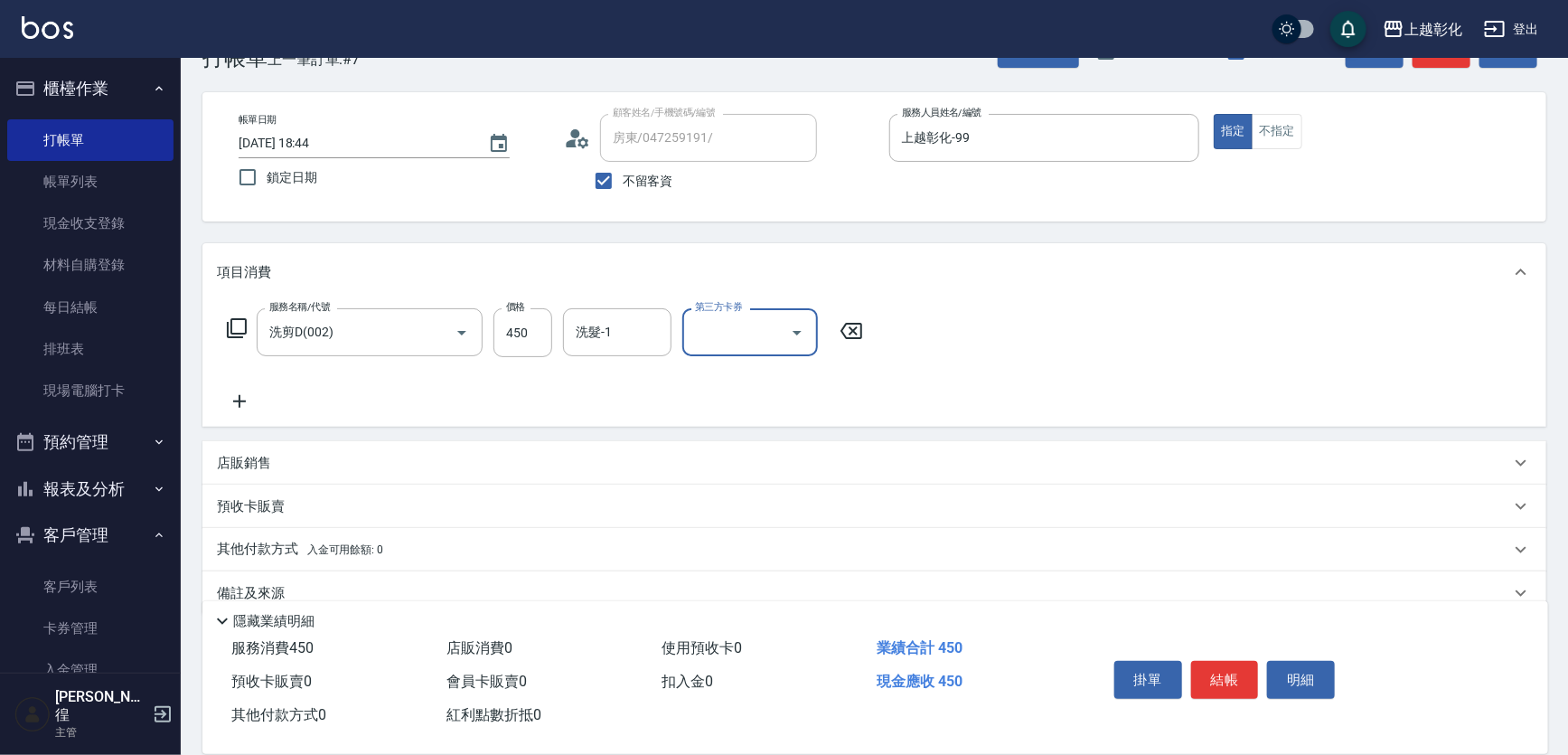
scroll to position [82, 0]
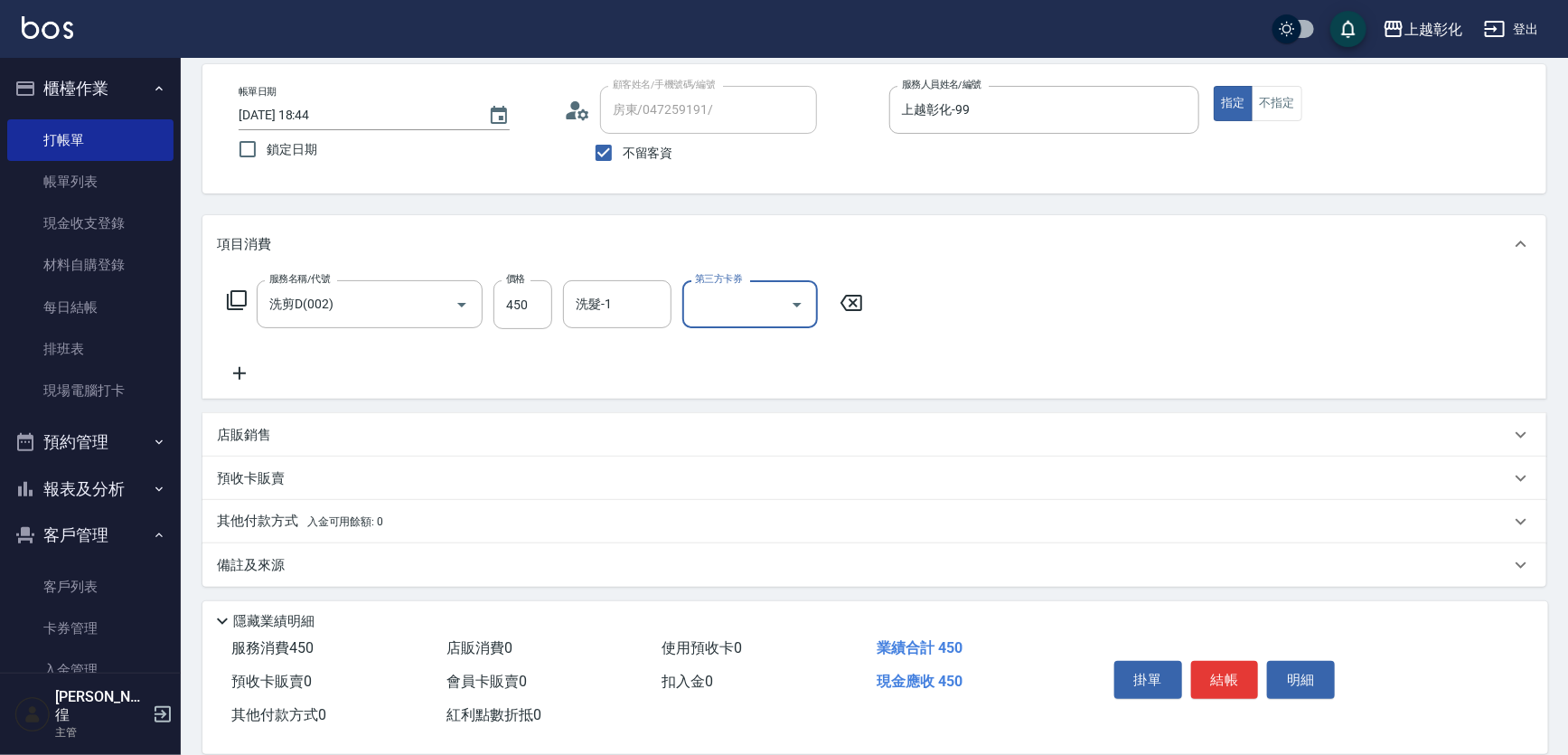
click at [570, 366] on div "服務名稱/代號 洗剪D(002) 服務名稱/代號 價格 450 價格 洗髮-1 洗髮-1 第三方卡券 第三方卡券" at bounding box center [545, 332] width 657 height 104
click at [624, 305] on input "洗髮-1" at bounding box center [617, 304] width 92 height 32
type input "[PERSON_NAME]-33"
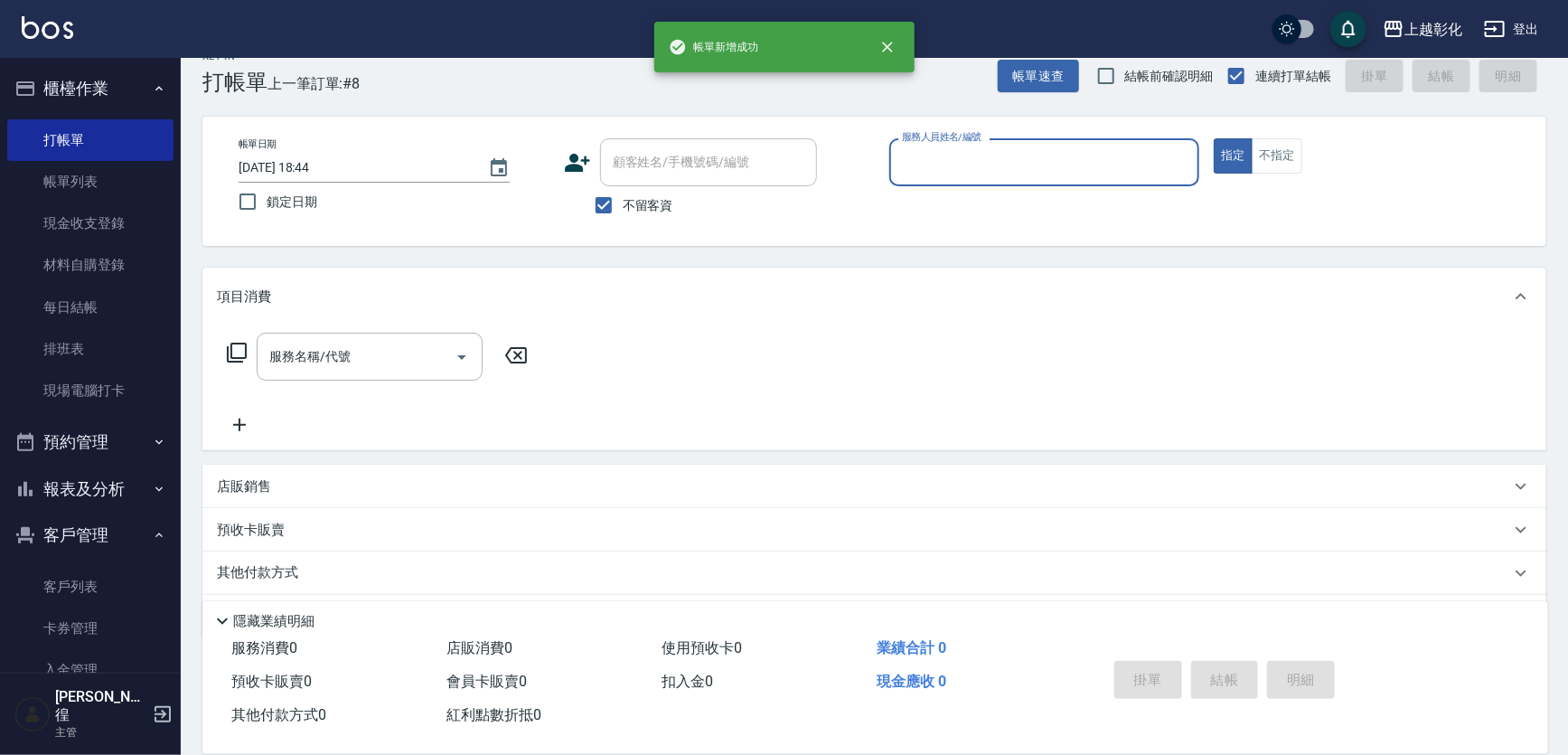
scroll to position [0, 0]
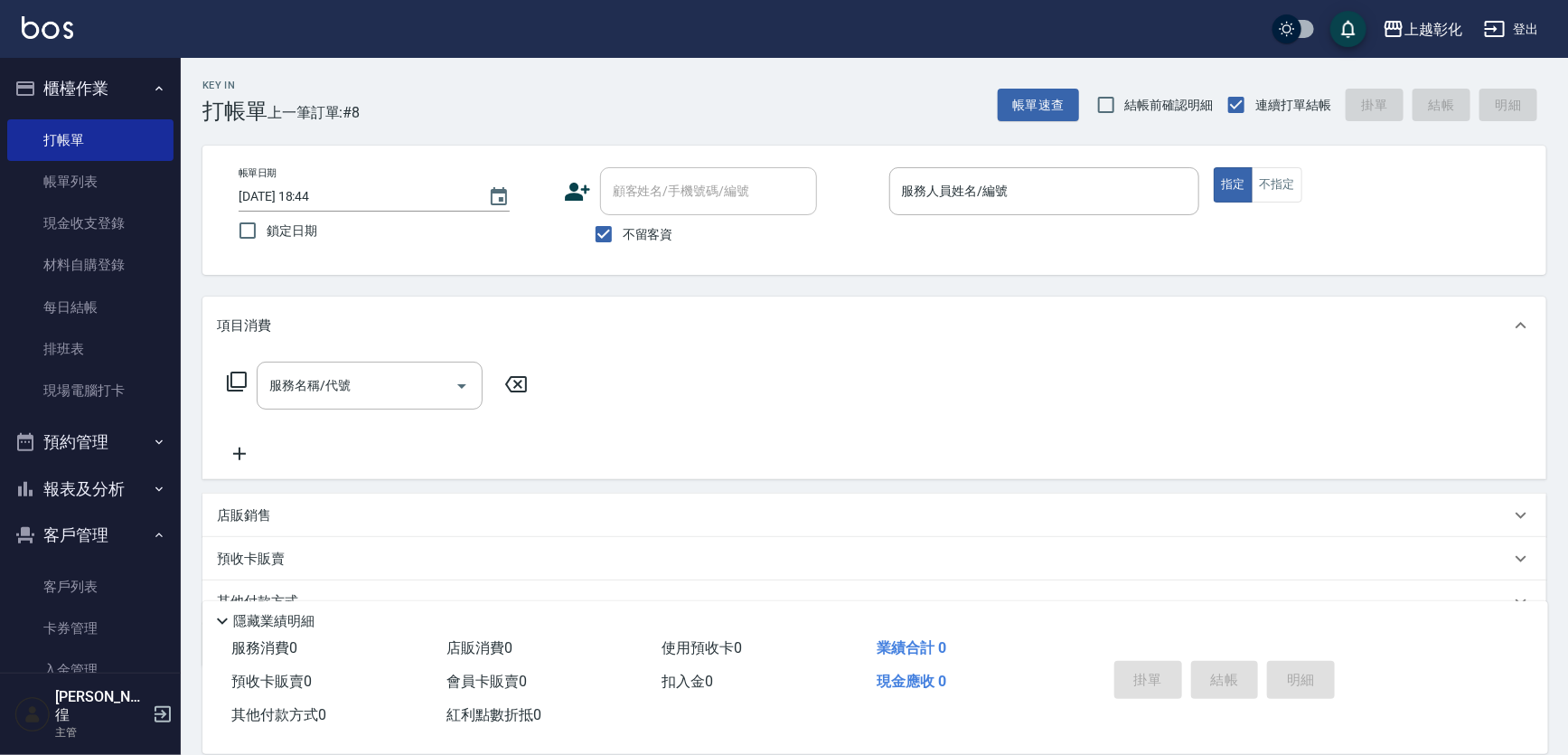
click at [624, 225] on span "不留客資" at bounding box center [648, 235] width 50 height 19
click at [623, 224] on input "不留客資" at bounding box center [604, 234] width 38 height 38
checkbox input "false"
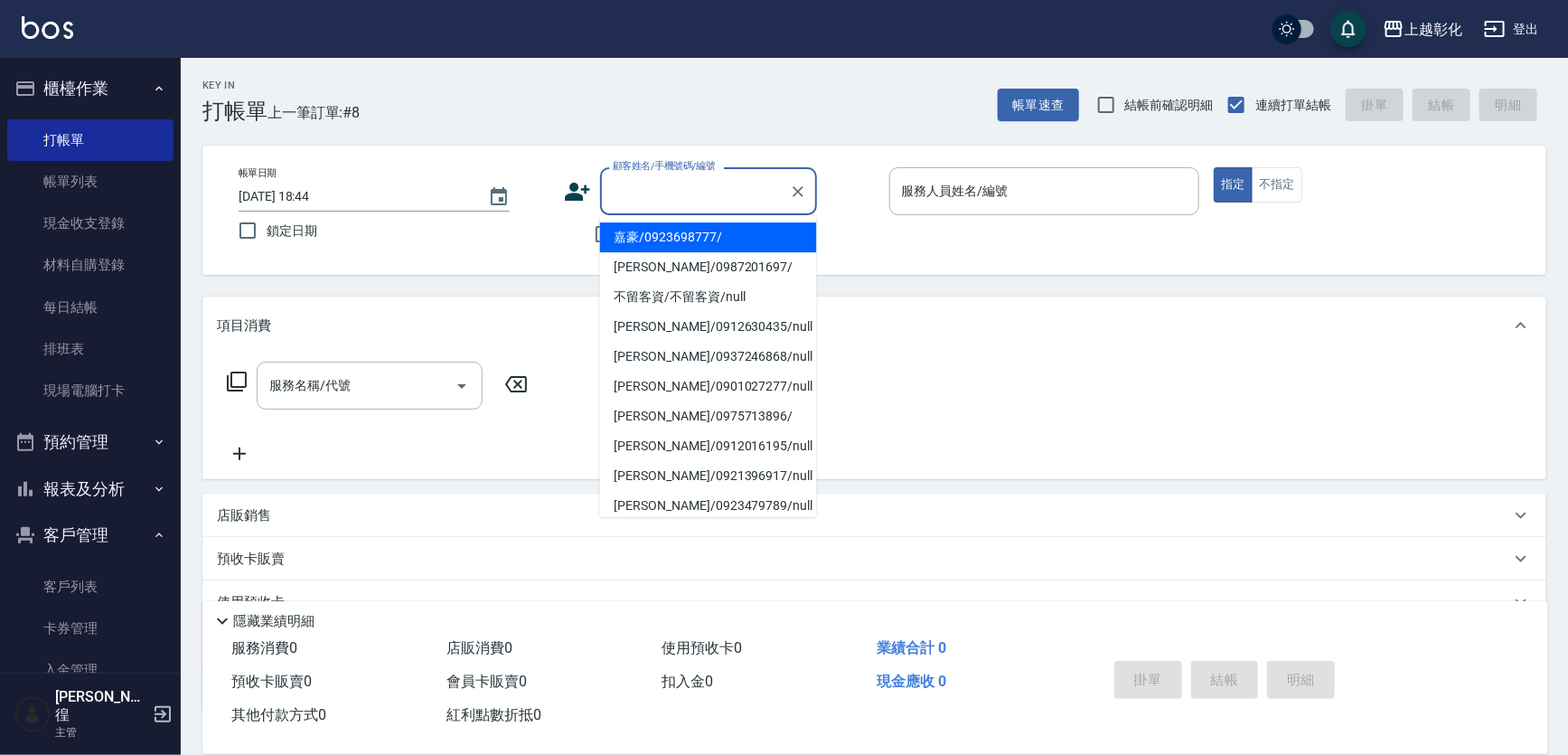
click at [635, 197] on input "顧客姓名/手機號碼/編號" at bounding box center [695, 191] width 174 height 32
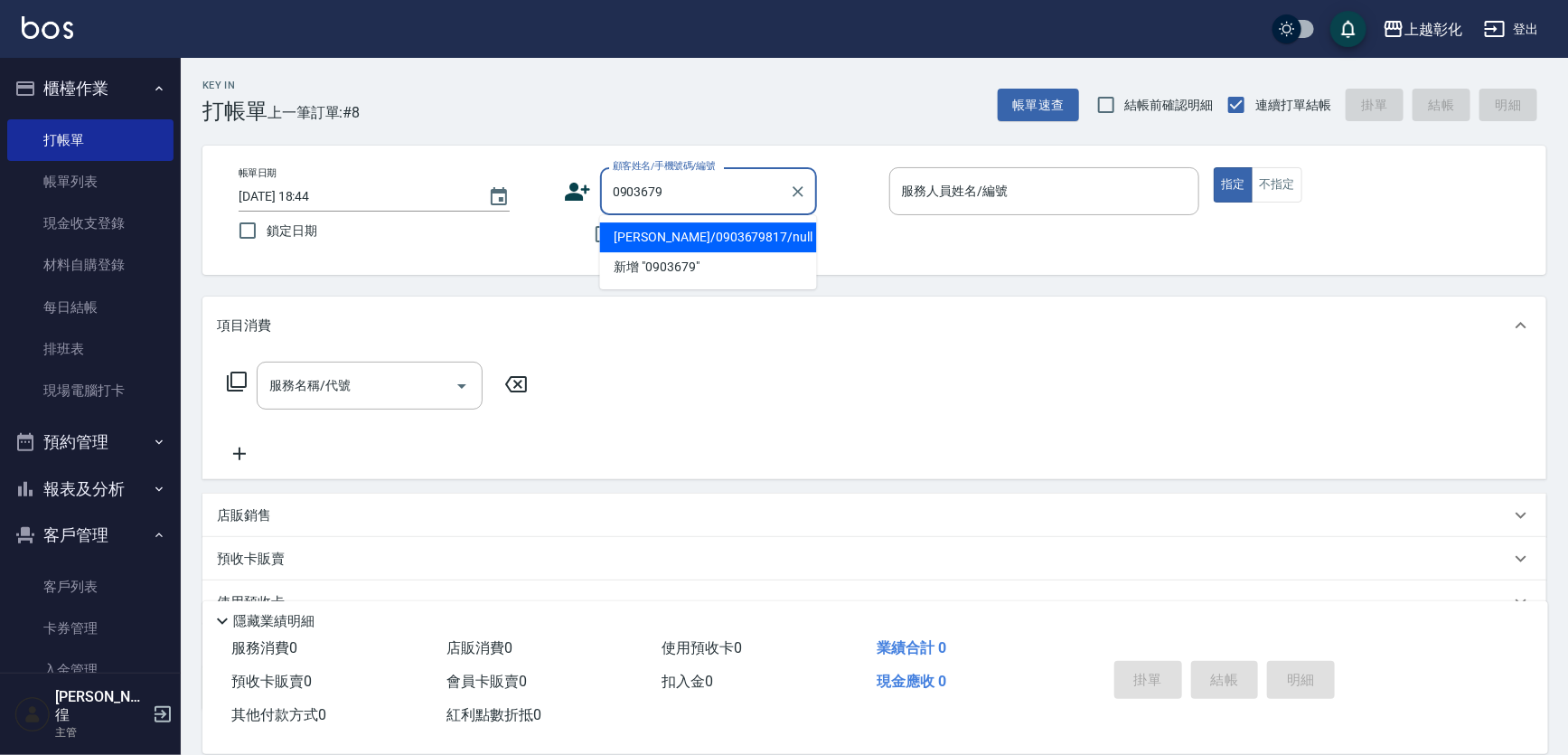
type input "[PERSON_NAME]/0903679817/null"
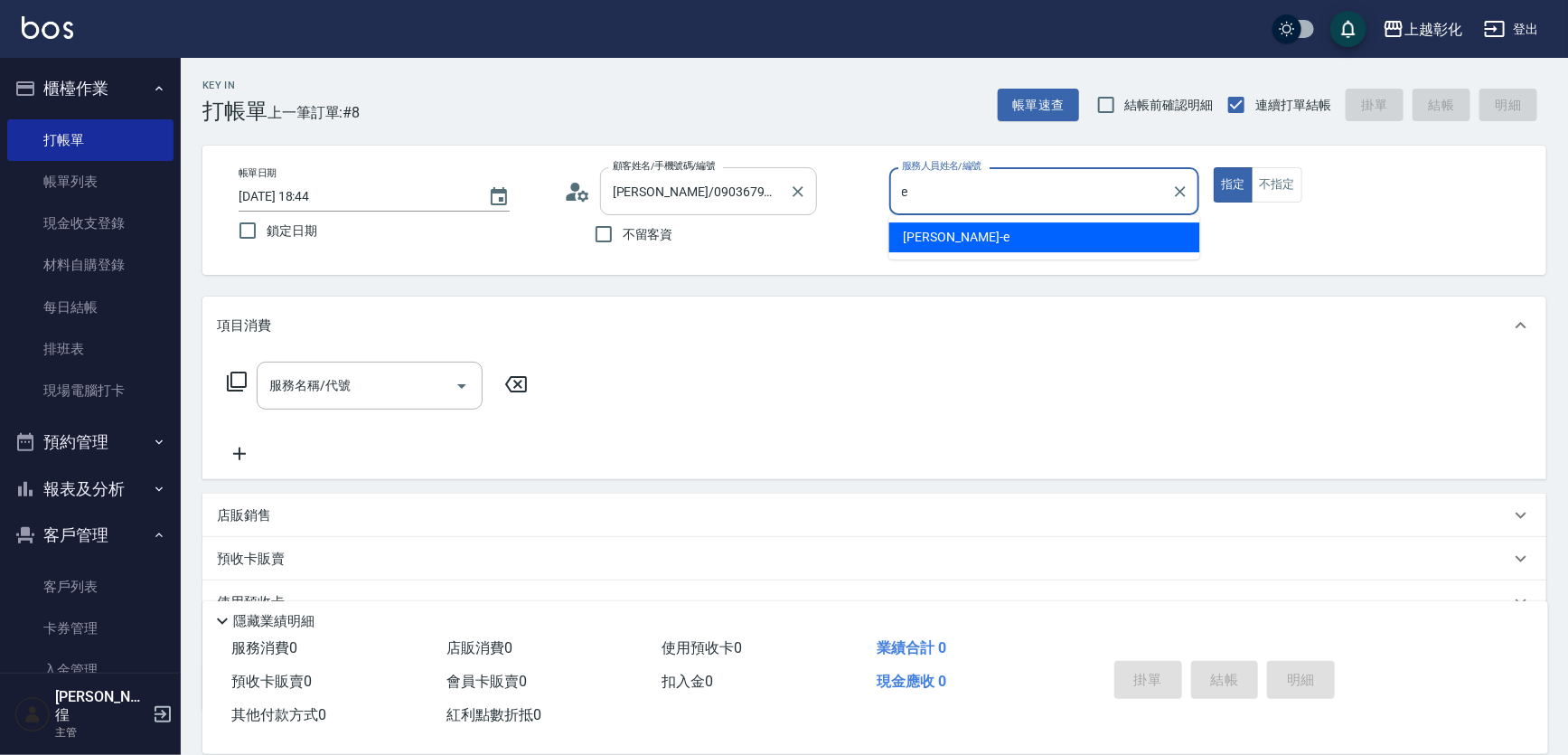
type input "[PERSON_NAME]-e"
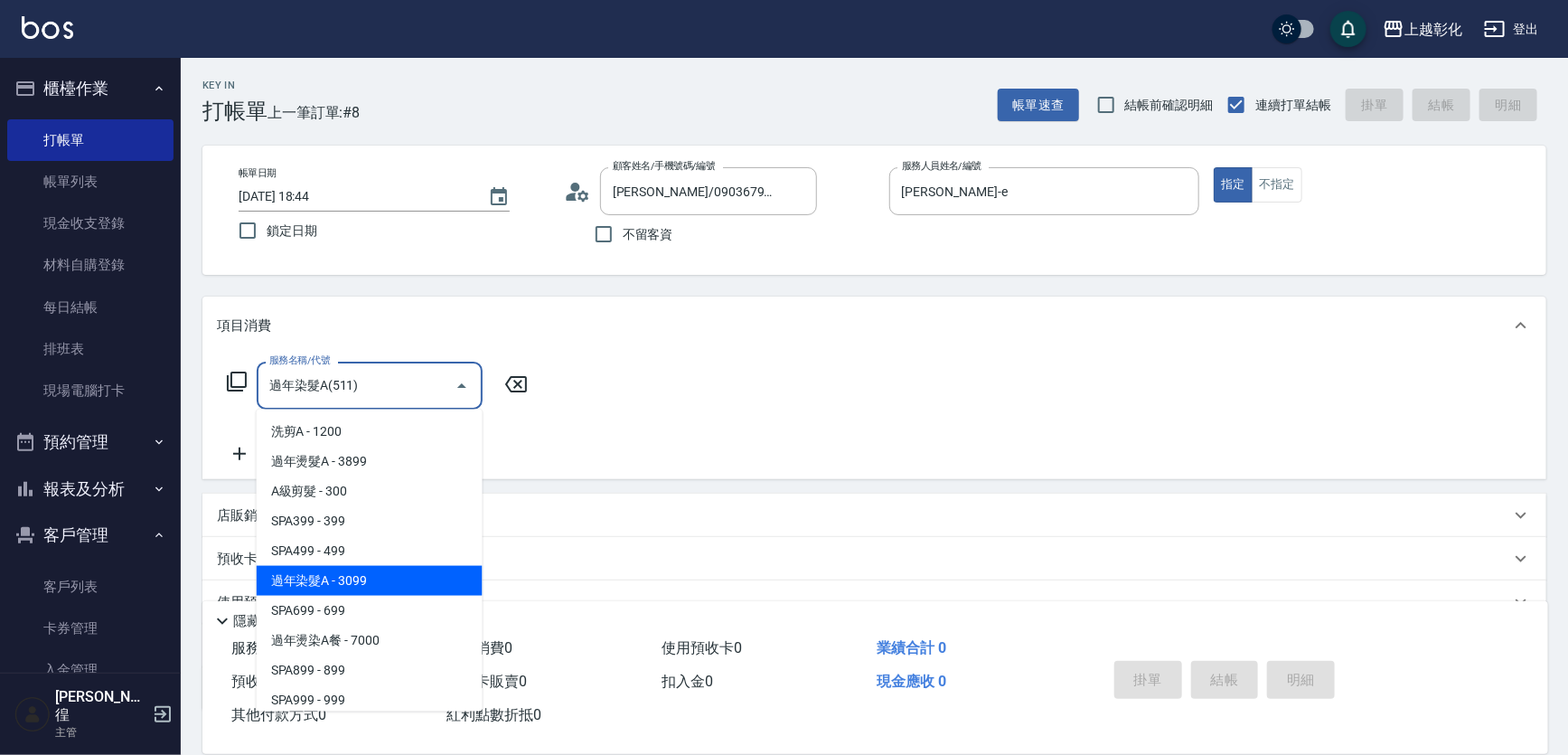
type input "過年染髮A(511)"
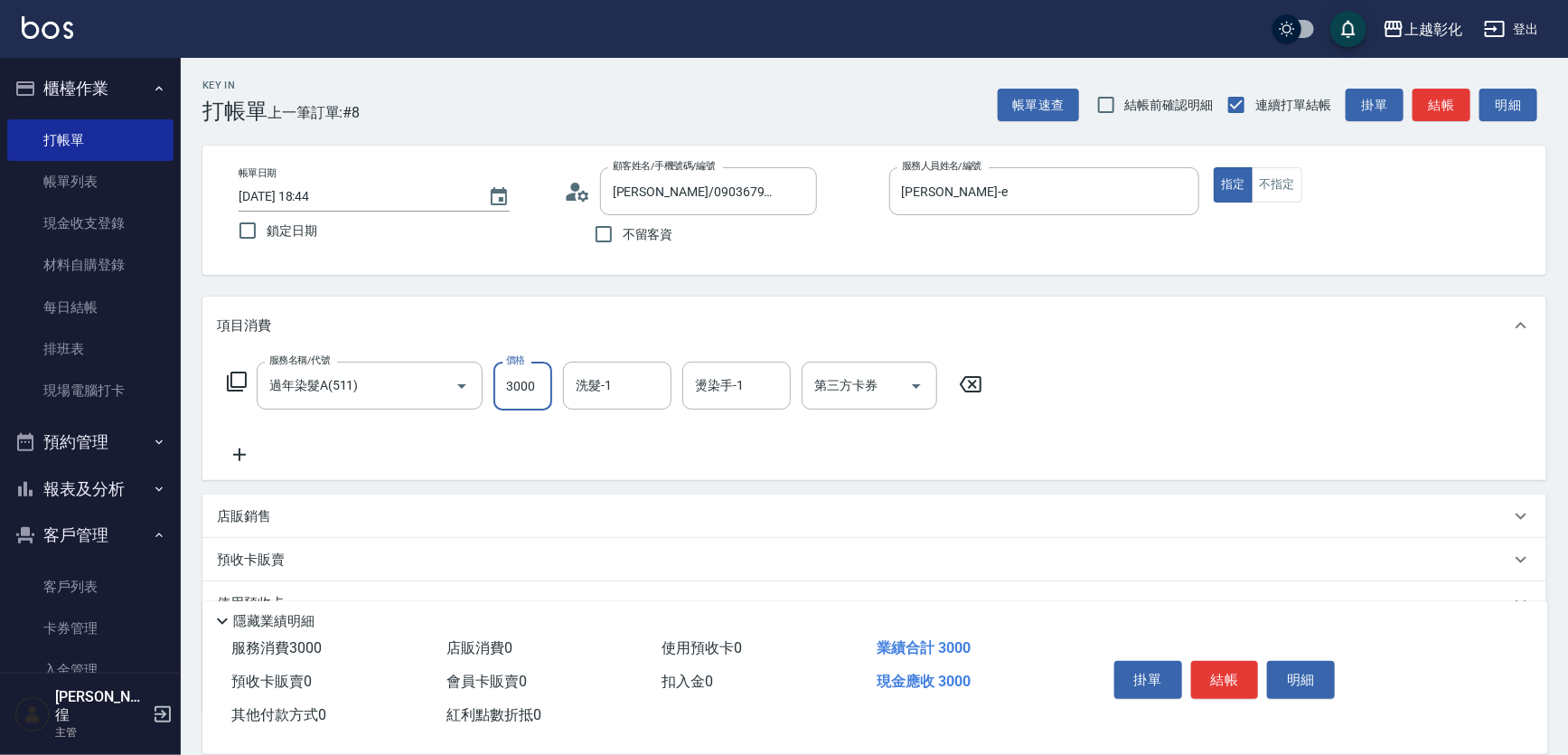
type input "3000"
type input "[PERSON_NAME]-41"
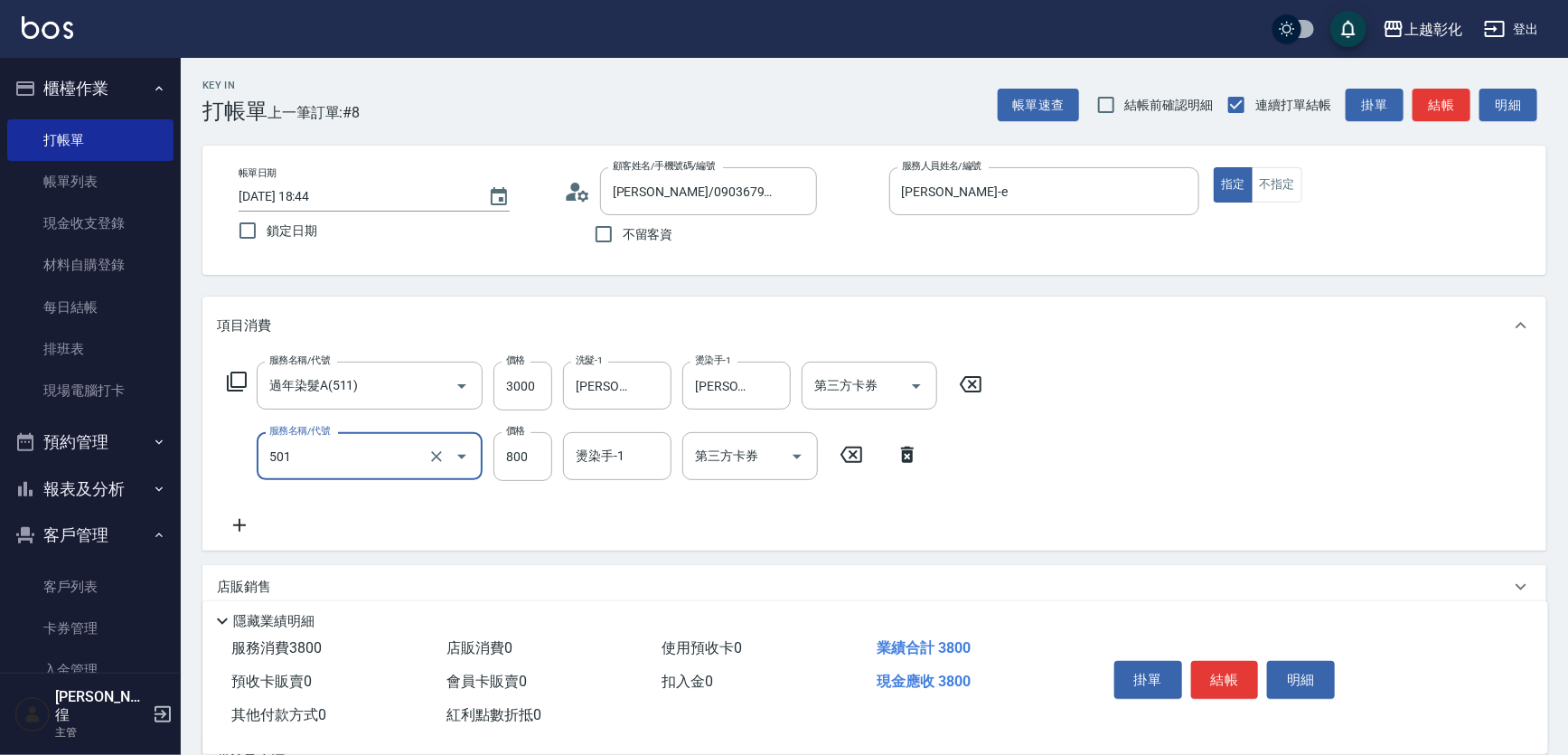
type input "染髮(501)"
type input "1000"
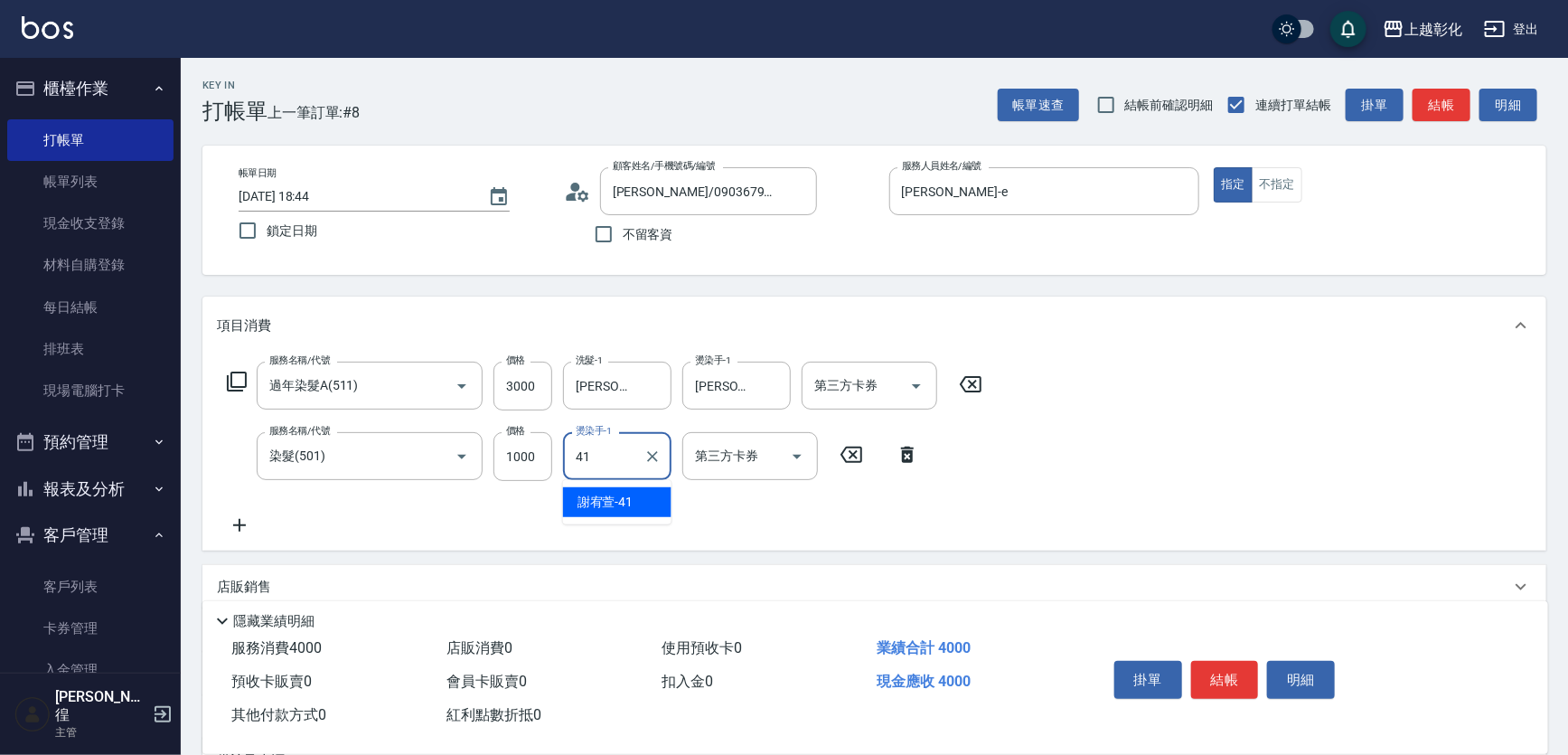
type input "[PERSON_NAME]-41"
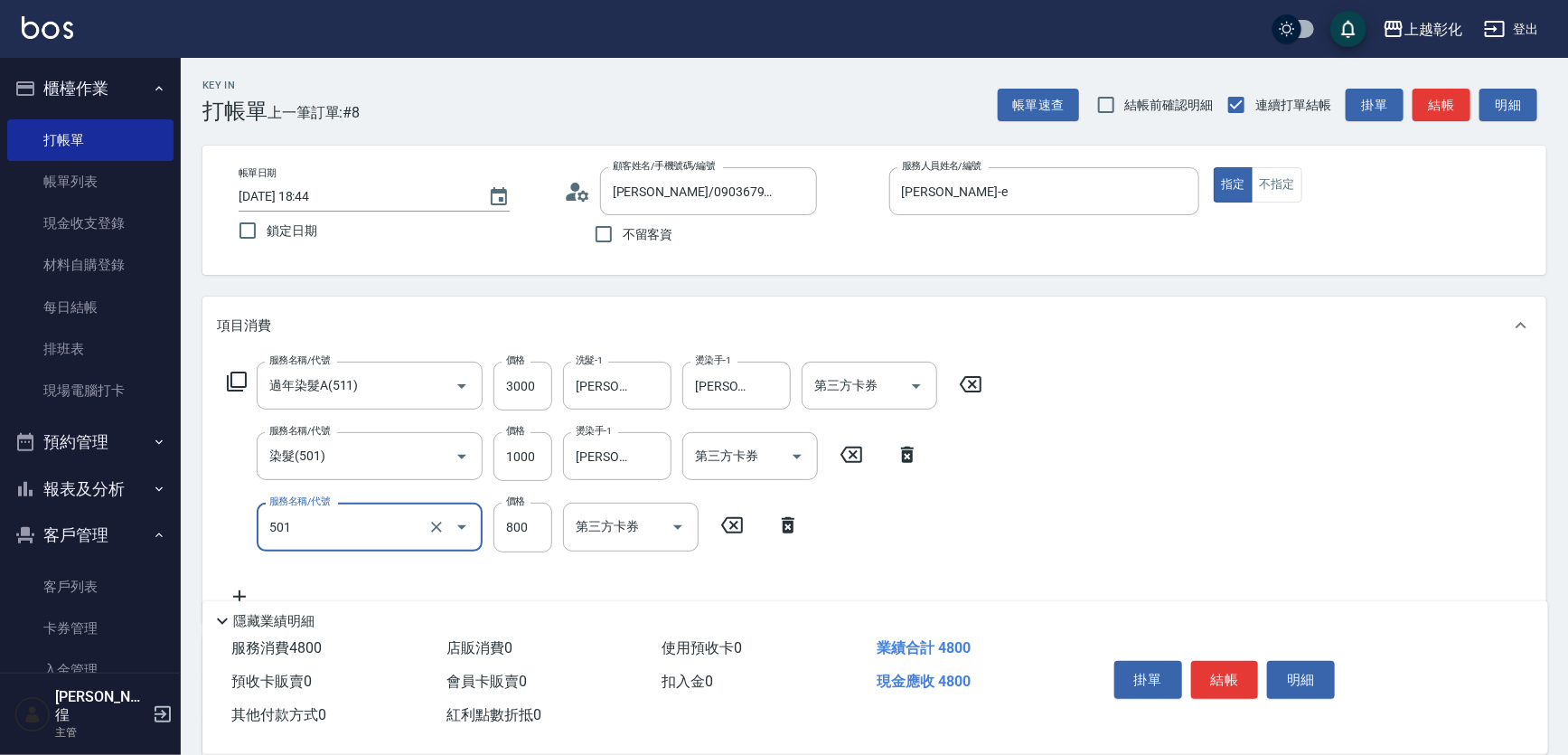
type input "染髮(501)"
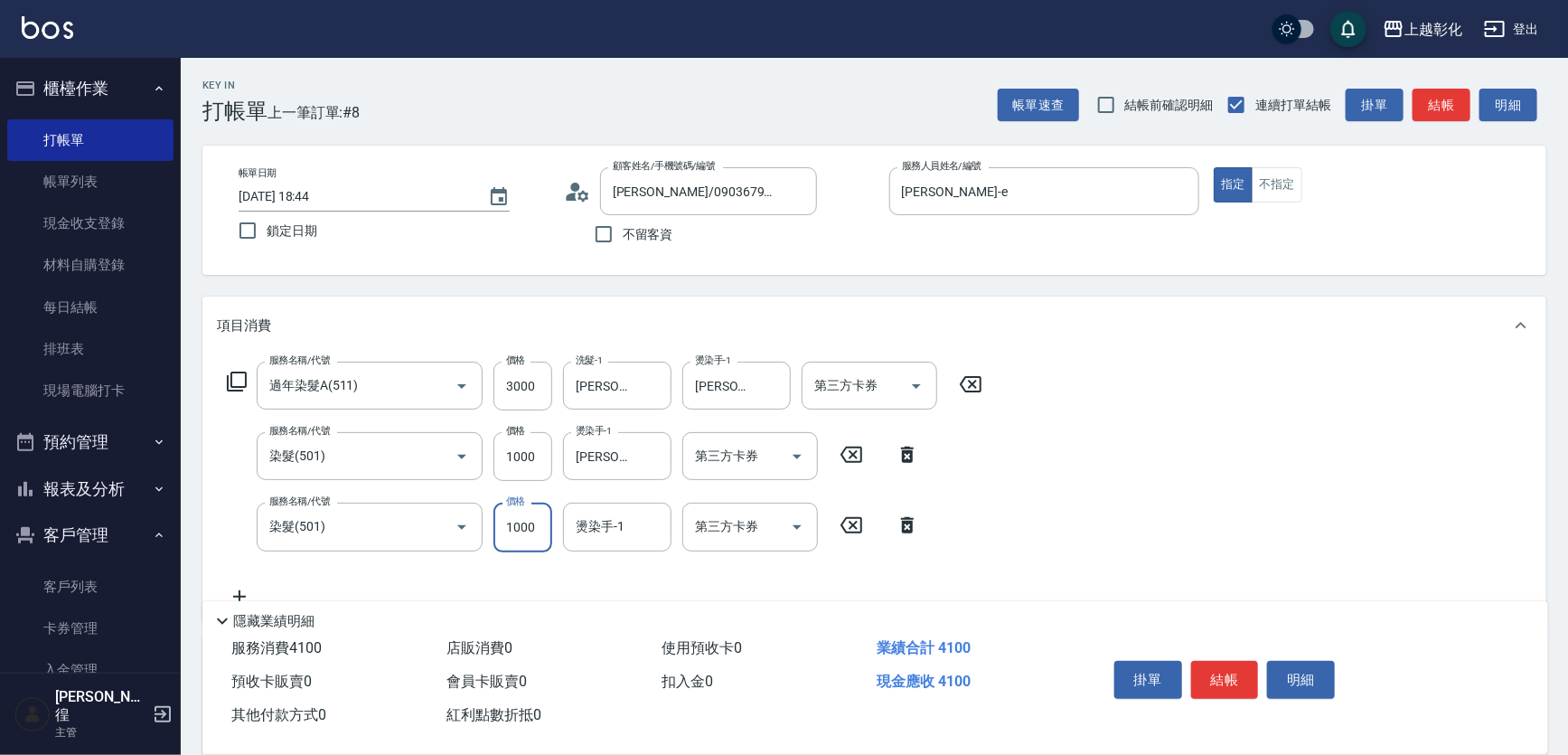
type input "1000"
type input "1"
type input "[PERSON_NAME]-41"
type input "染髮(501)"
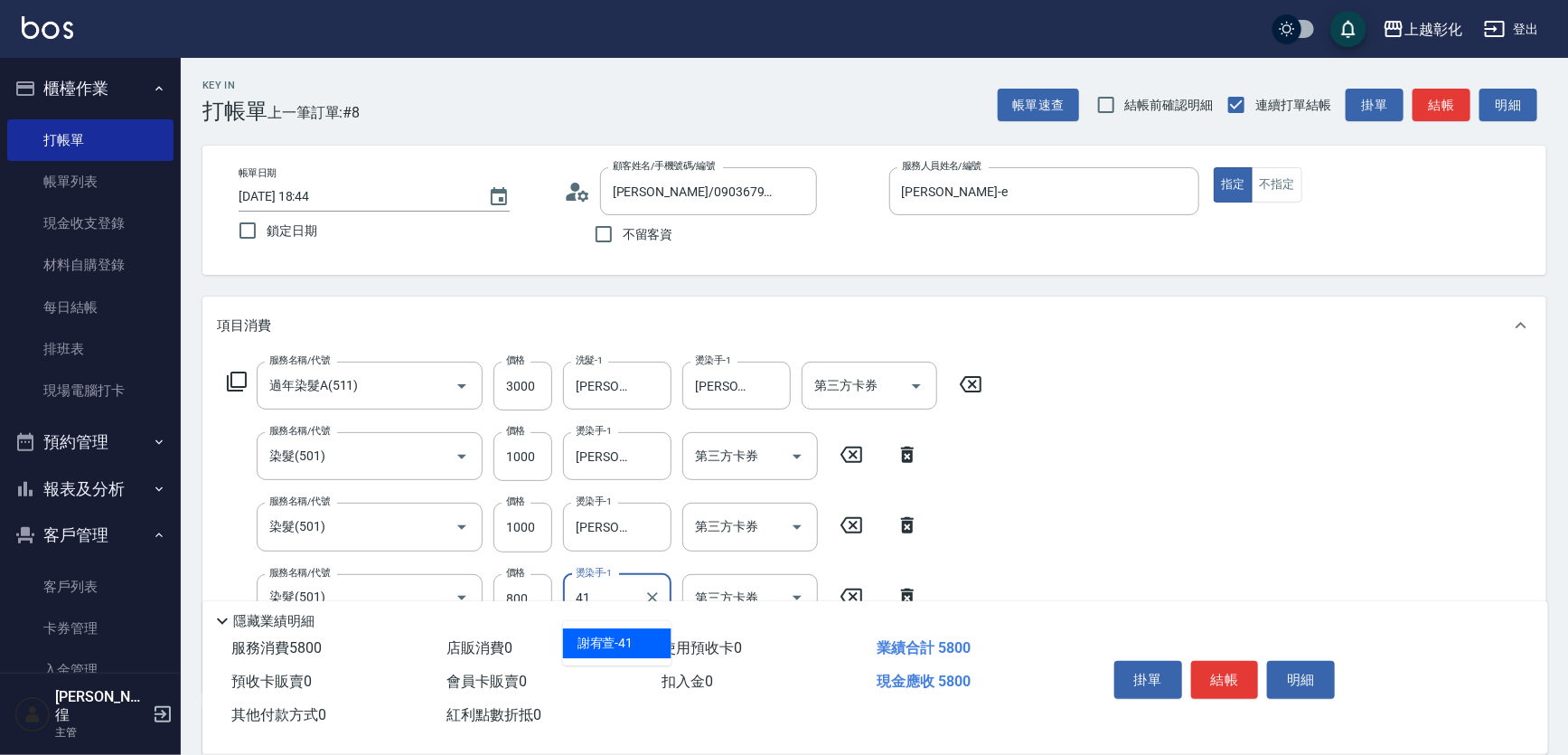
type input "[PERSON_NAME]-41"
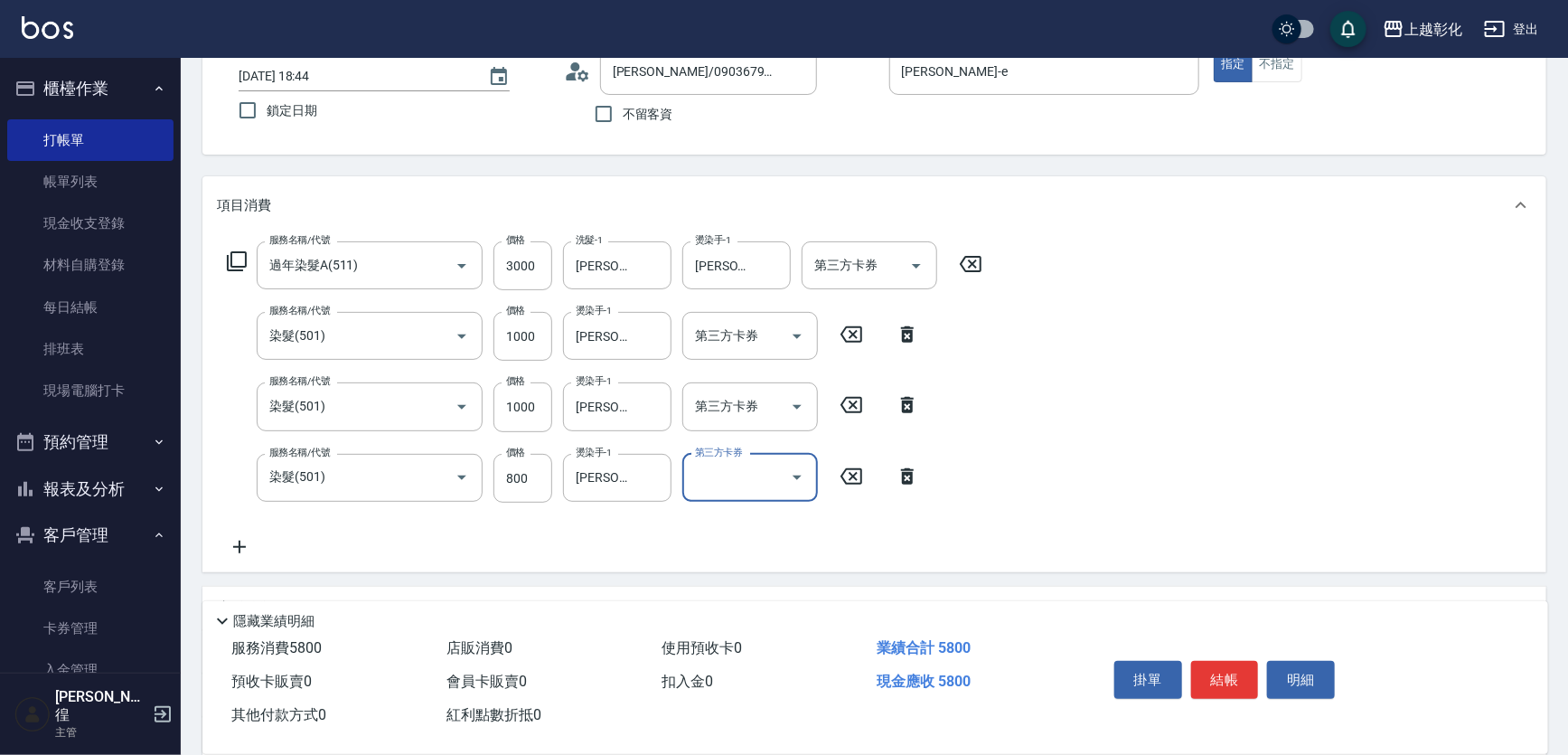
scroll to position [328, 0]
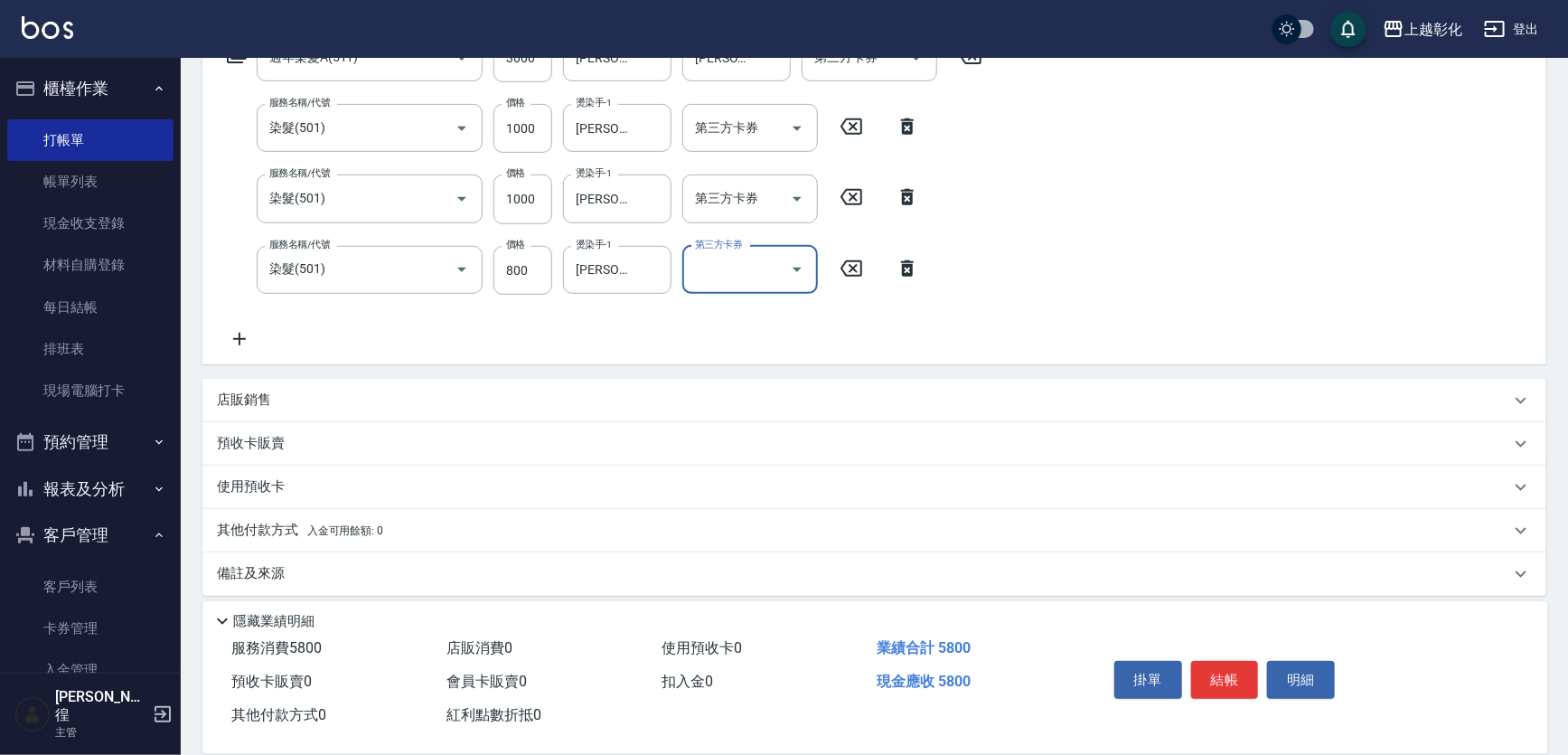
click at [441, 533] on div "其他付款方式 入金可用餘額: 0" at bounding box center [864, 530] width 1293 height 19
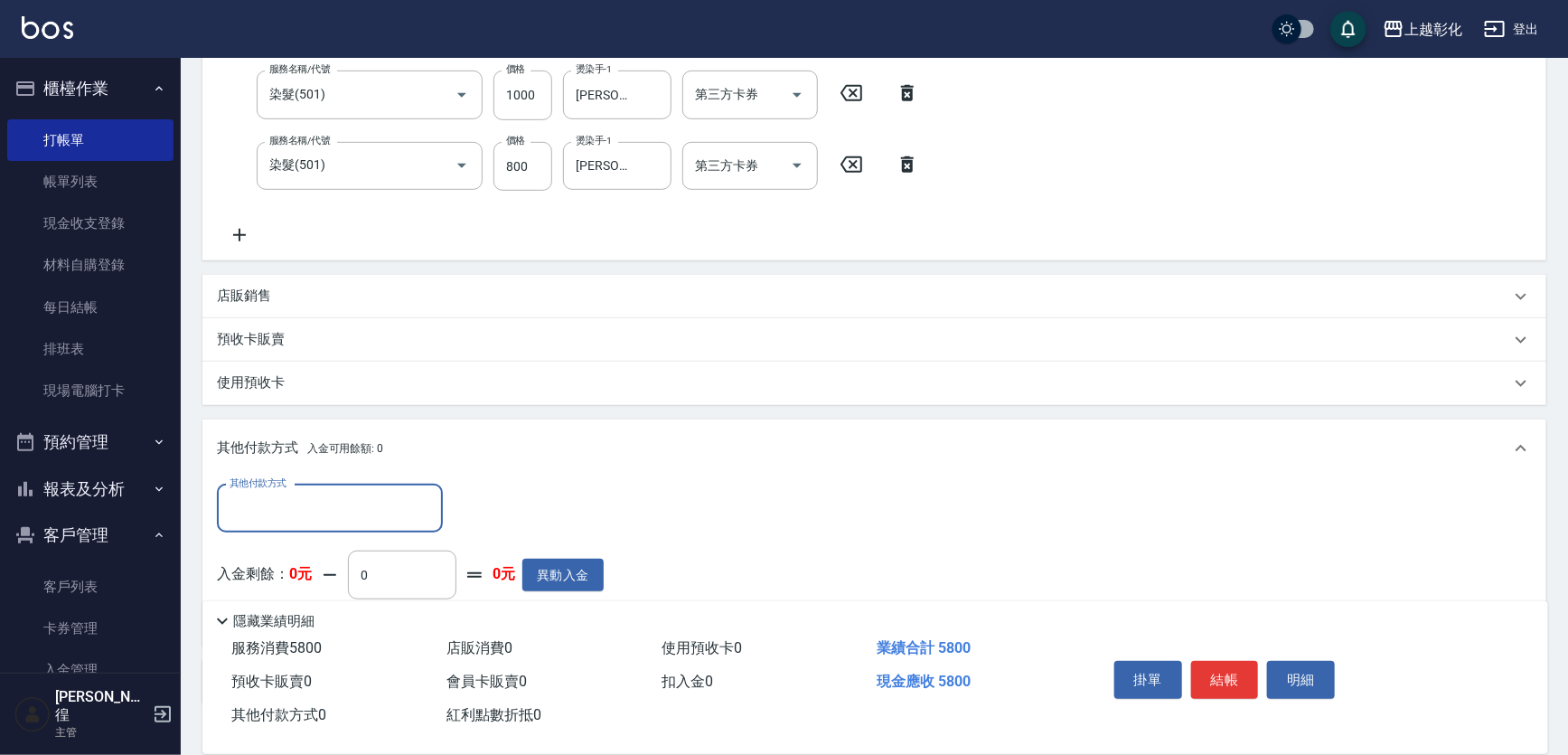
scroll to position [0, 0]
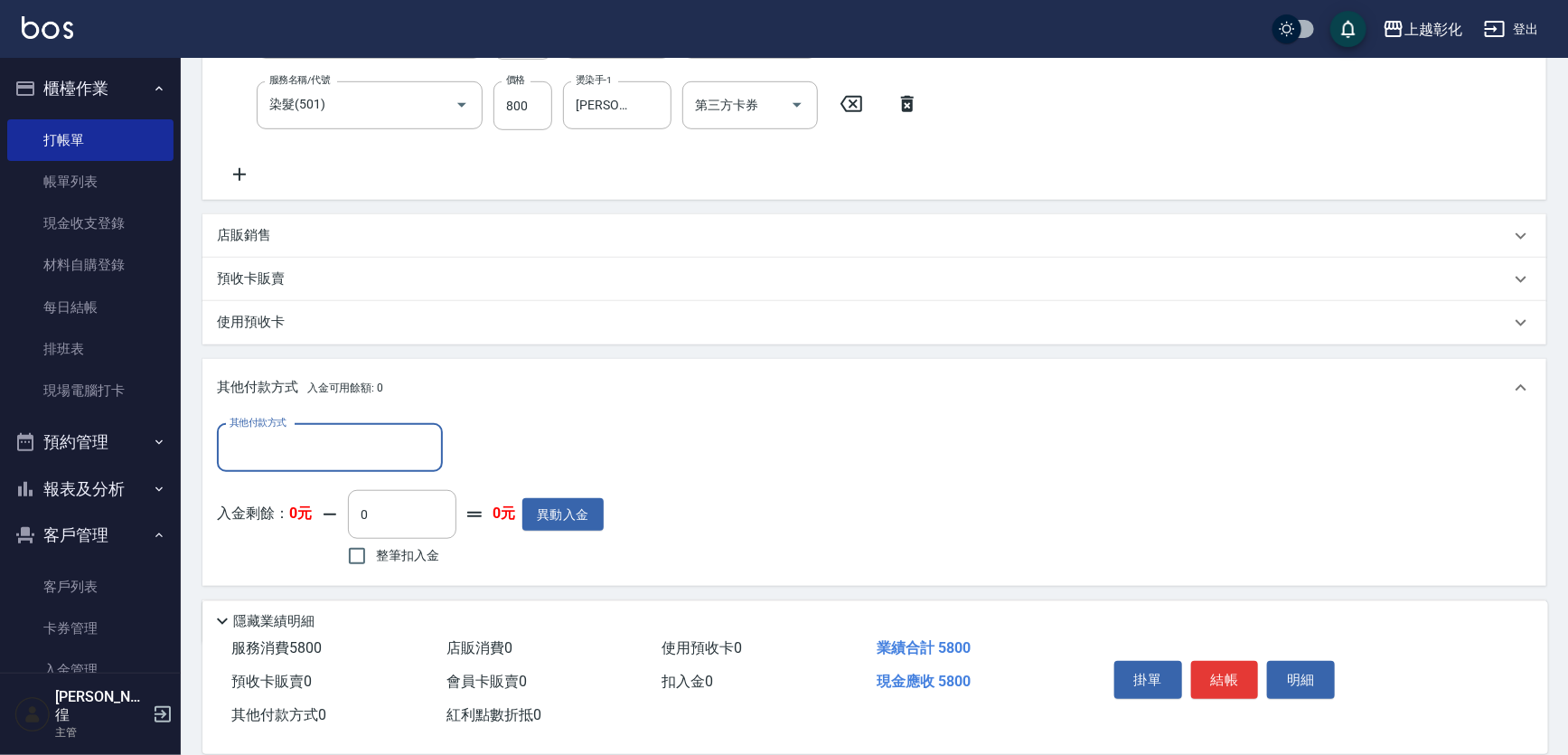
click at [330, 244] on div "店販銷售" at bounding box center [874, 236] width 1344 height 44
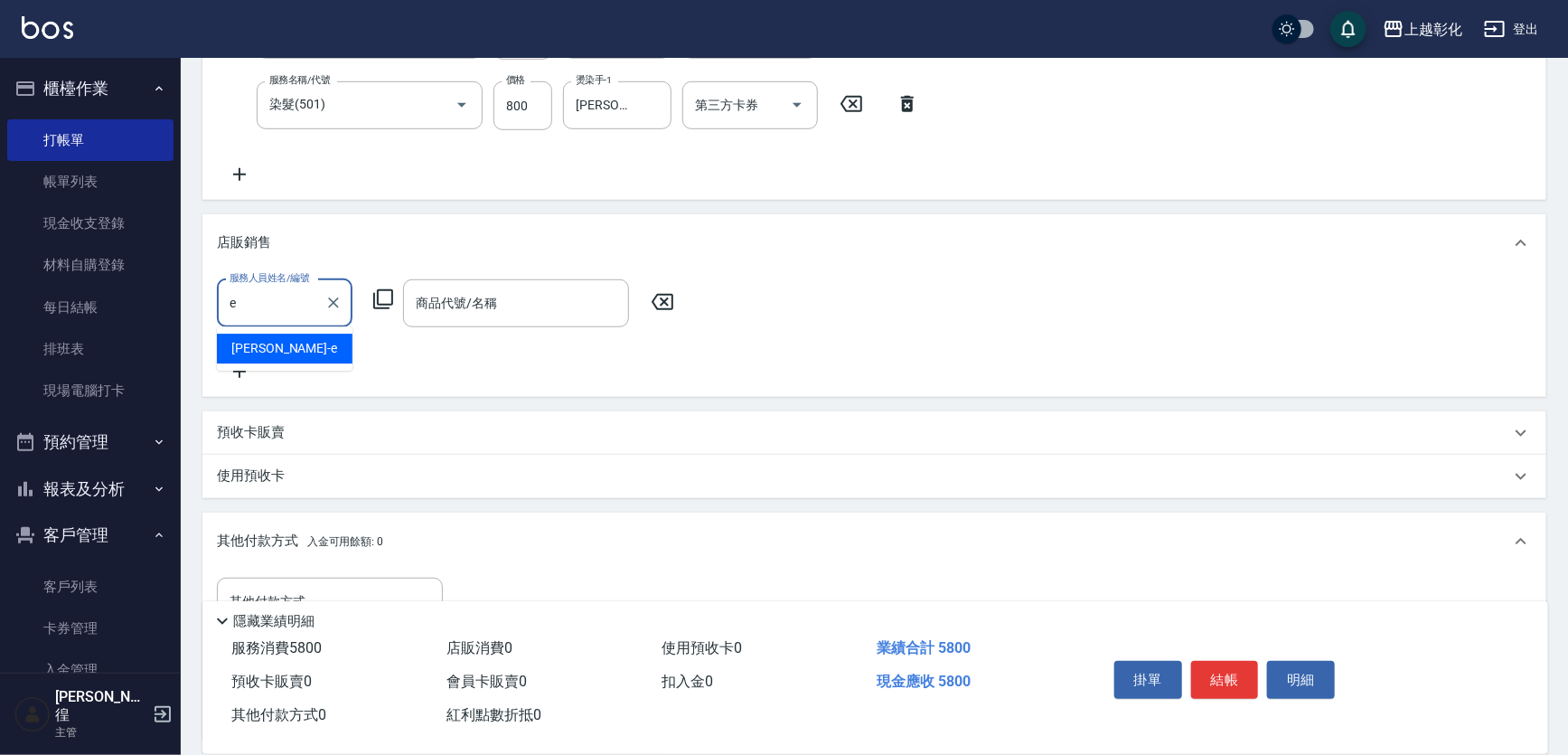
type input "[PERSON_NAME]-e"
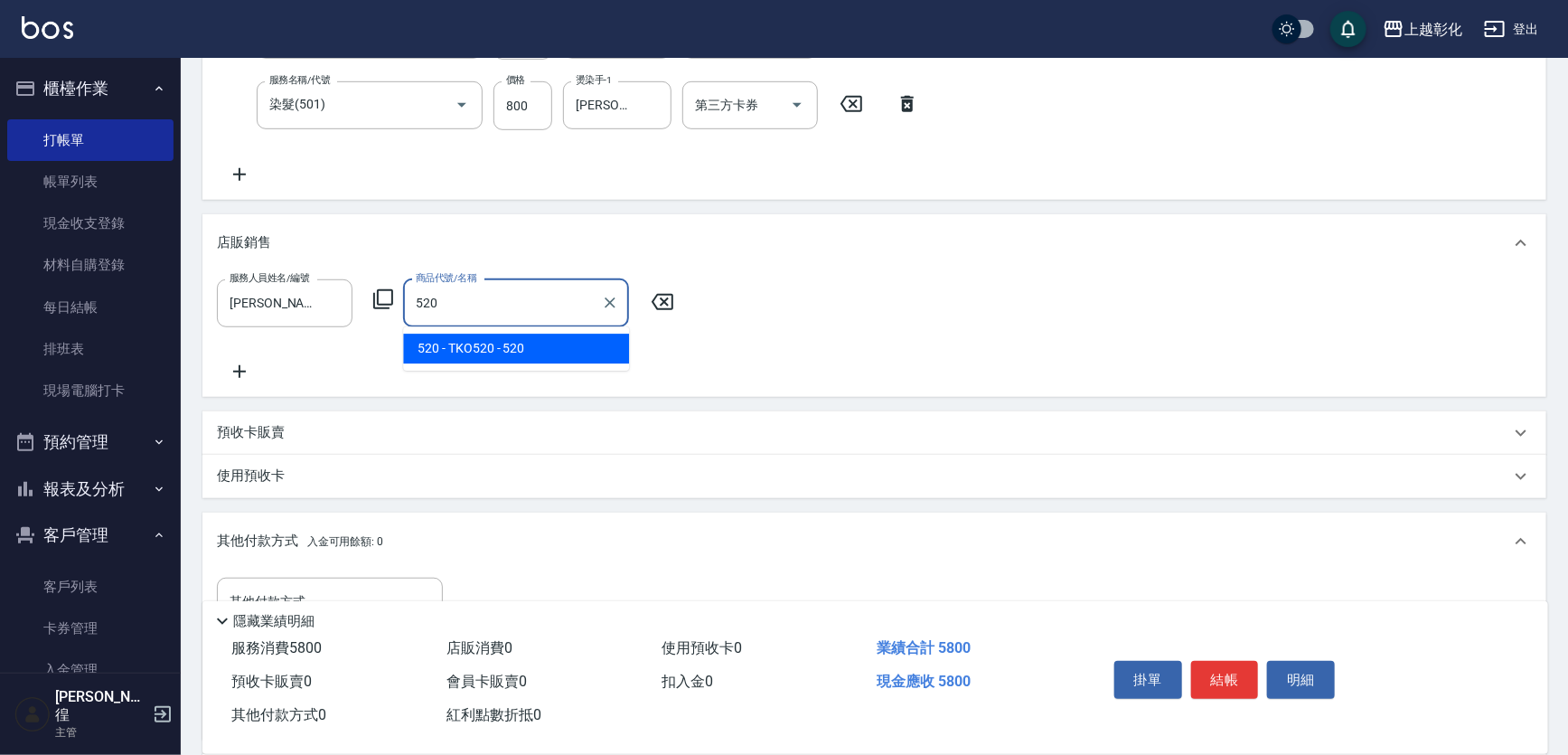
type input "TKO520"
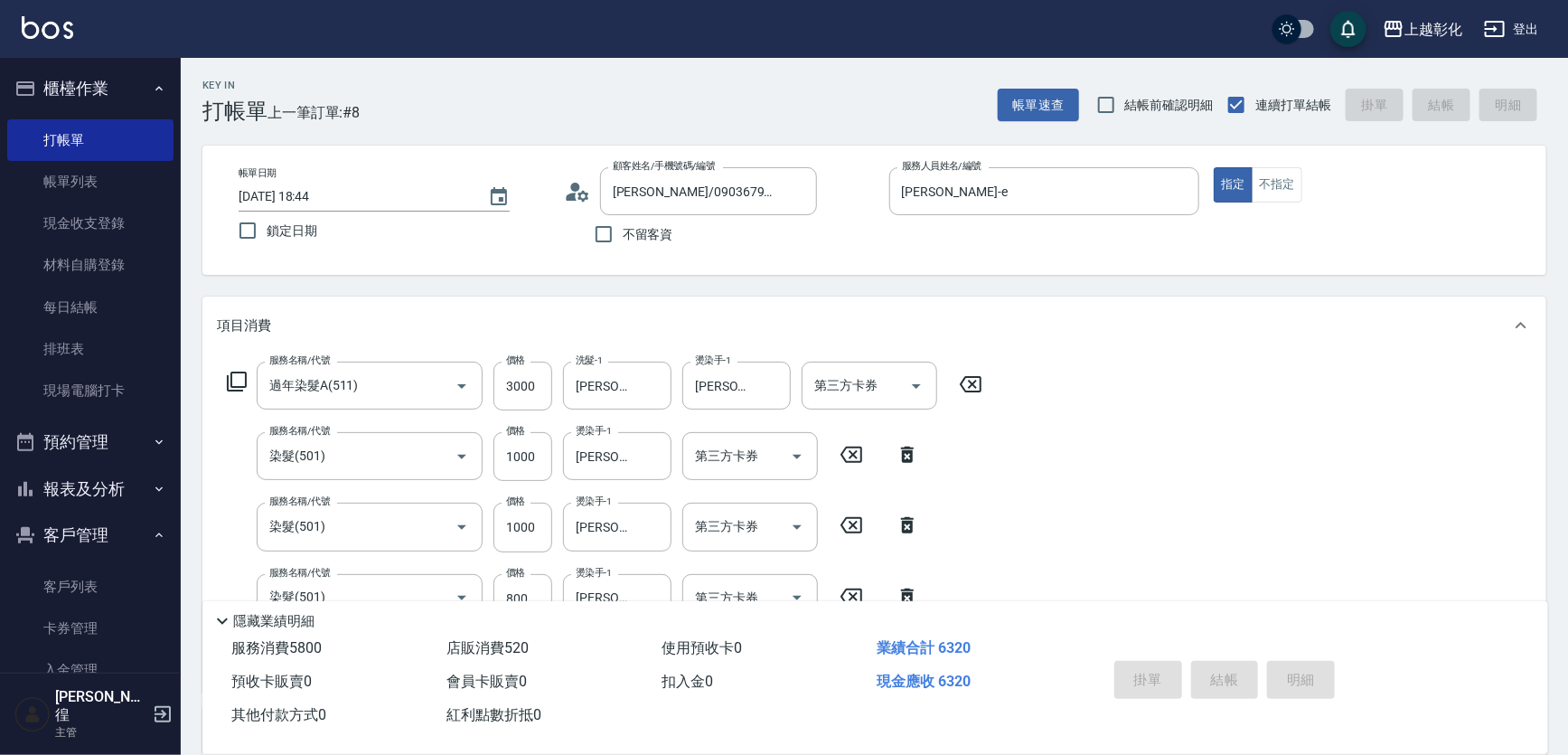
type input "[DATE] 18:45"
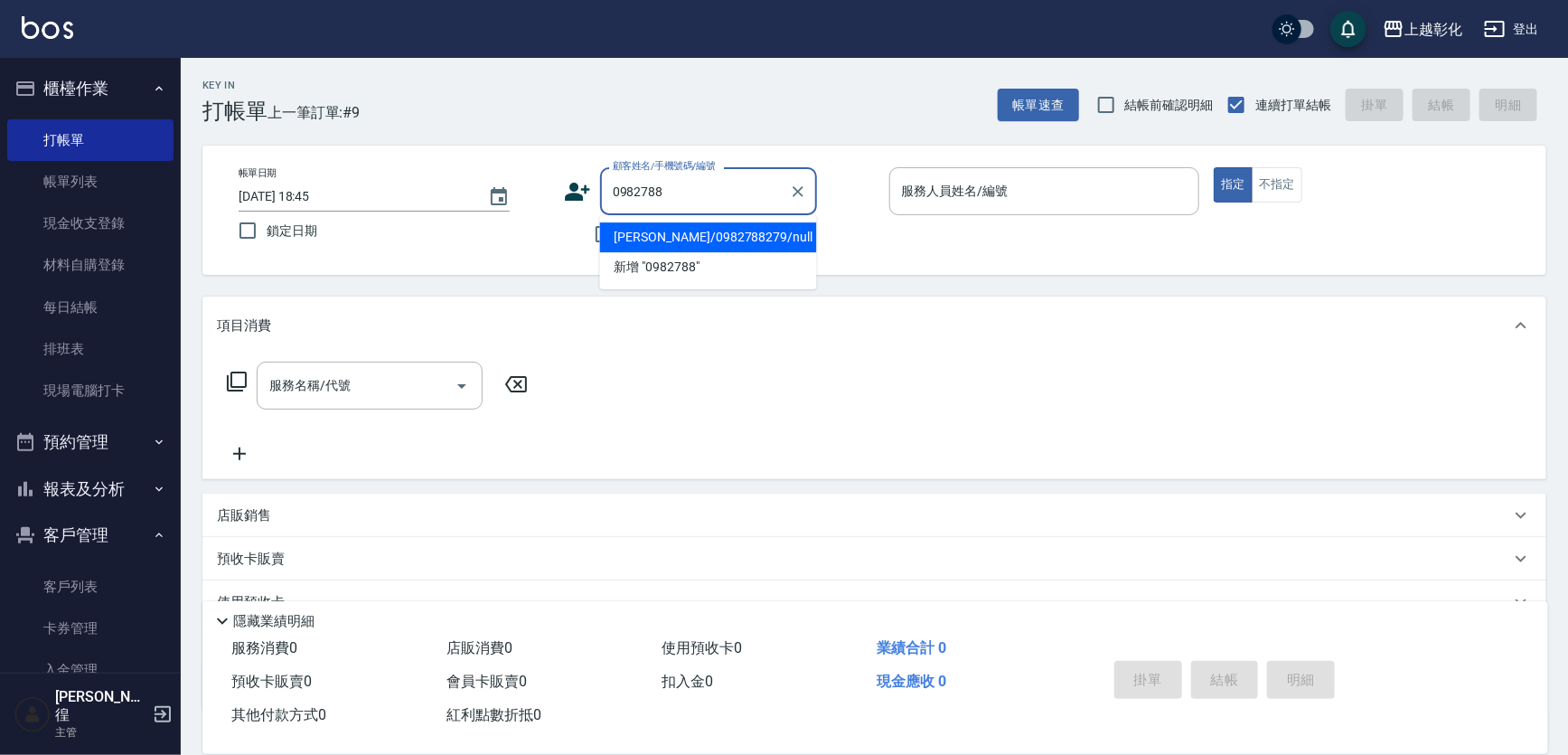
type input "[PERSON_NAME]/0982788279/null"
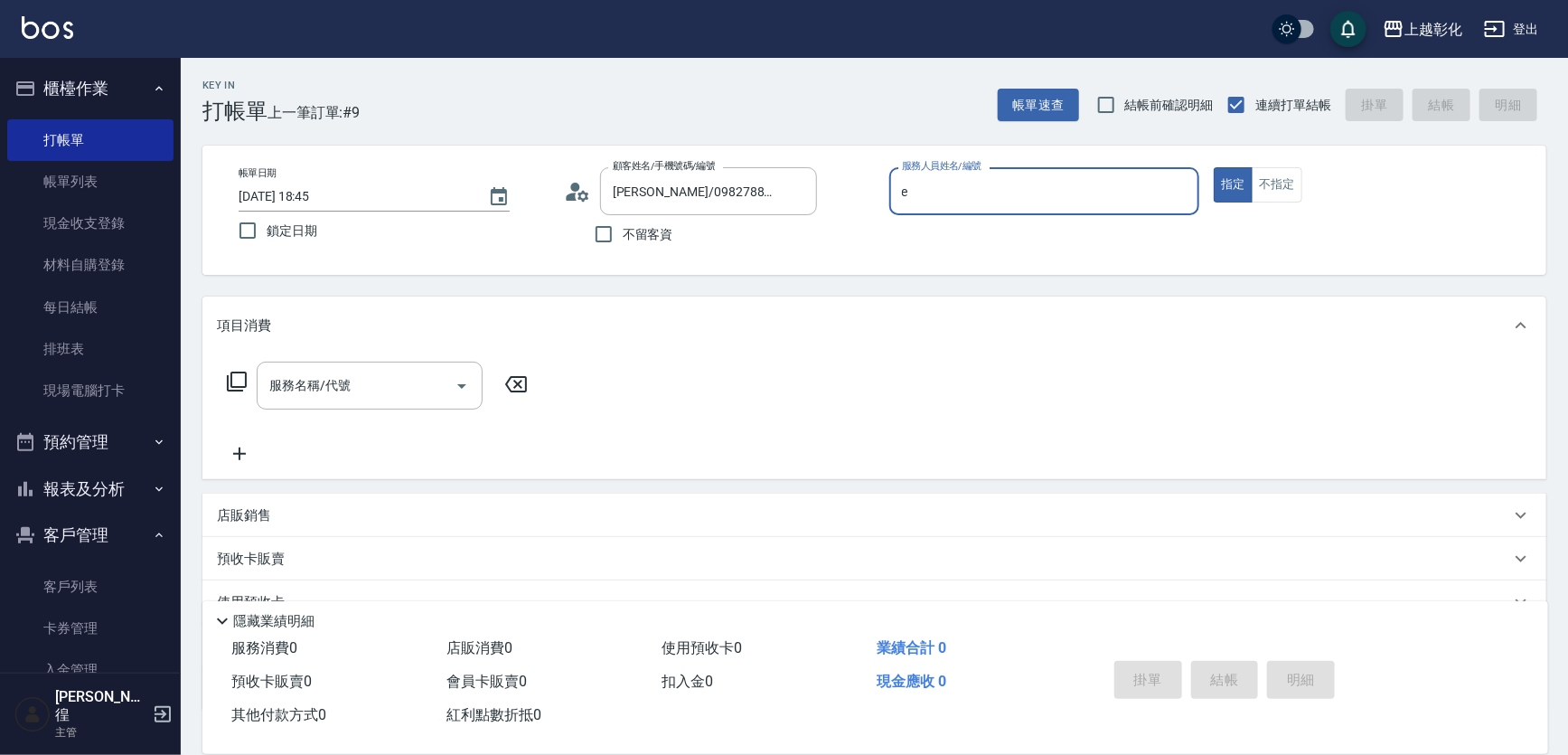
type input "[PERSON_NAME]-e"
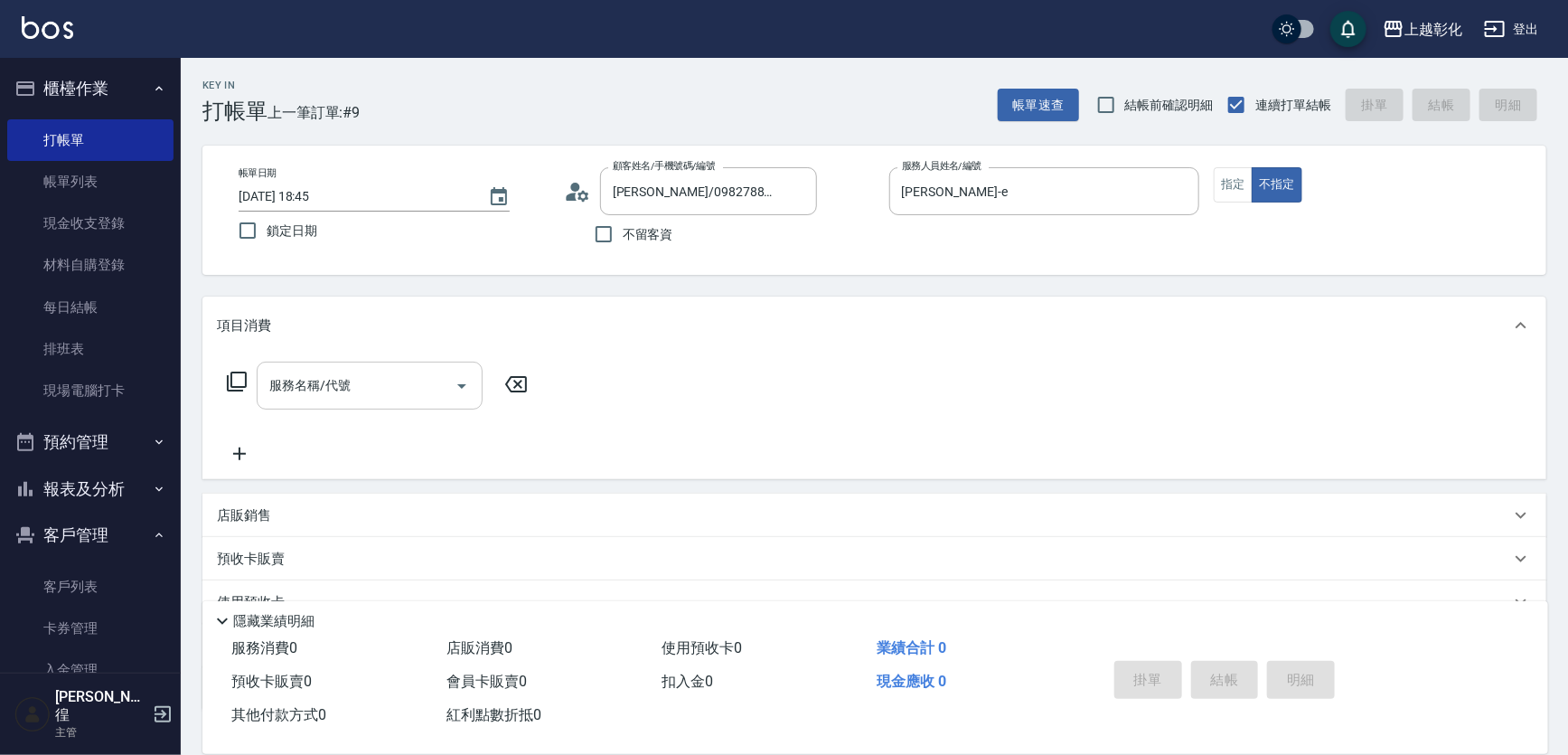
click at [342, 363] on div "服務名稱/代號" at bounding box center [369, 385] width 226 height 48
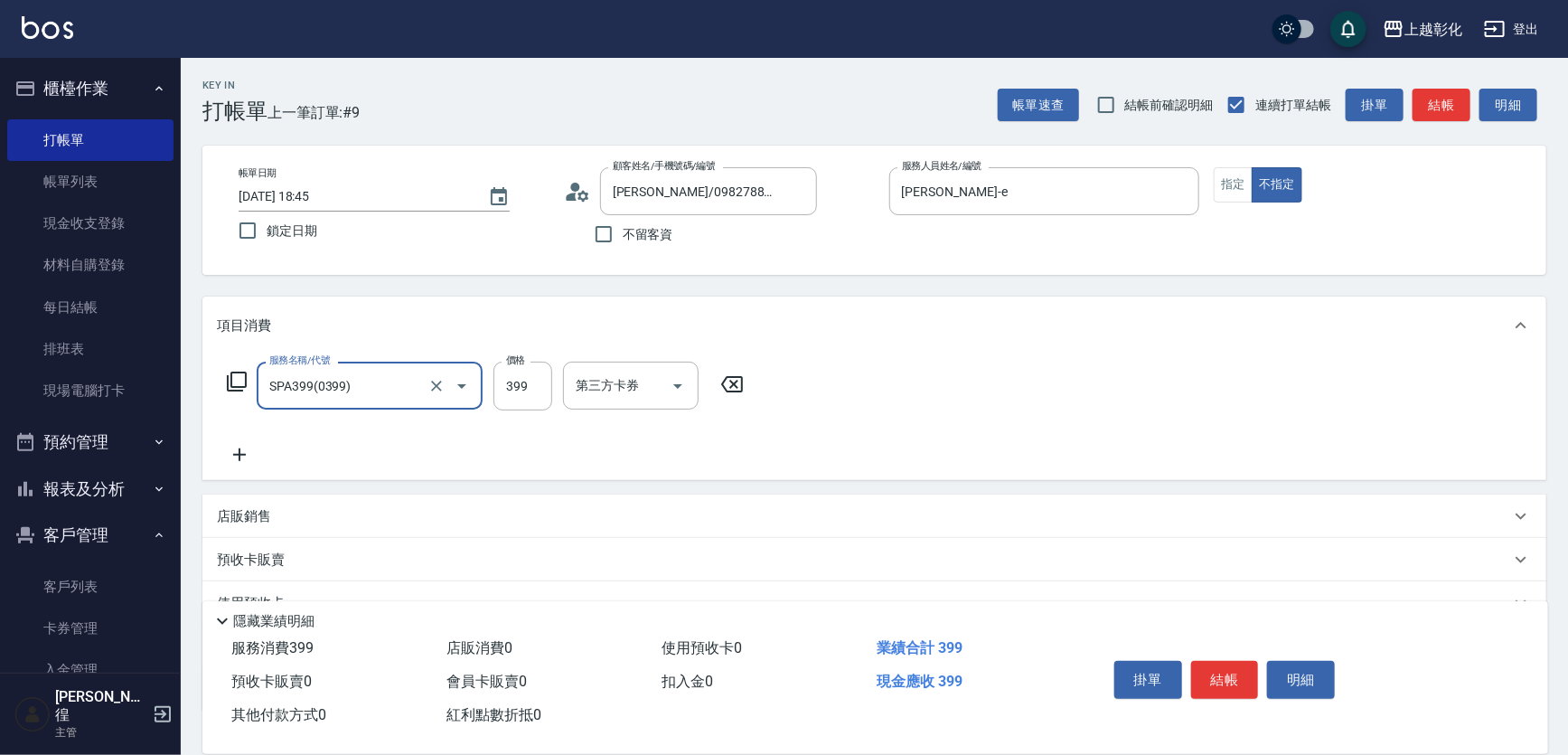
type input "SPA399(0399)"
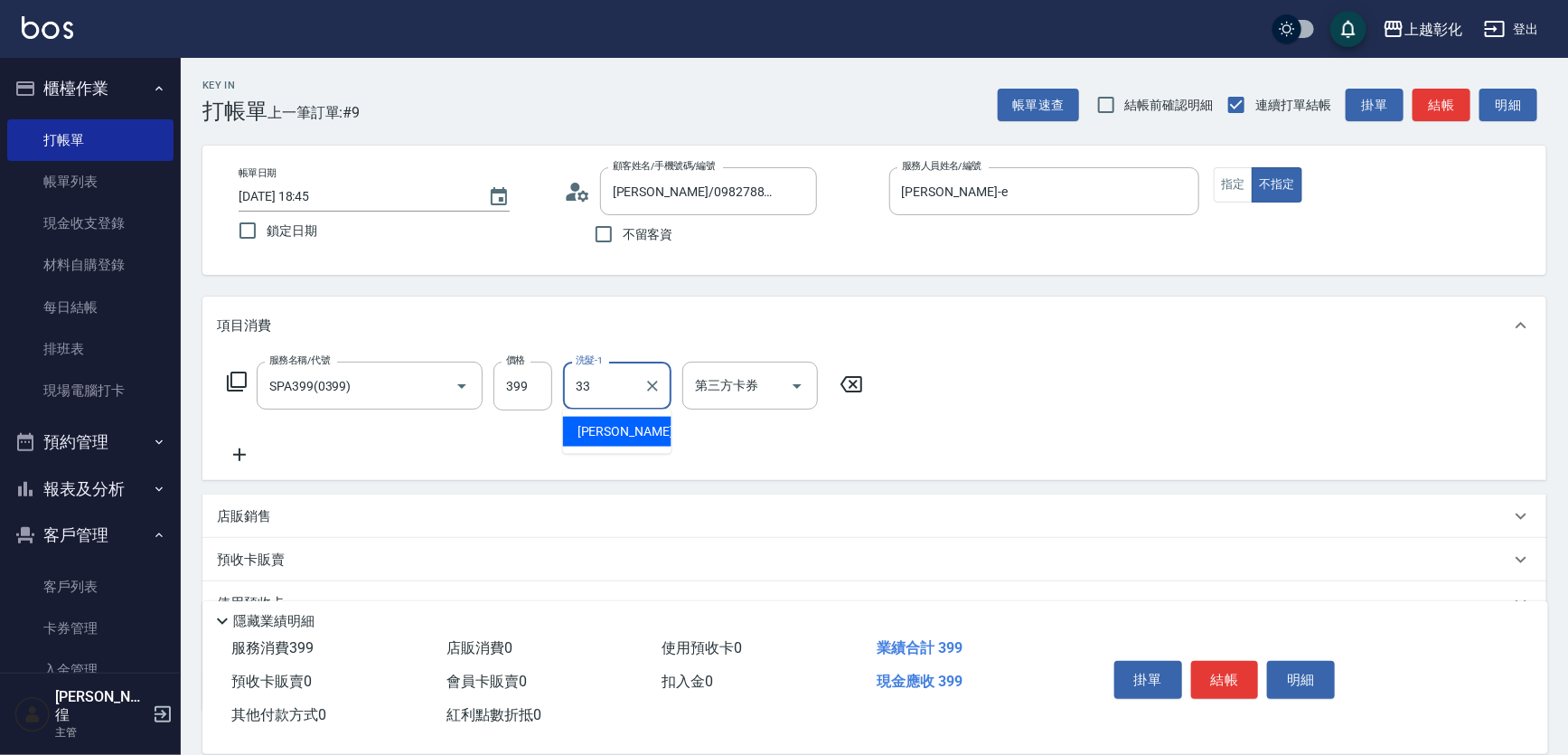
type input "[PERSON_NAME]-33"
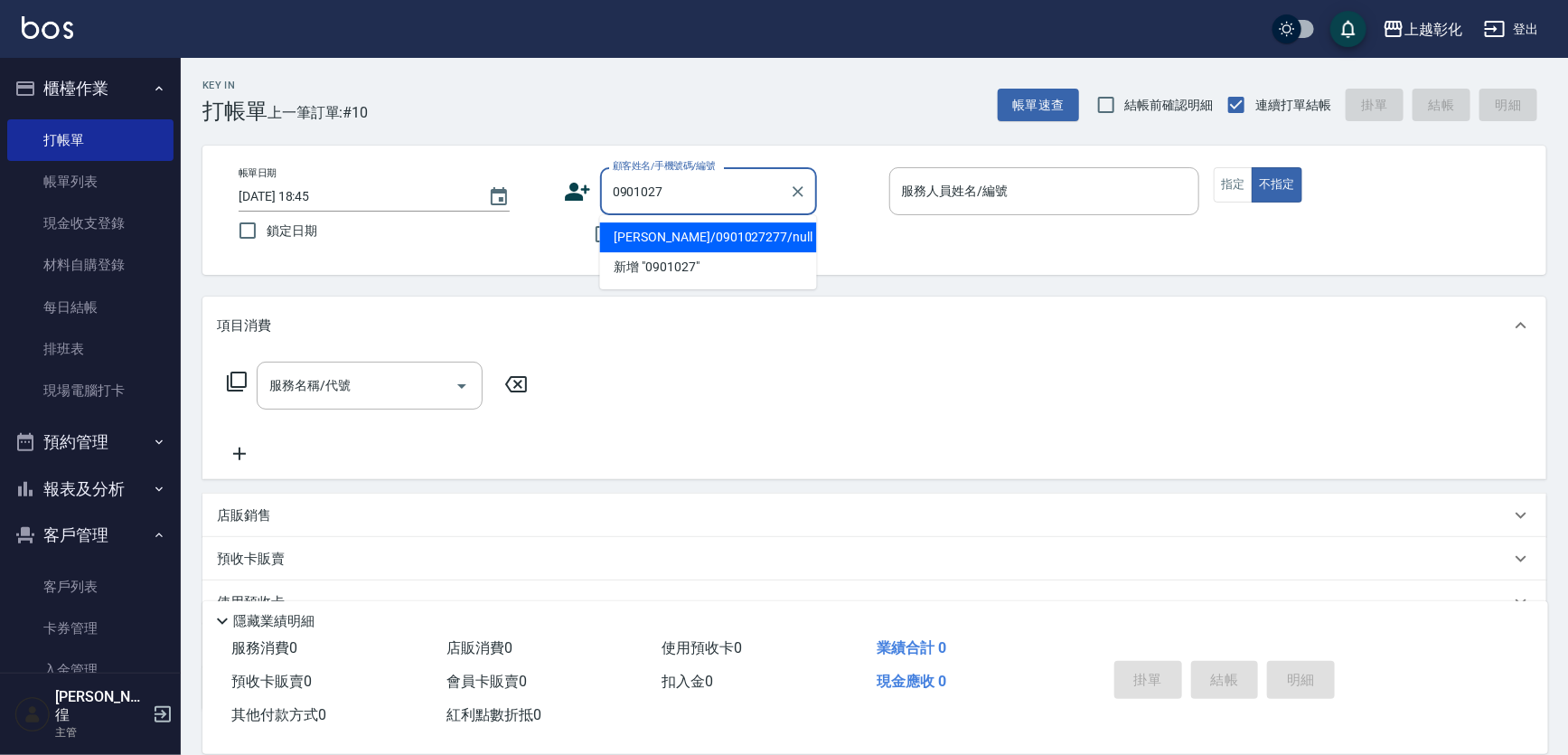
type input "[PERSON_NAME]/0901027277/null"
